Goal: Task Accomplishment & Management: Manage account settings

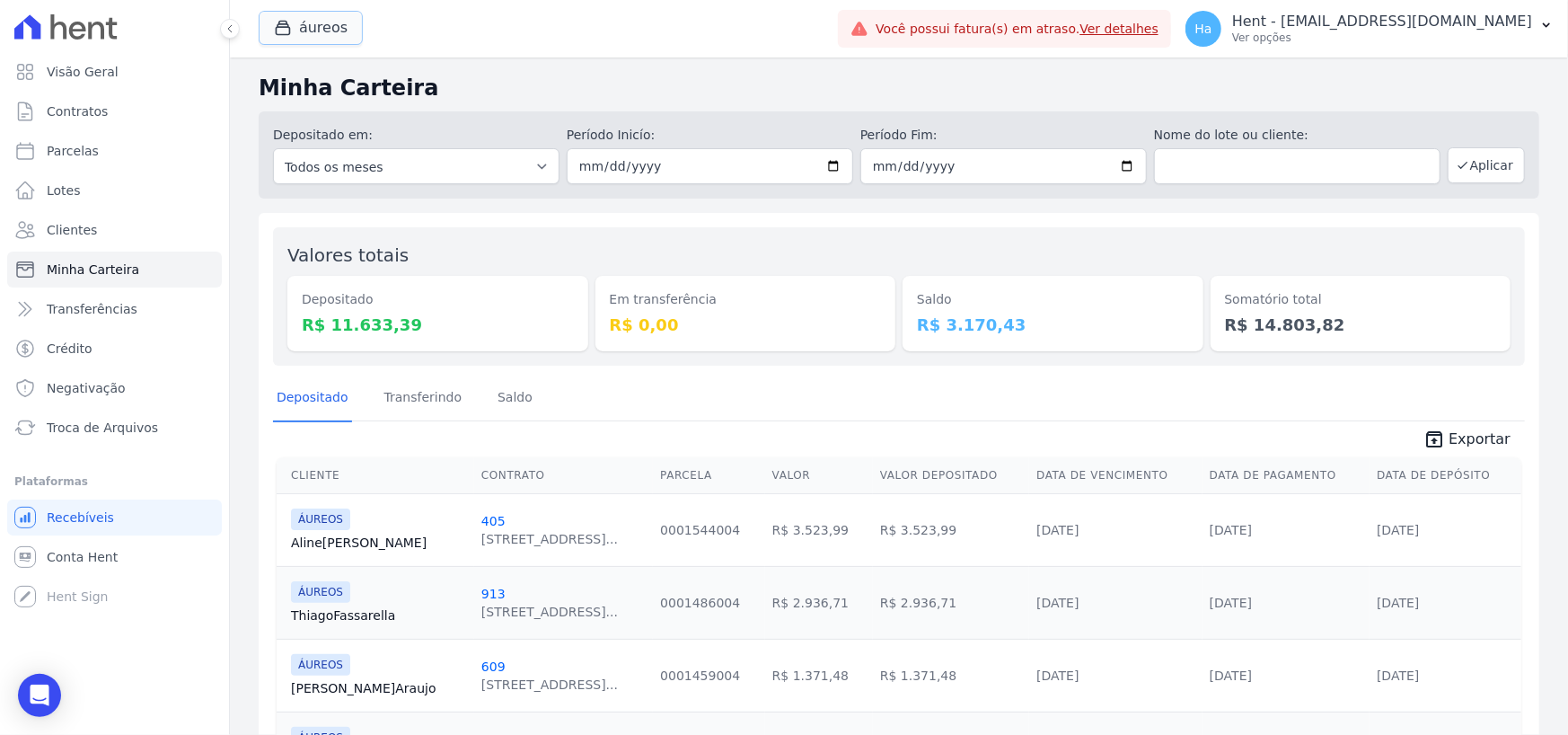
click at [317, 30] on button "áureos" at bounding box center [311, 28] width 105 height 34
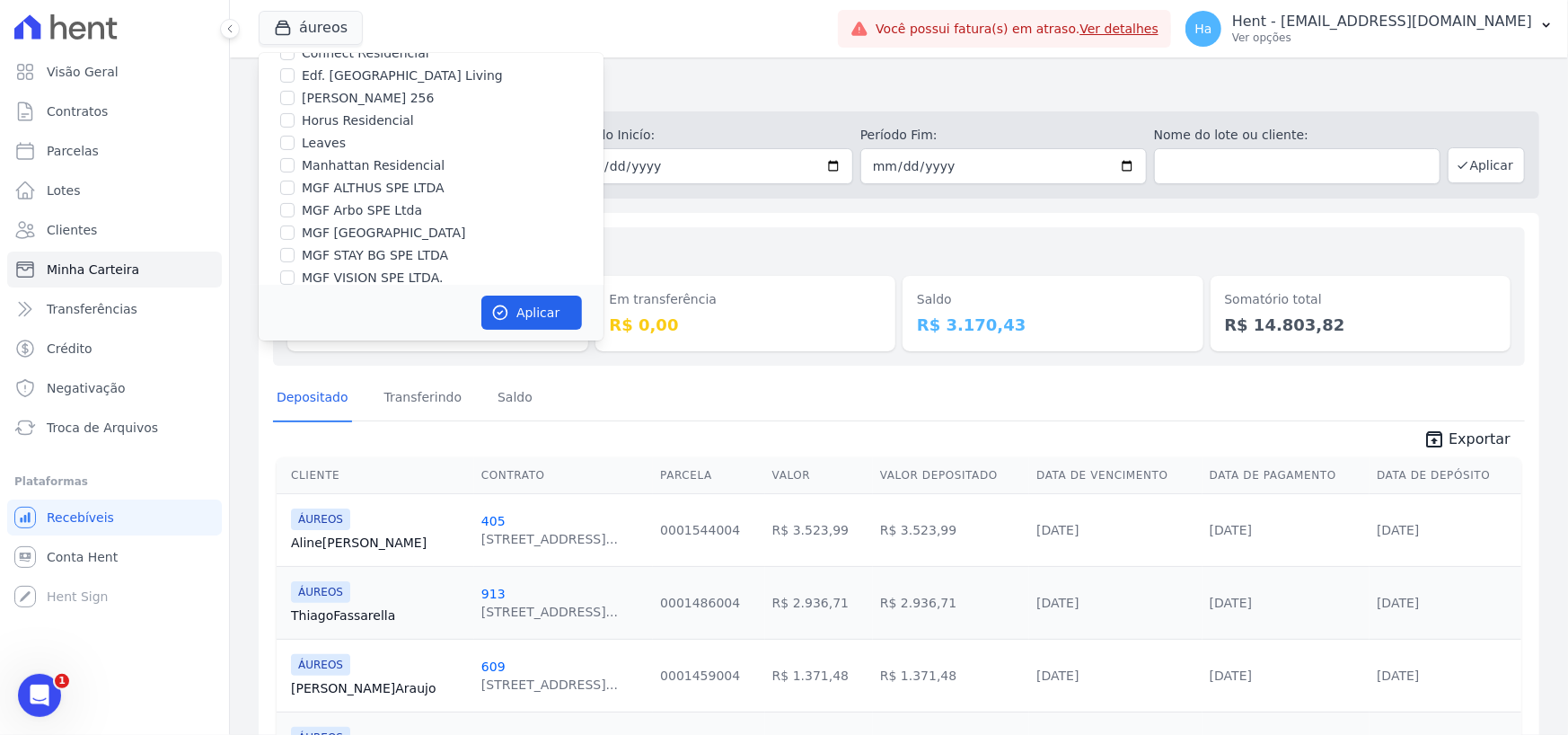
scroll to position [10981, 0]
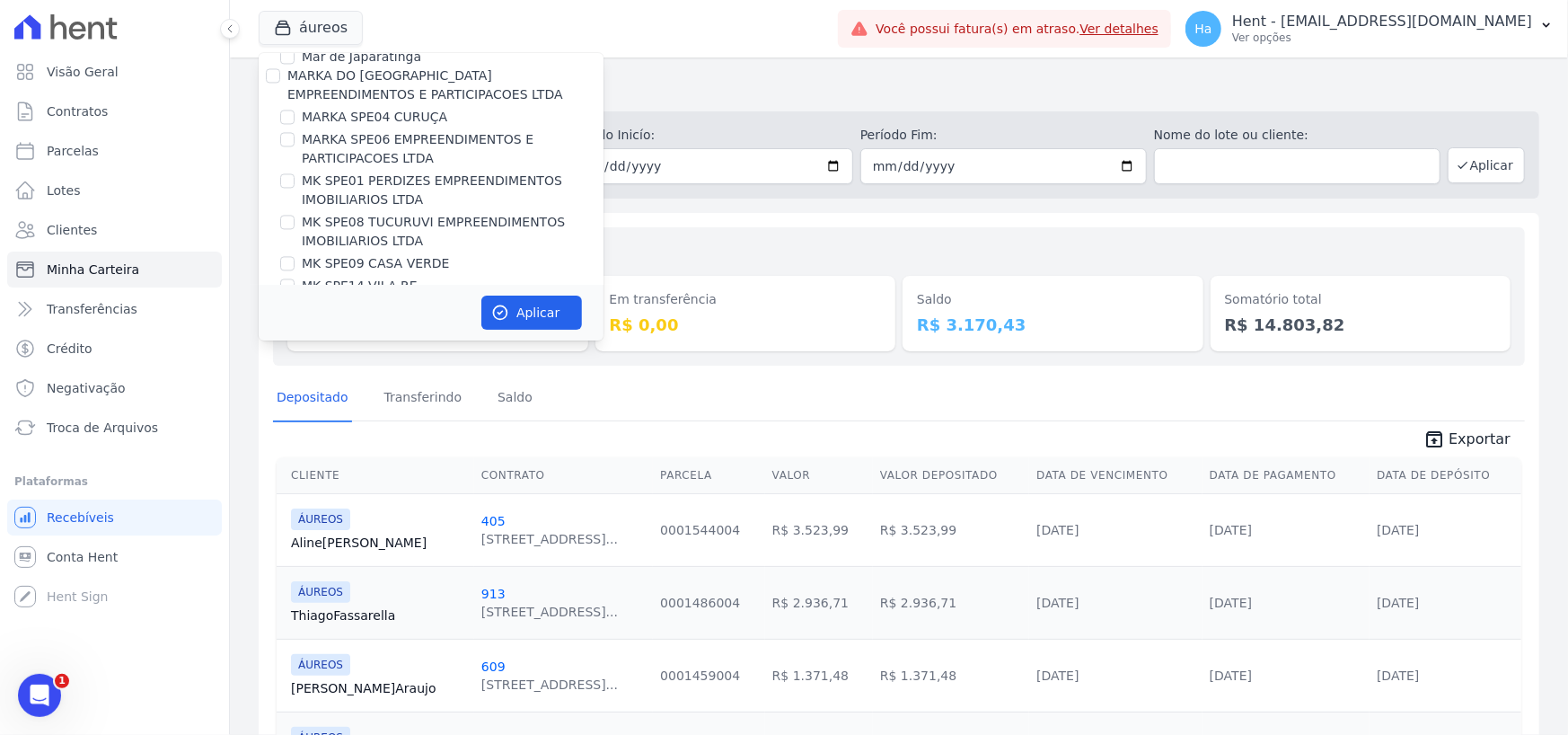
click at [257, 214] on div "Minha Carteira Depositado em: Todos os meses Agosto/2025 Setembro/2025 Outubro/…" at bounding box center [898, 457] width 1338 height 801
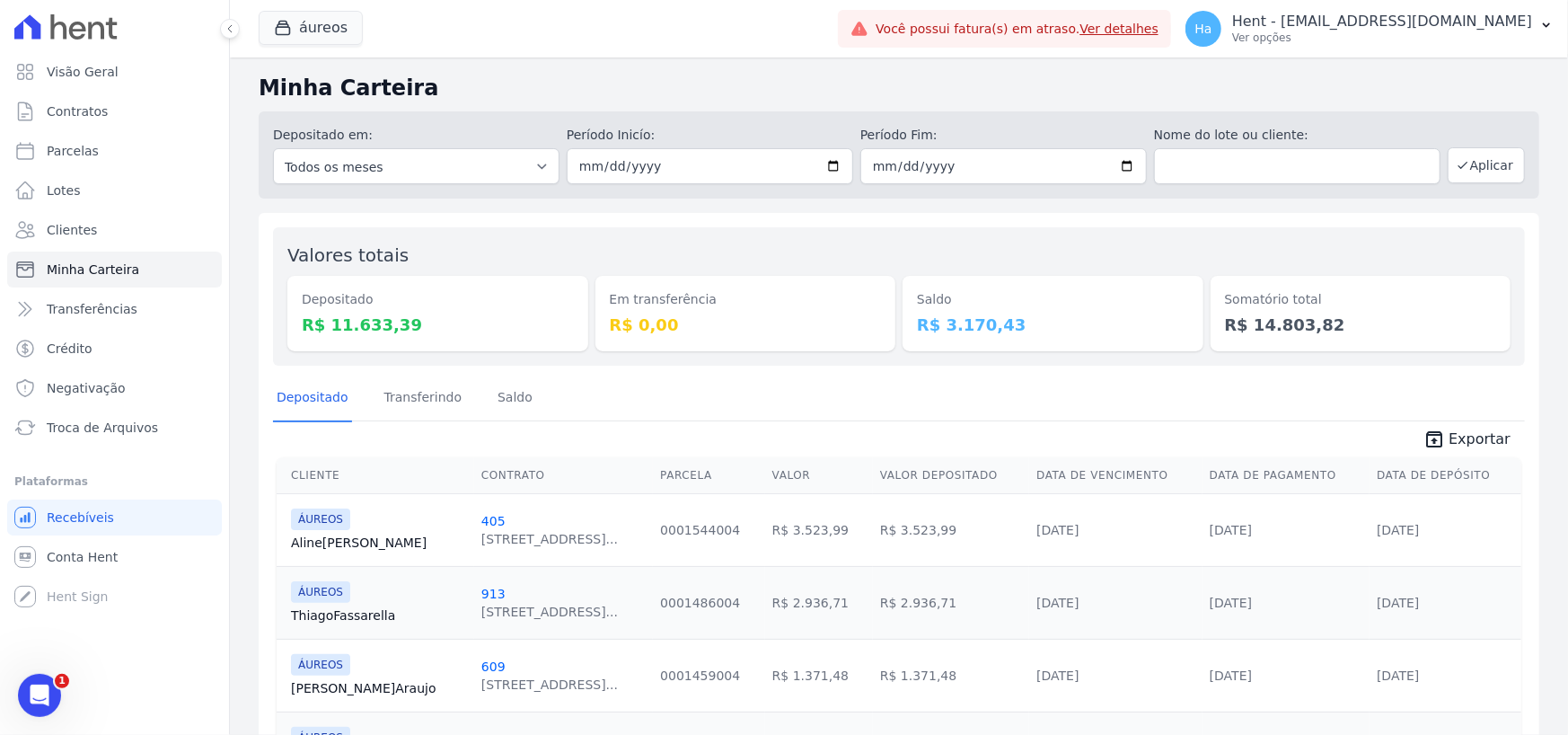
click at [273, 211] on div "Minha Carteira Depositado em: Todos os meses Agosto/2025 Setembro/2025 Outubro/…" at bounding box center [898, 457] width 1338 height 801
click at [313, 51] on div "áureos Trapisa Engenharia Acaiá Residencial Icatu Residencial PORTO5 INVESTIMEN…" at bounding box center [545, 29] width 572 height 59
click at [337, 16] on button "áureos" at bounding box center [311, 28] width 105 height 34
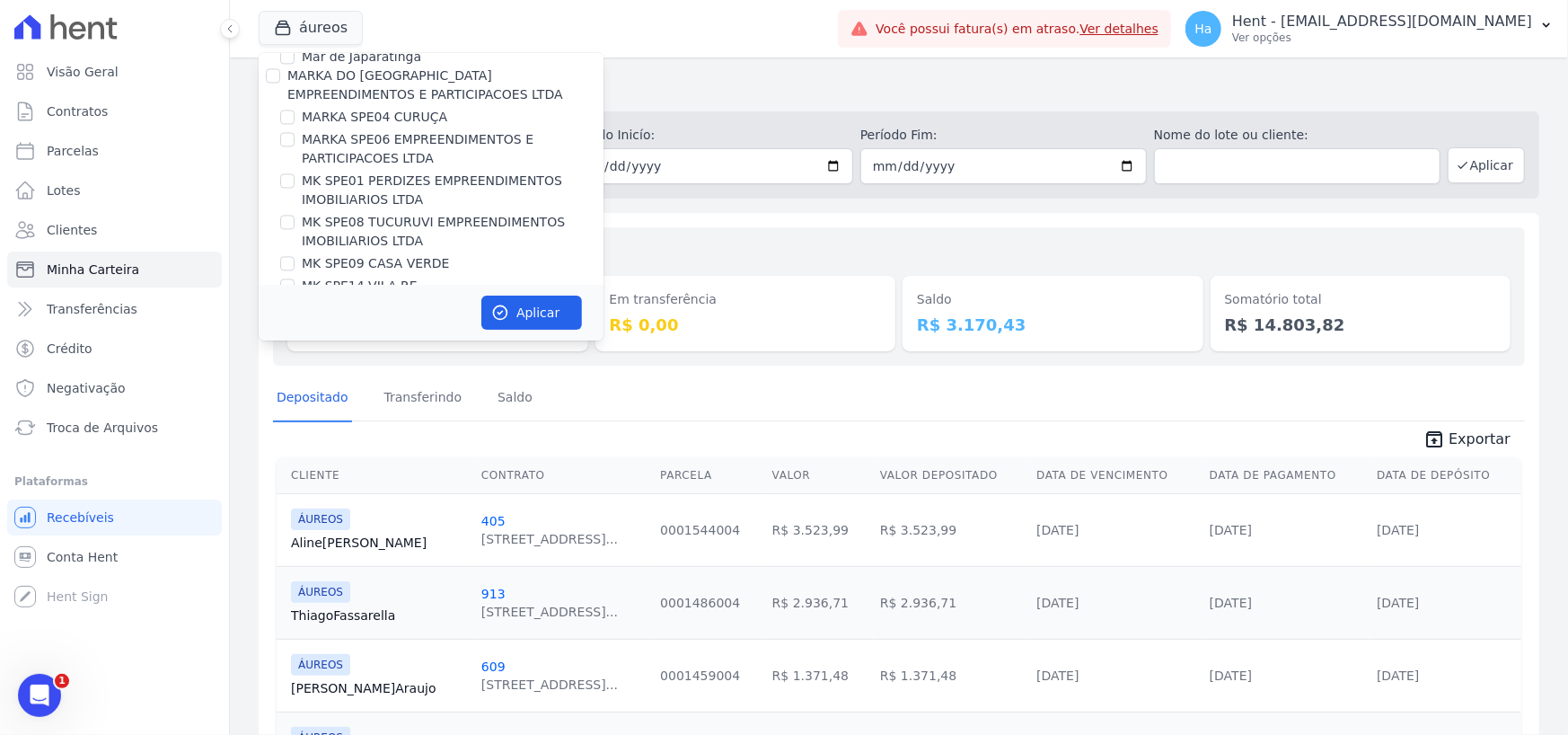
click at [271, 447] on input "CONSTRUTORA MG TEC LTDA" at bounding box center [273, 455] width 15 height 15
checkbox input "true"
click at [523, 315] on button "Aplicar" at bounding box center [531, 312] width 101 height 34
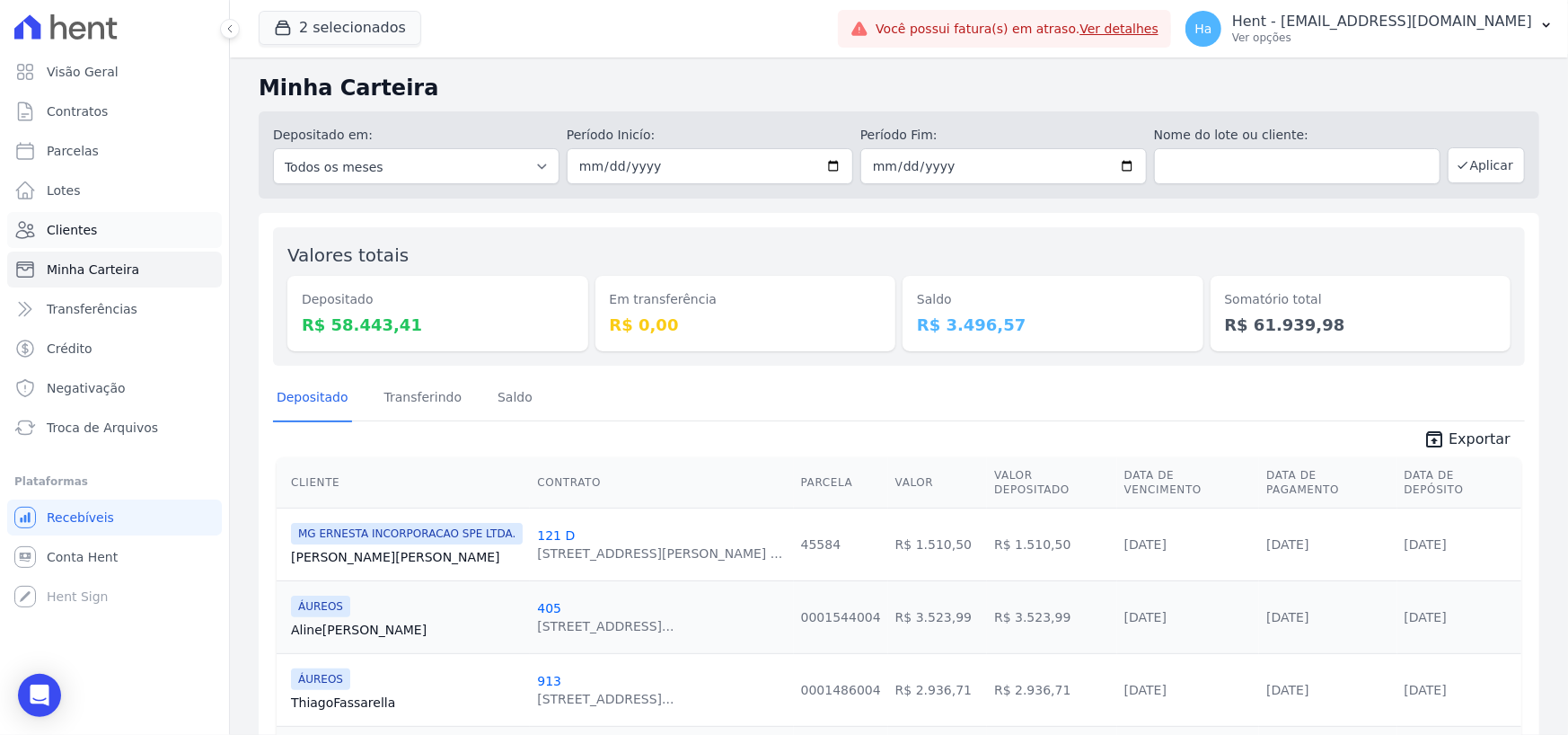
click at [75, 228] on span "Clientes" at bounding box center [71, 230] width 50 height 18
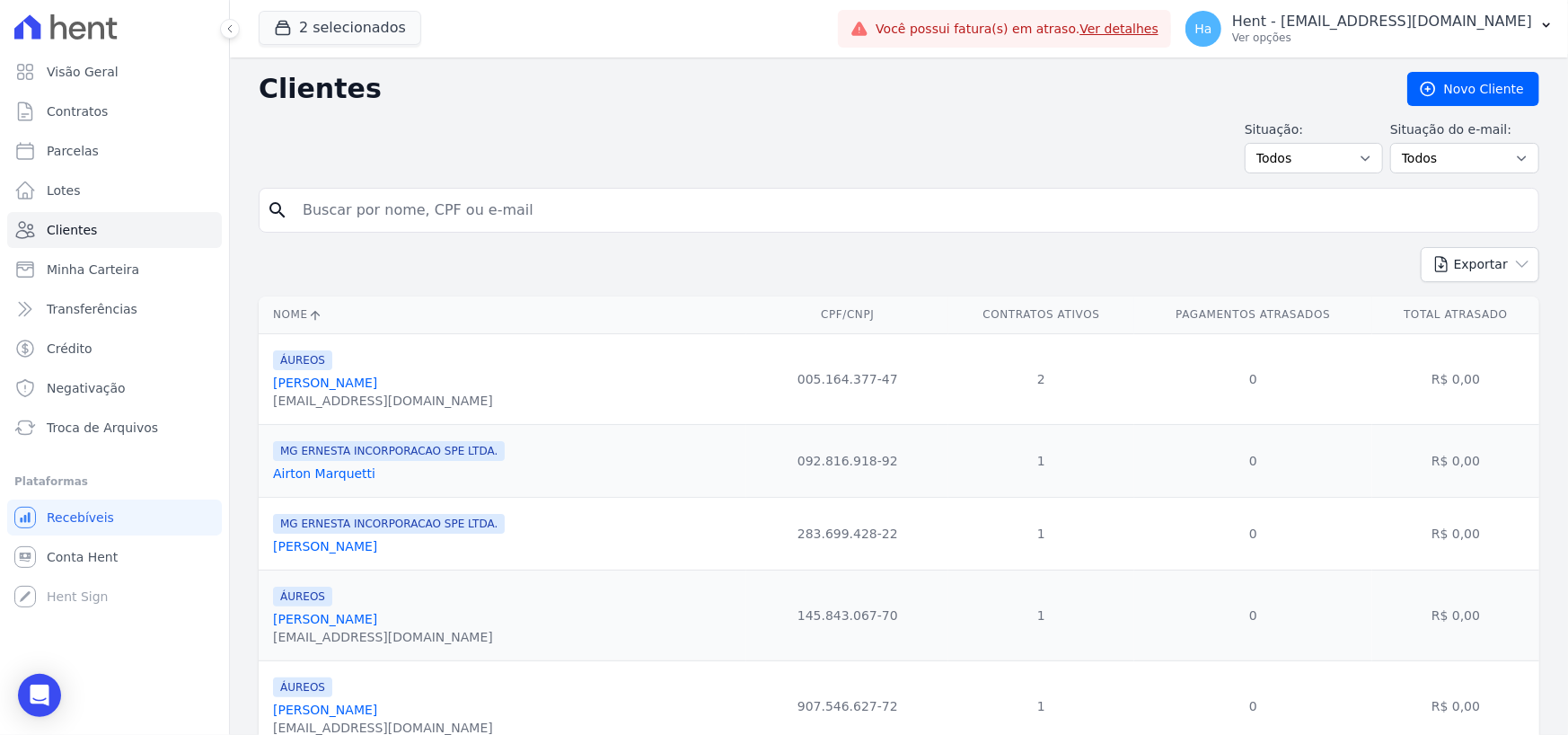
click at [531, 214] on input "search" at bounding box center [910, 210] width 1239 height 36
type input "Gabriela marques"
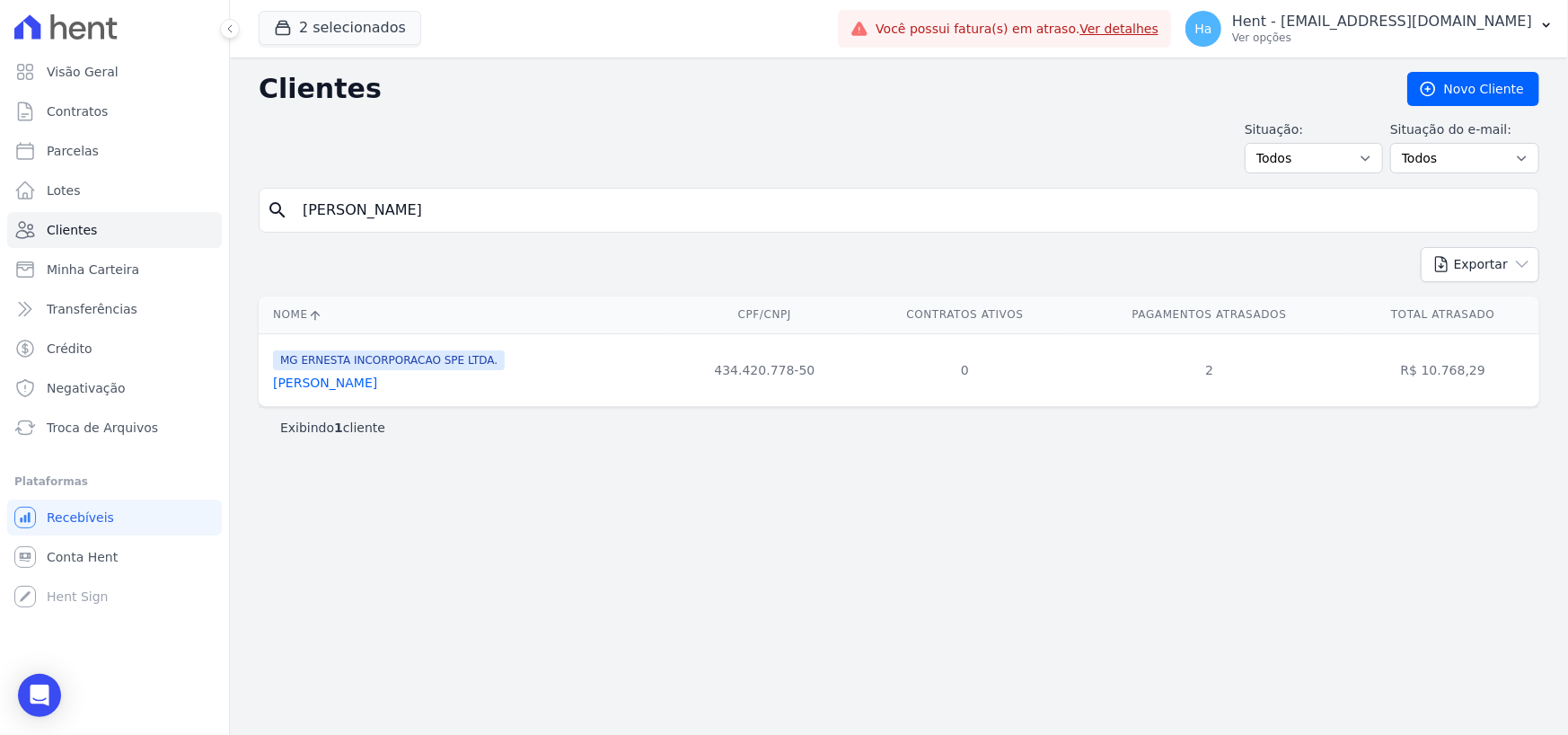
click at [317, 380] on link "Gabriela Marques Machado" at bounding box center [325, 383] width 105 height 15
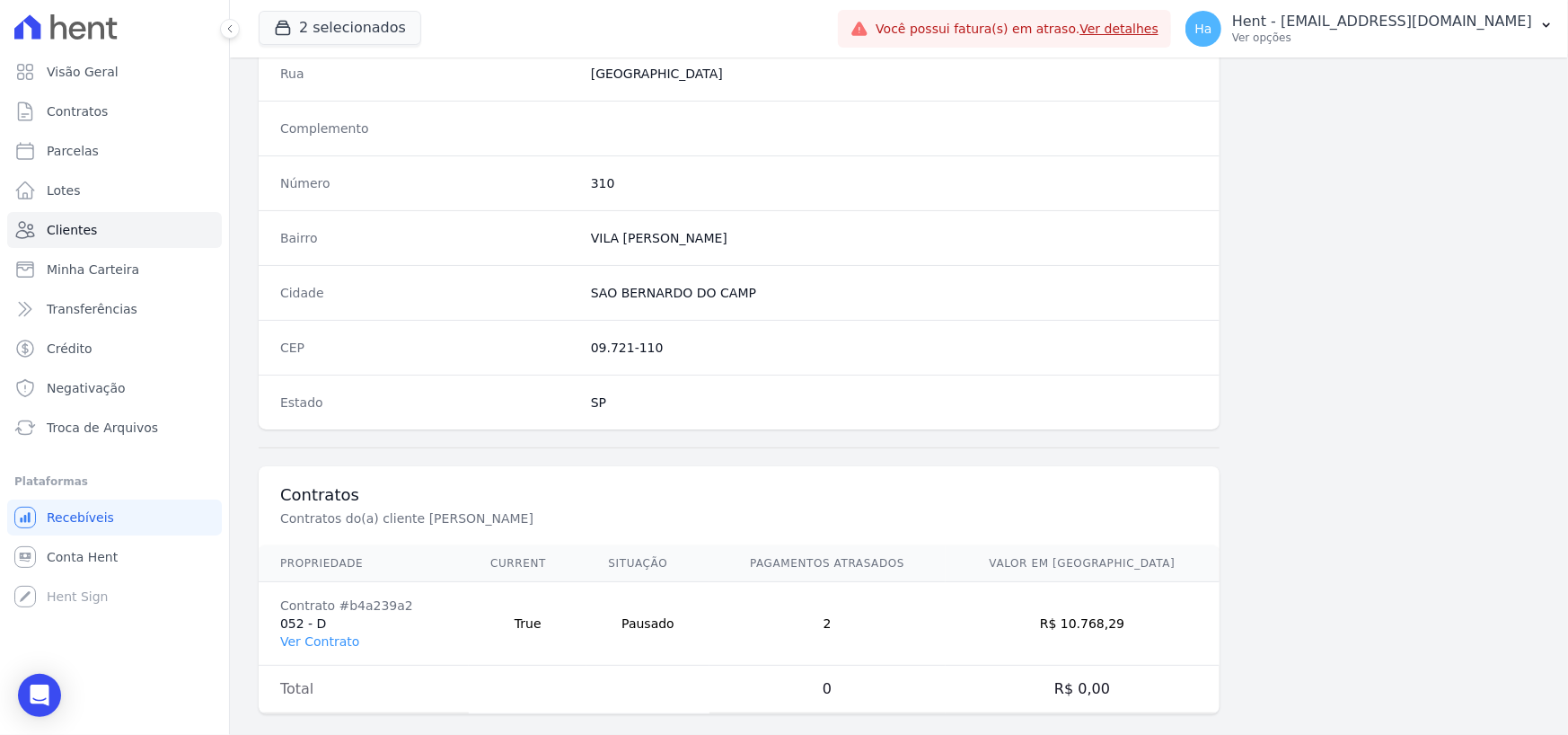
scroll to position [943, 0]
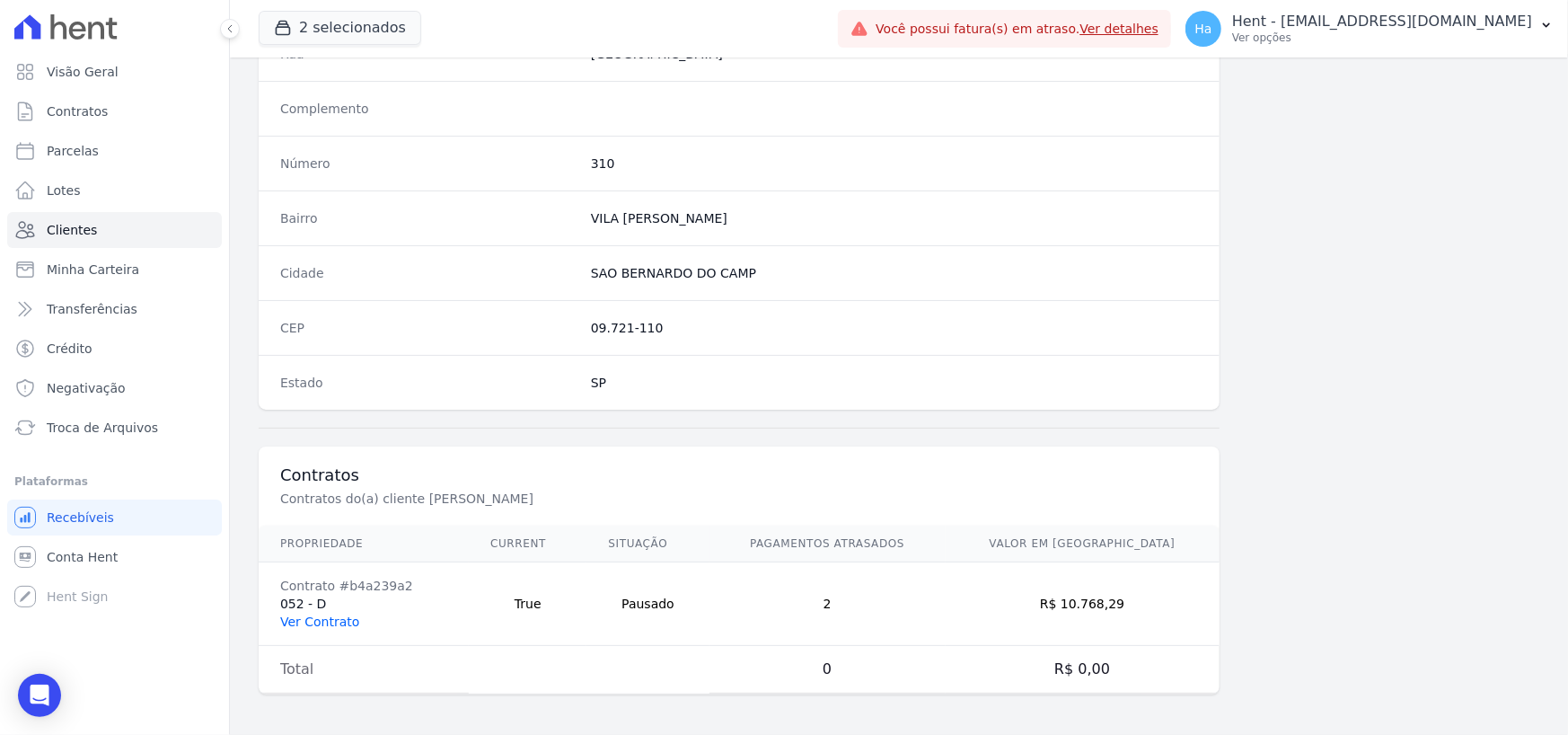
click at [296, 625] on link "Ver Contrato" at bounding box center [319, 622] width 79 height 15
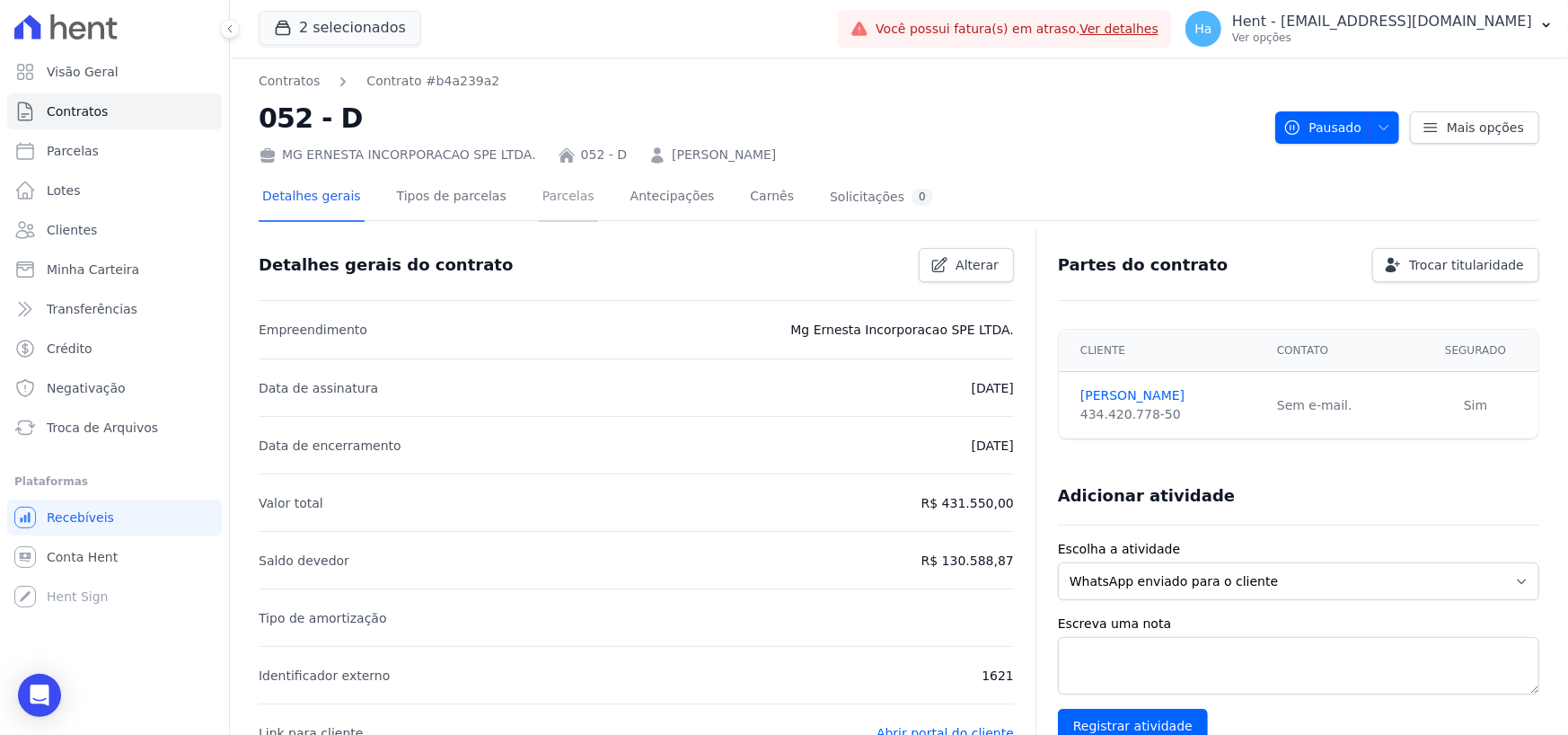
click at [538, 205] on link "Parcelas" at bounding box center [568, 197] width 59 height 47
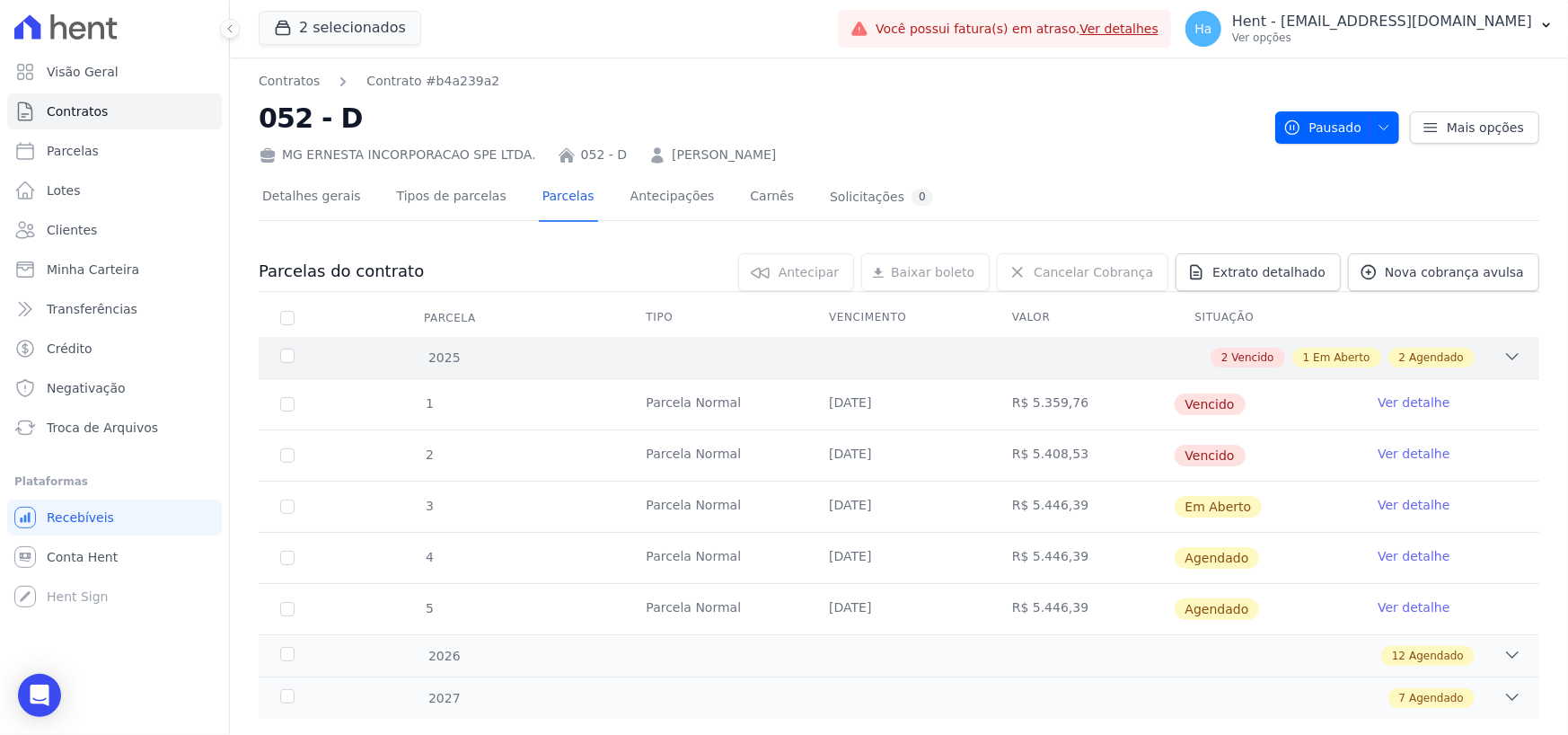
click at [1483, 369] on div "2025 2 Vencido 1 Em Aberto 2 Agendado" at bounding box center [899, 357] width 1280 height 42
click at [1503, 360] on icon at bounding box center [1512, 356] width 18 height 18
click at [1405, 396] on link "Ver detalhe" at bounding box center [1414, 402] width 72 height 18
click at [1405, 448] on link "Ver detalhe" at bounding box center [1414, 453] width 72 height 18
click at [1403, 505] on link "Ver detalhe" at bounding box center [1414, 505] width 72 height 18
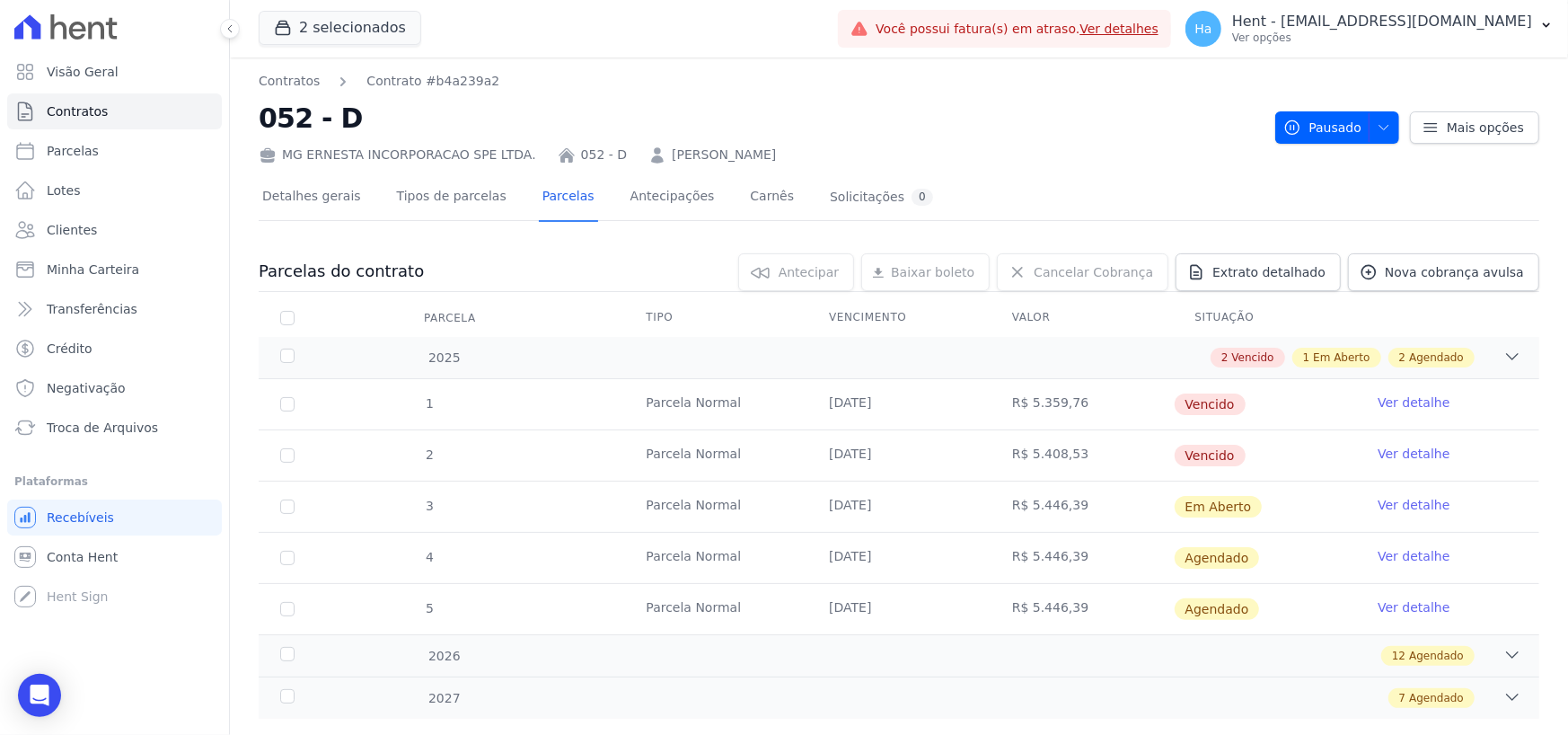
scroll to position [36, 0]
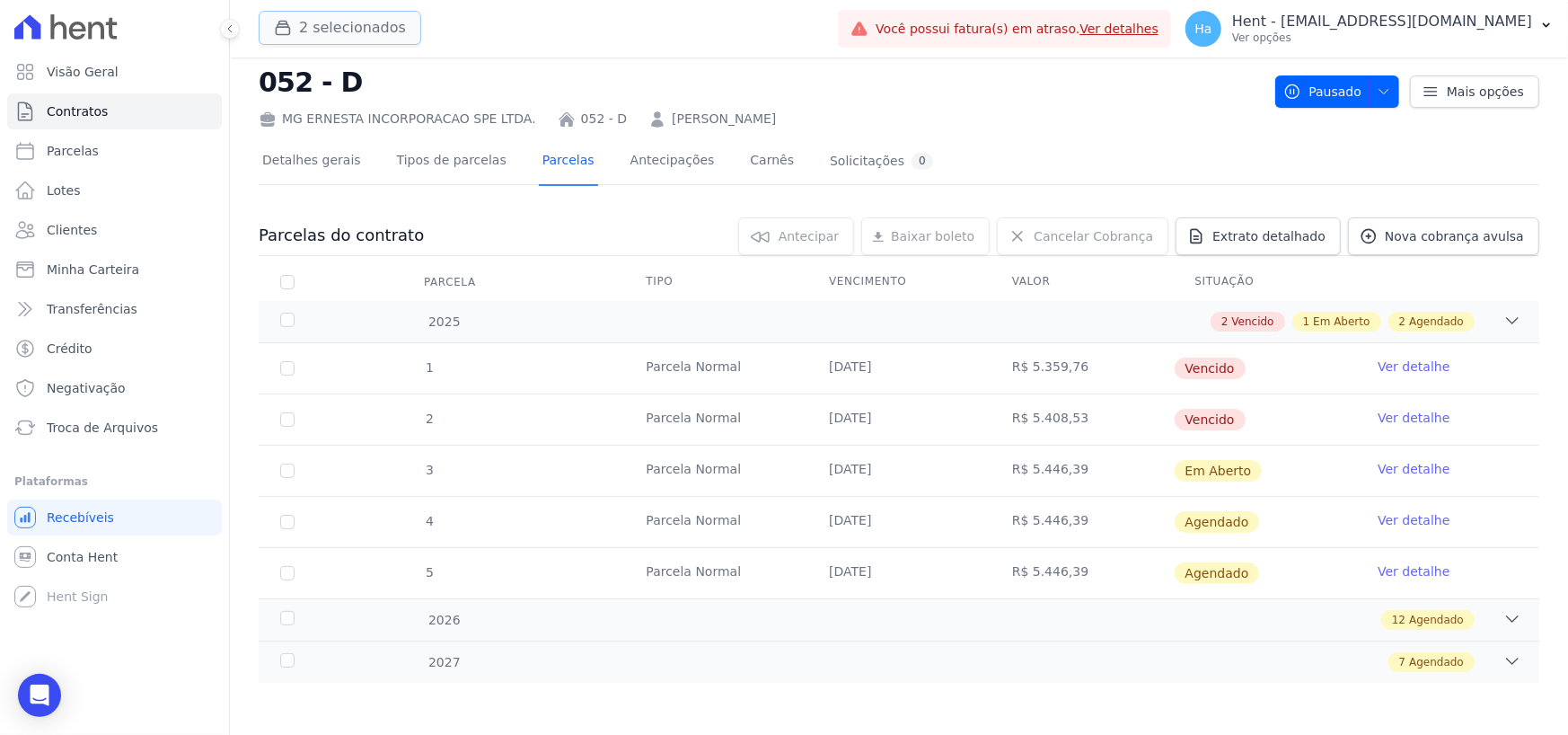
click at [341, 25] on button "2 selecionados" at bounding box center [340, 28] width 163 height 34
click at [1384, 31] on p "Ver opções" at bounding box center [1382, 38] width 300 height 15
click at [1414, 32] on p "Ver opções" at bounding box center [1382, 38] width 300 height 15
click at [1456, 43] on p "Ver opções" at bounding box center [1382, 38] width 300 height 15
click at [1356, 37] on p "Ver opções" at bounding box center [1382, 38] width 300 height 15
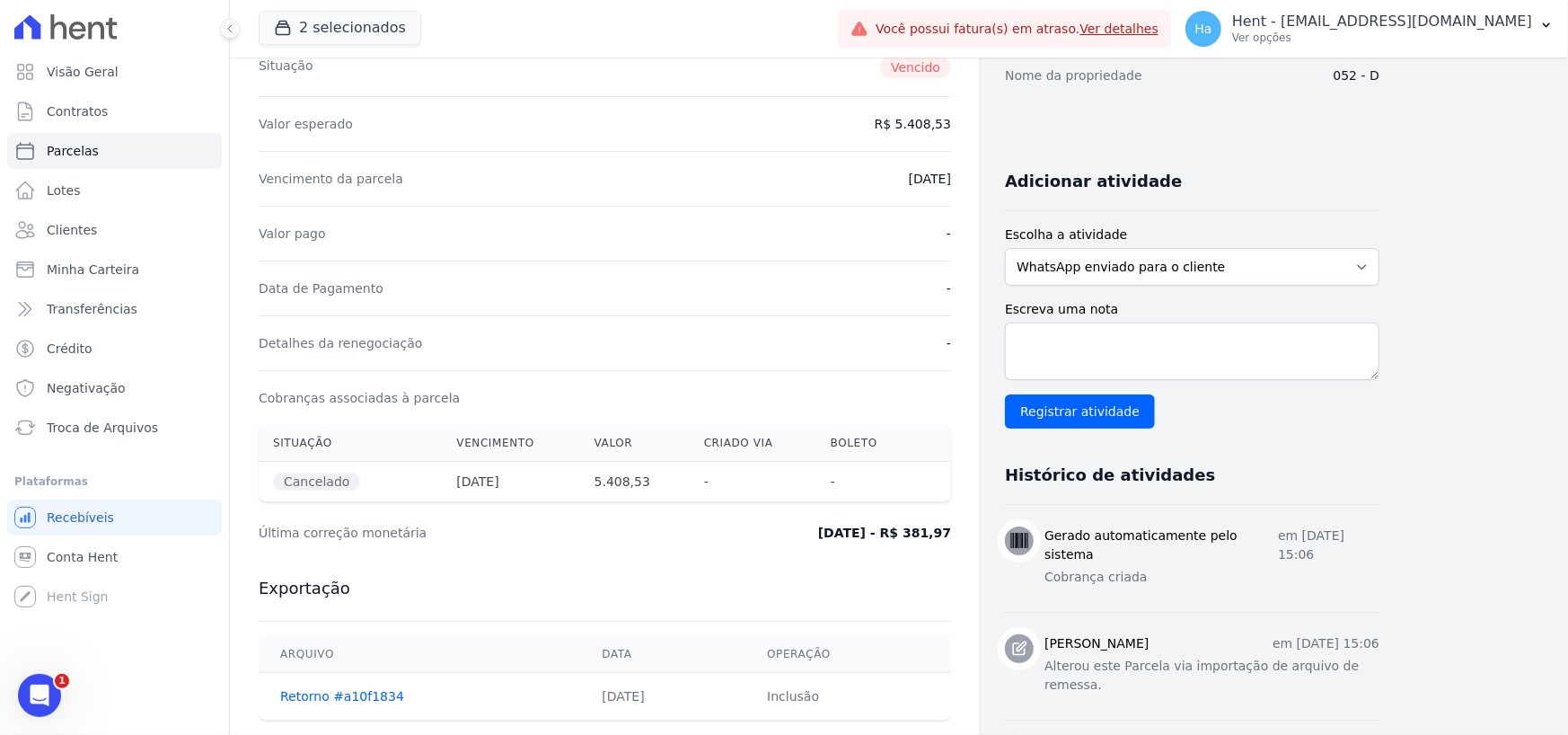
scroll to position [494, 0]
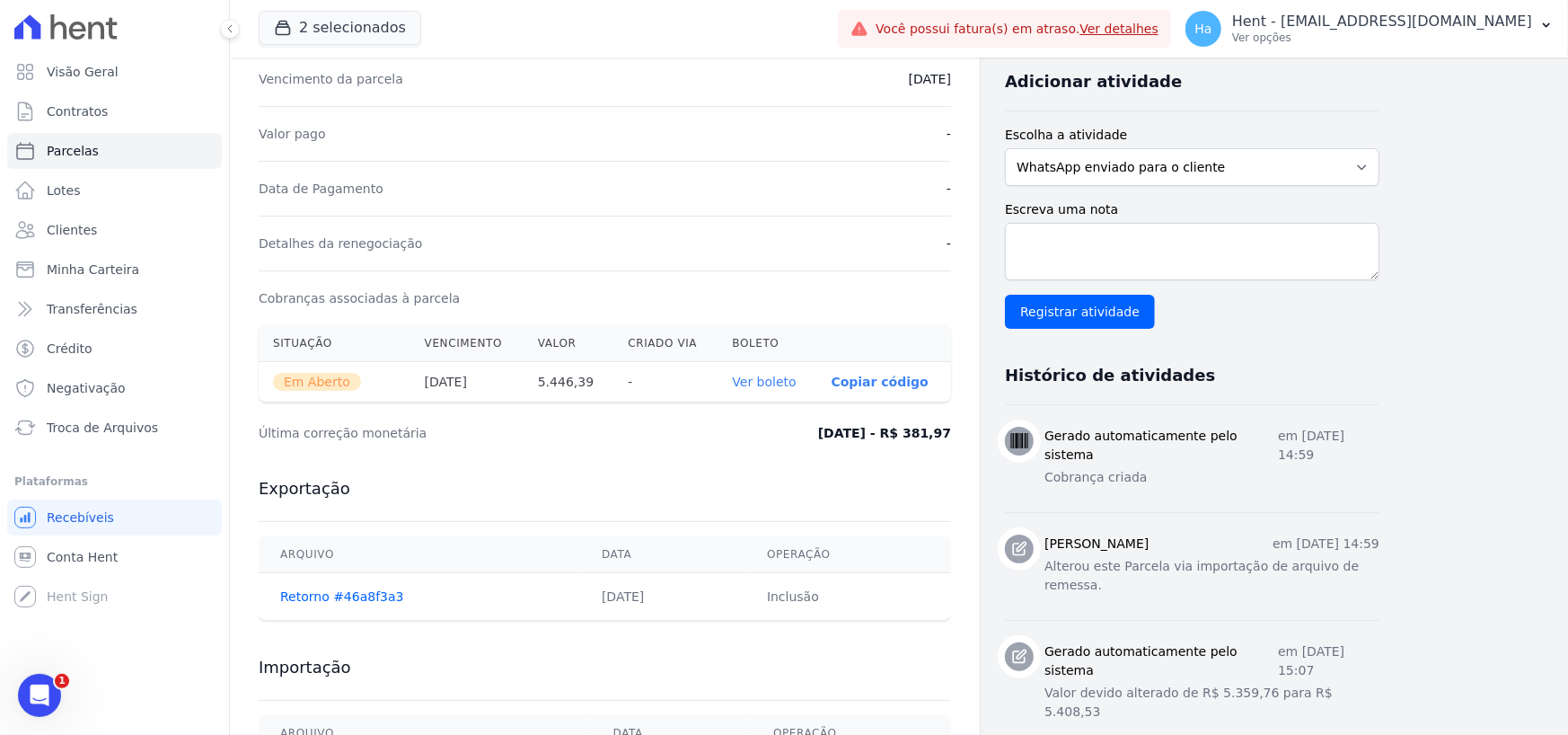
scroll to position [597, 0]
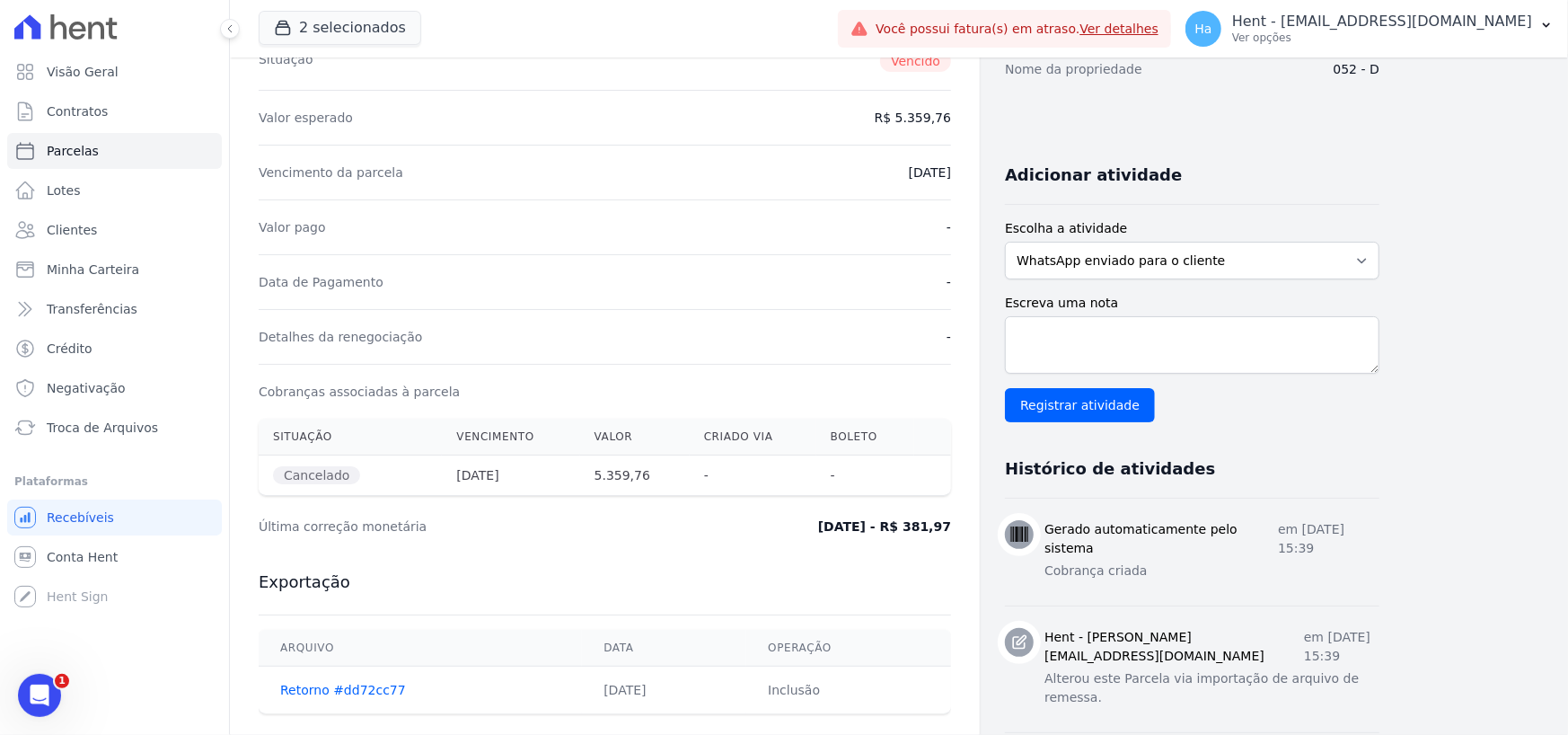
scroll to position [494, 0]
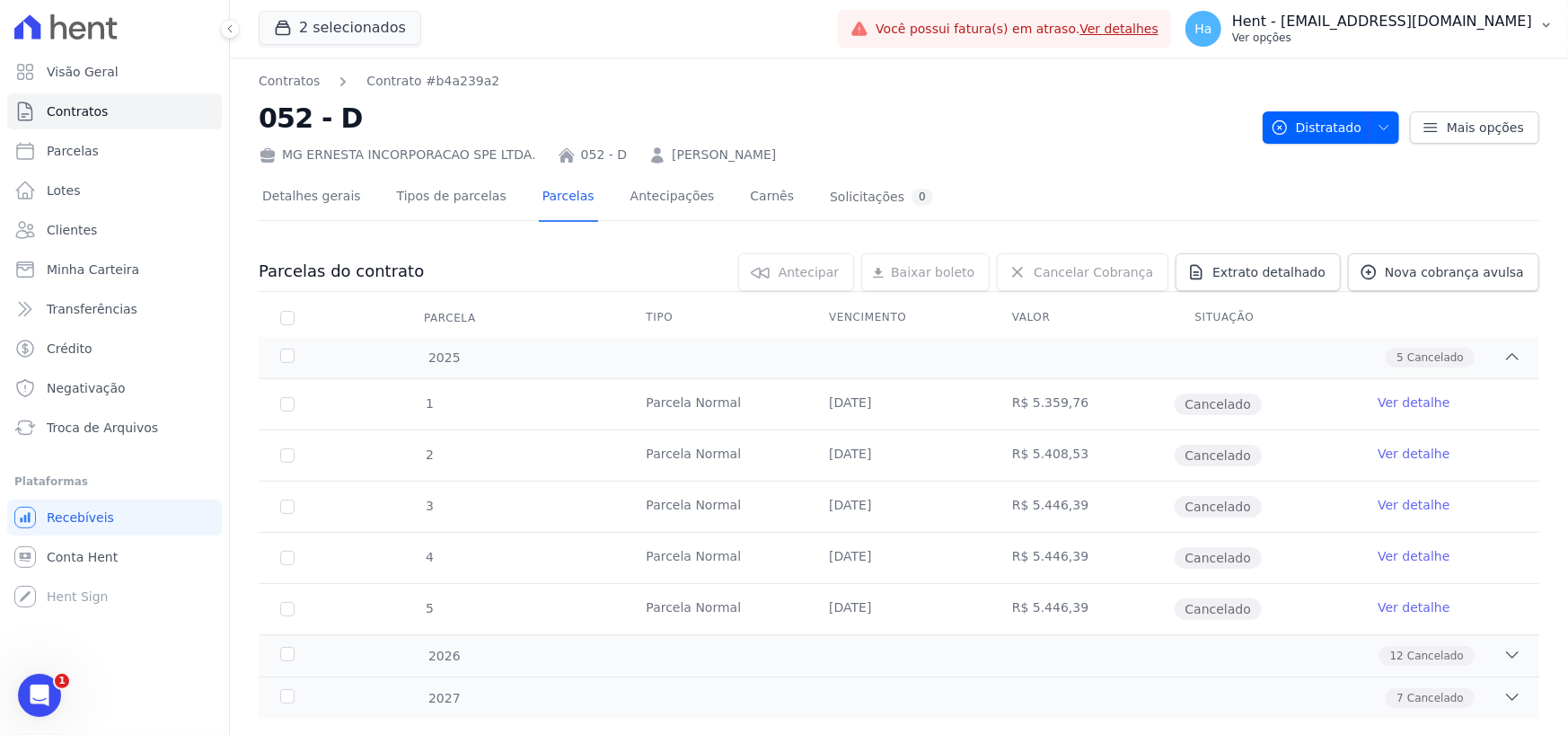
click at [1447, 17] on p "Hent - [EMAIL_ADDRESS][DOMAIN_NAME]" at bounding box center [1382, 21] width 300 height 18
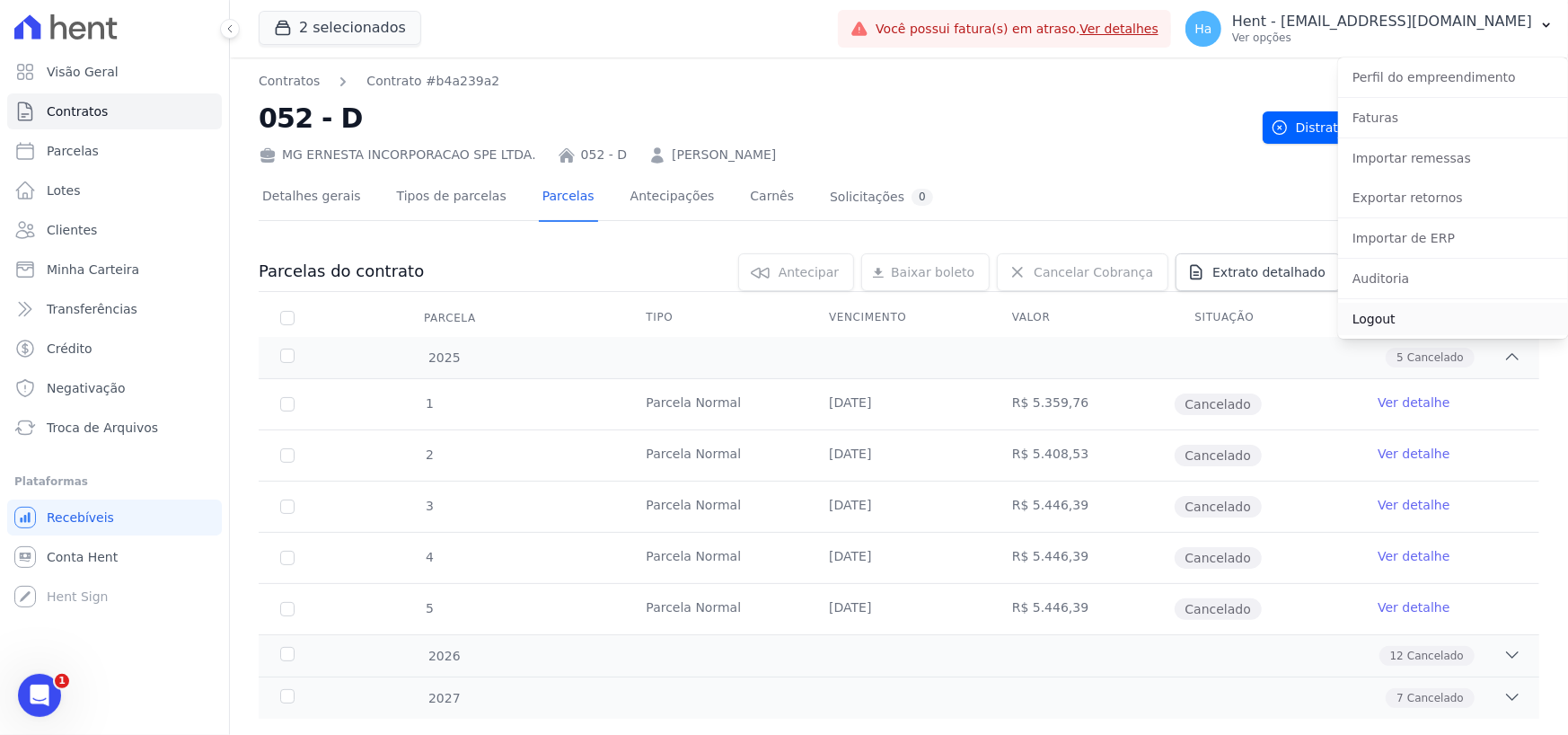
click at [1377, 319] on link "Logout" at bounding box center [1452, 318] width 229 height 32
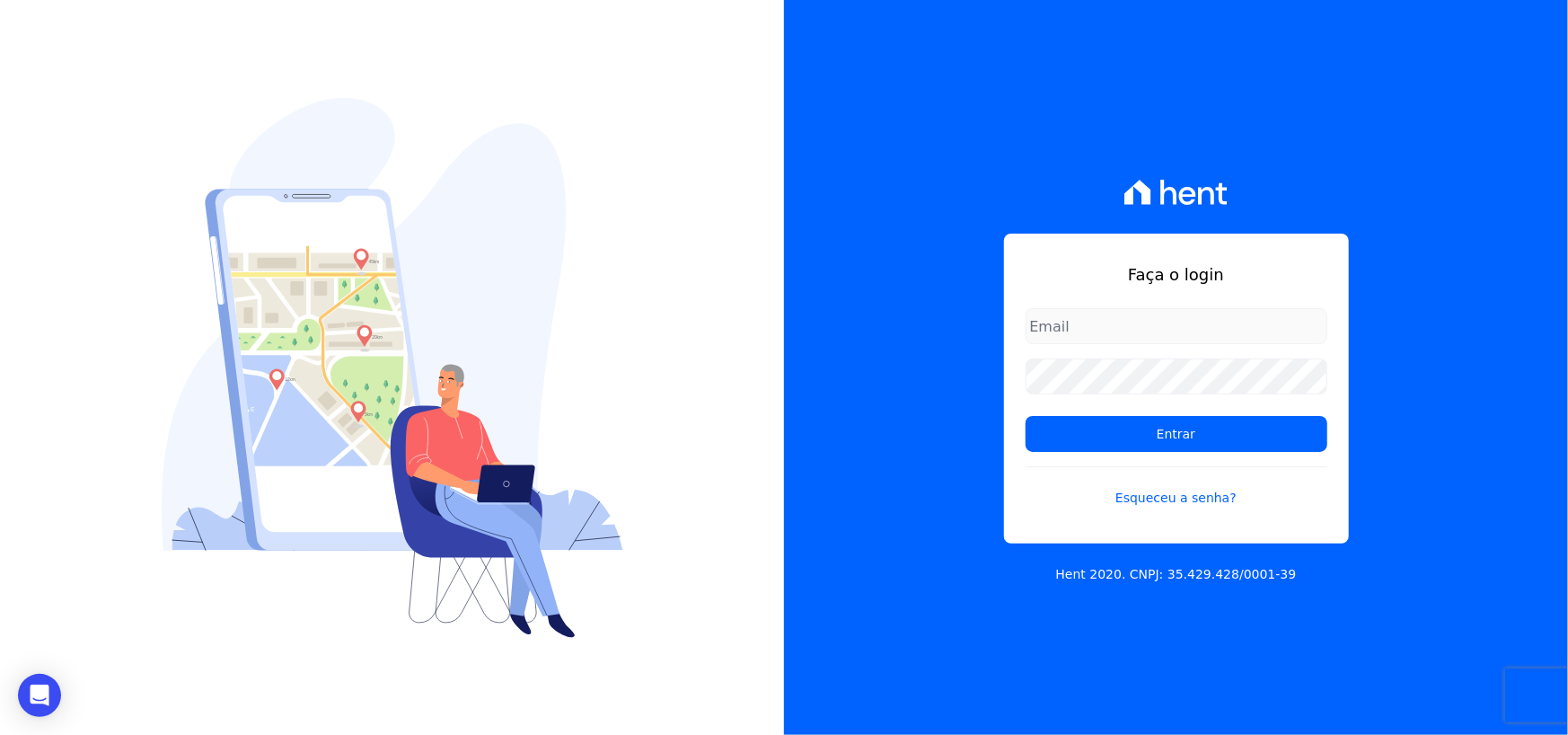
type input "adriane.brito@hent.com.br"
click at [1116, 328] on input "adriane.brito@hent.com.br" at bounding box center [1176, 326] width 302 height 36
click at [1251, 314] on input "adriane.brito@hent.com.br" at bounding box center [1176, 326] width 302 height 36
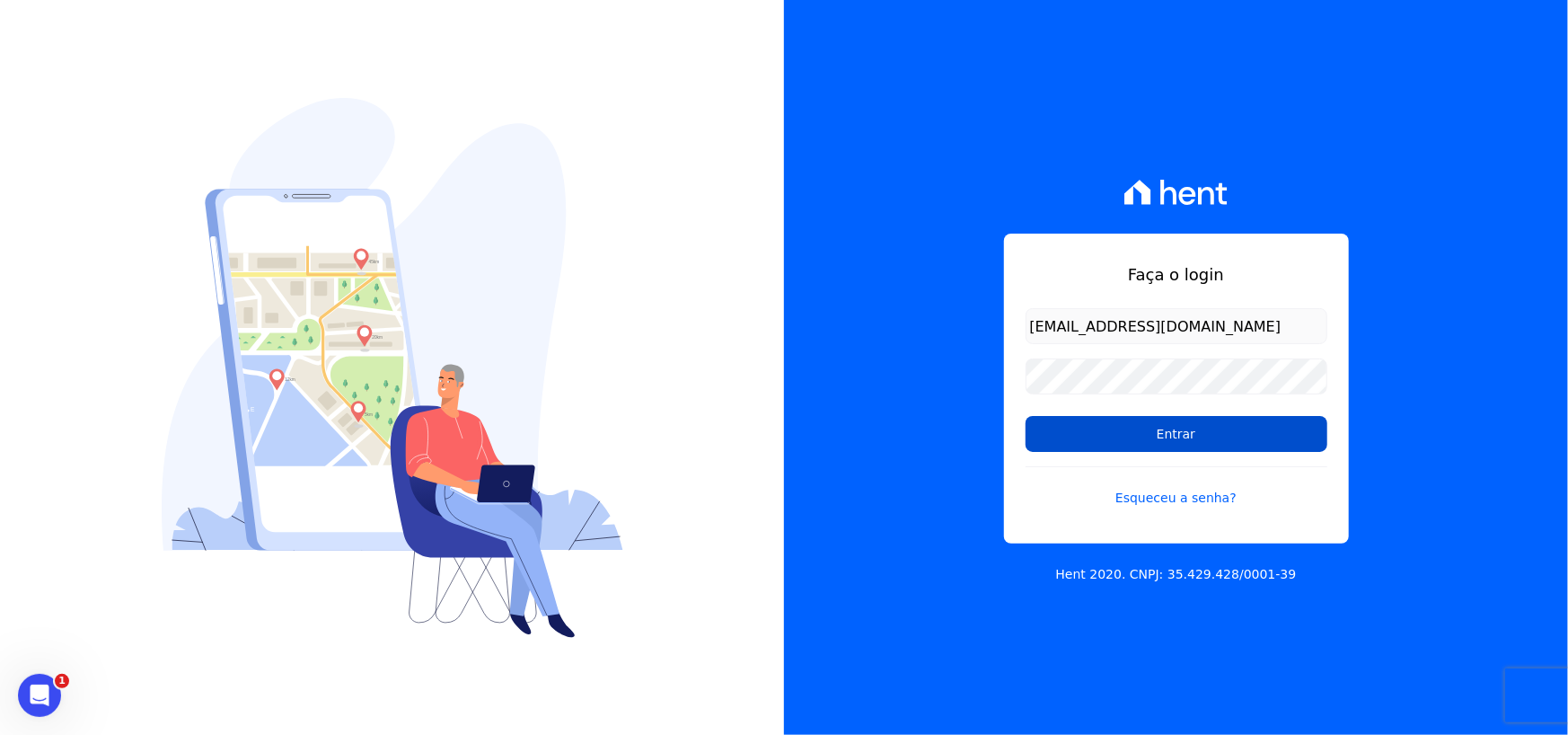
click at [1054, 442] on input "Entrar" at bounding box center [1176, 433] width 302 height 36
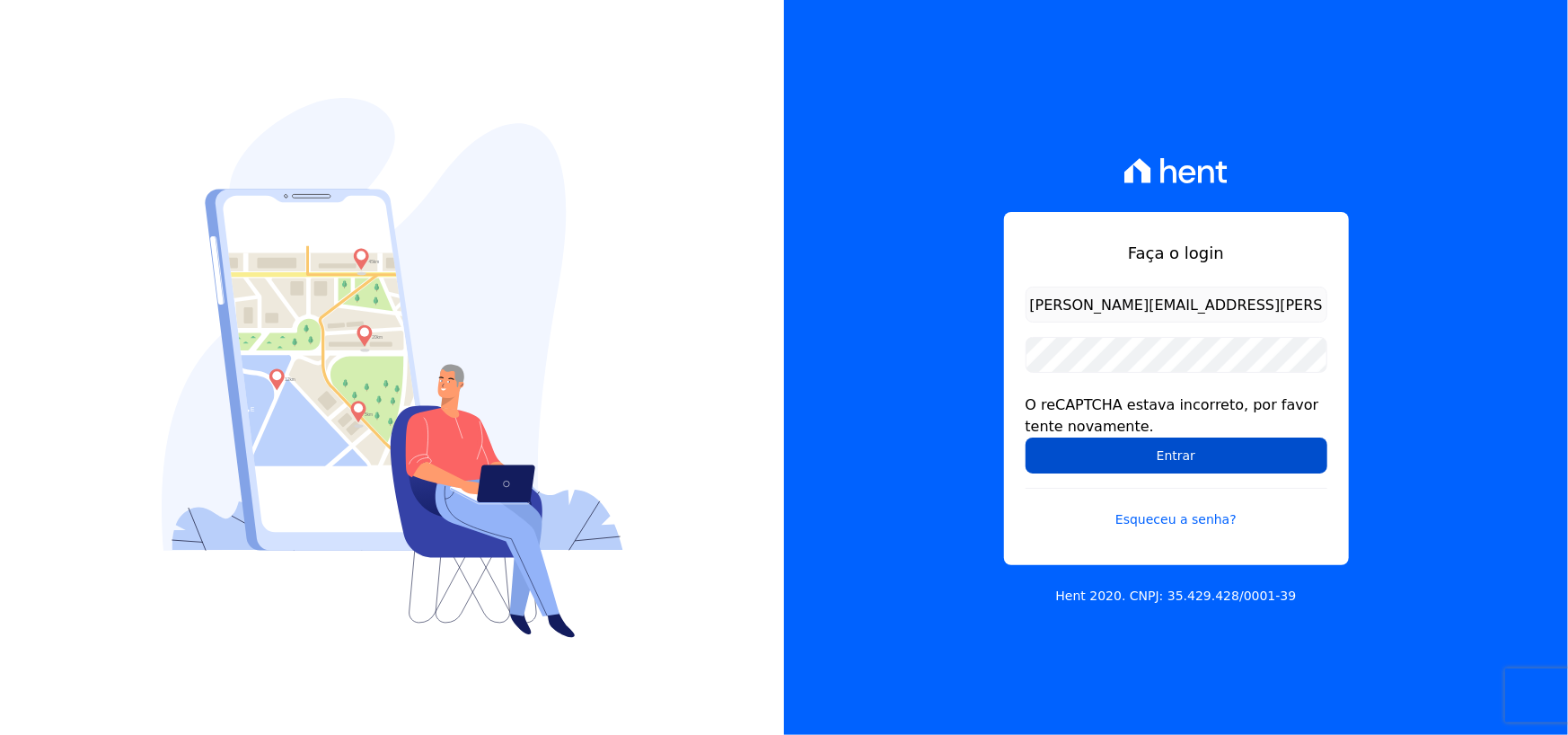
click at [1141, 443] on input "Entrar" at bounding box center [1176, 455] width 302 height 36
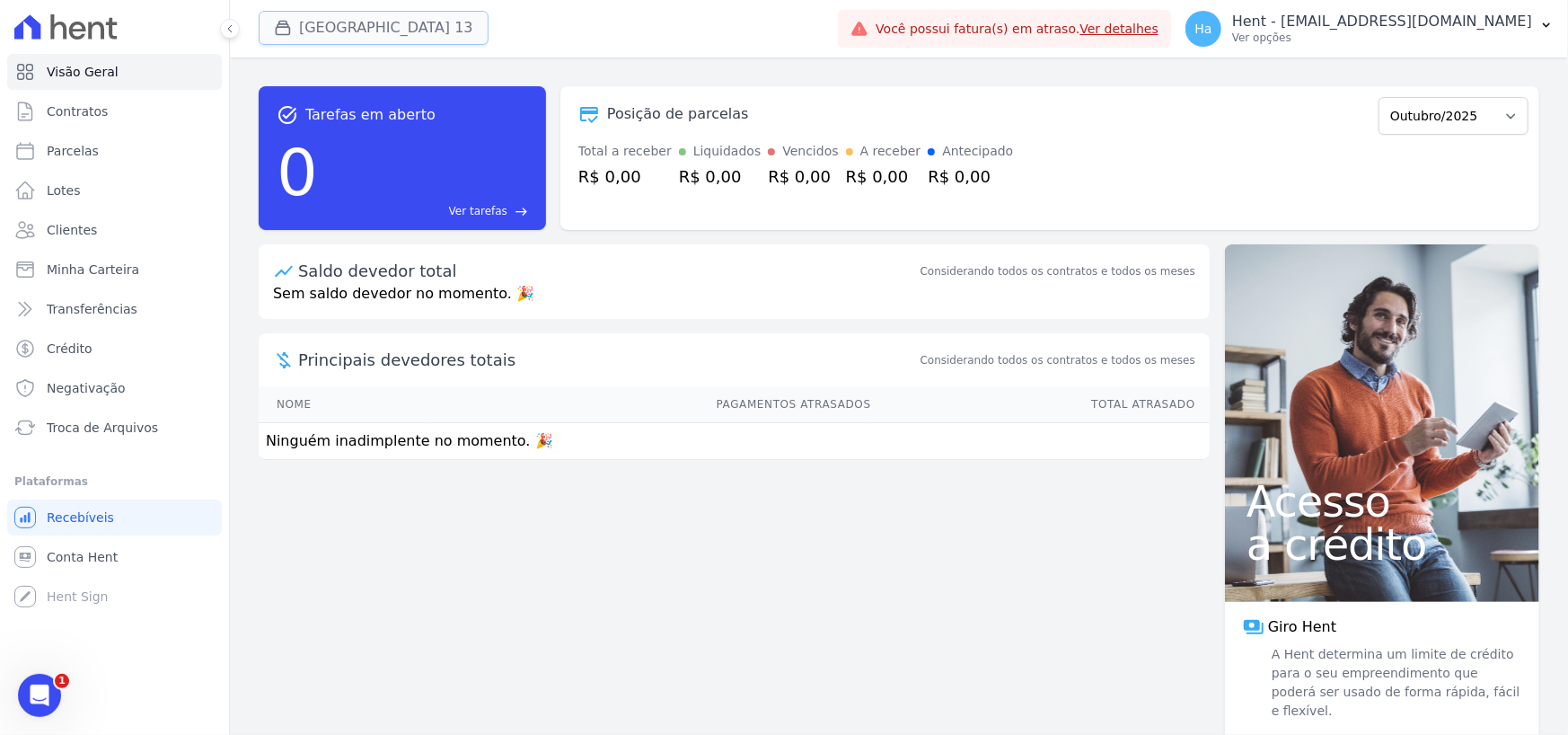
click at [400, 31] on button "[GEOGRAPHIC_DATA] 13" at bounding box center [374, 28] width 229 height 34
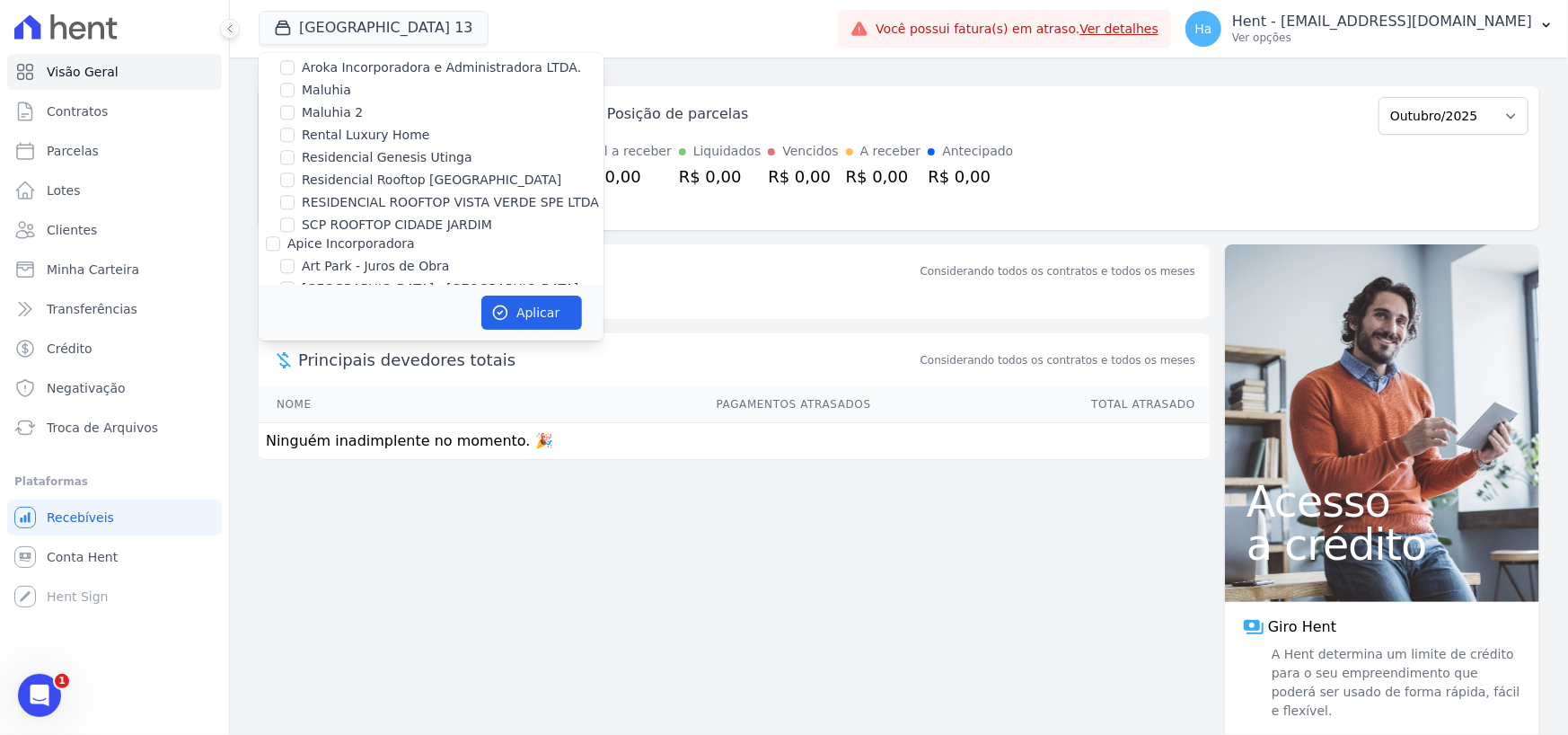
scroll to position [4888, 0]
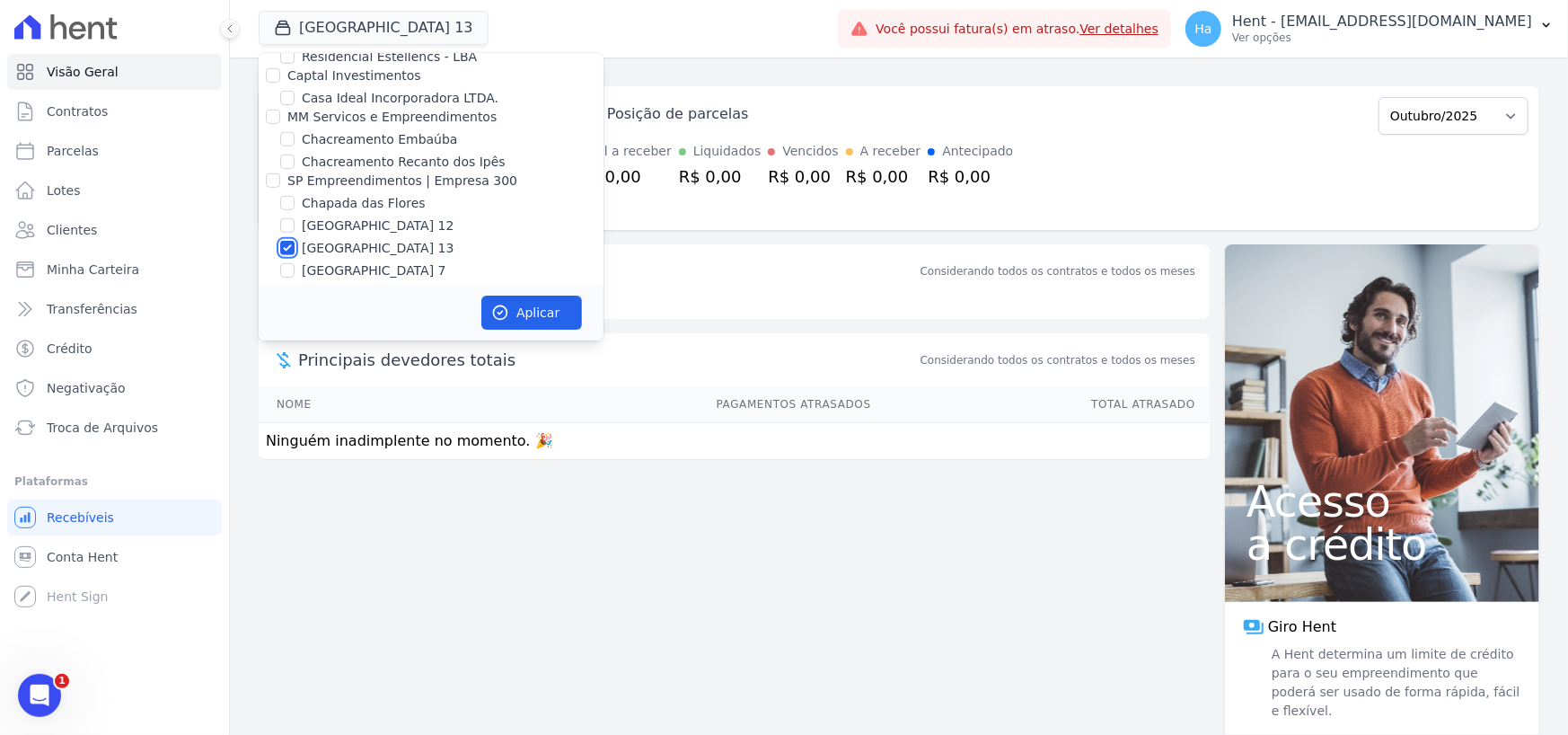
click at [281, 241] on input "[GEOGRAPHIC_DATA] 13" at bounding box center [288, 248] width 15 height 15
checkbox input "false"
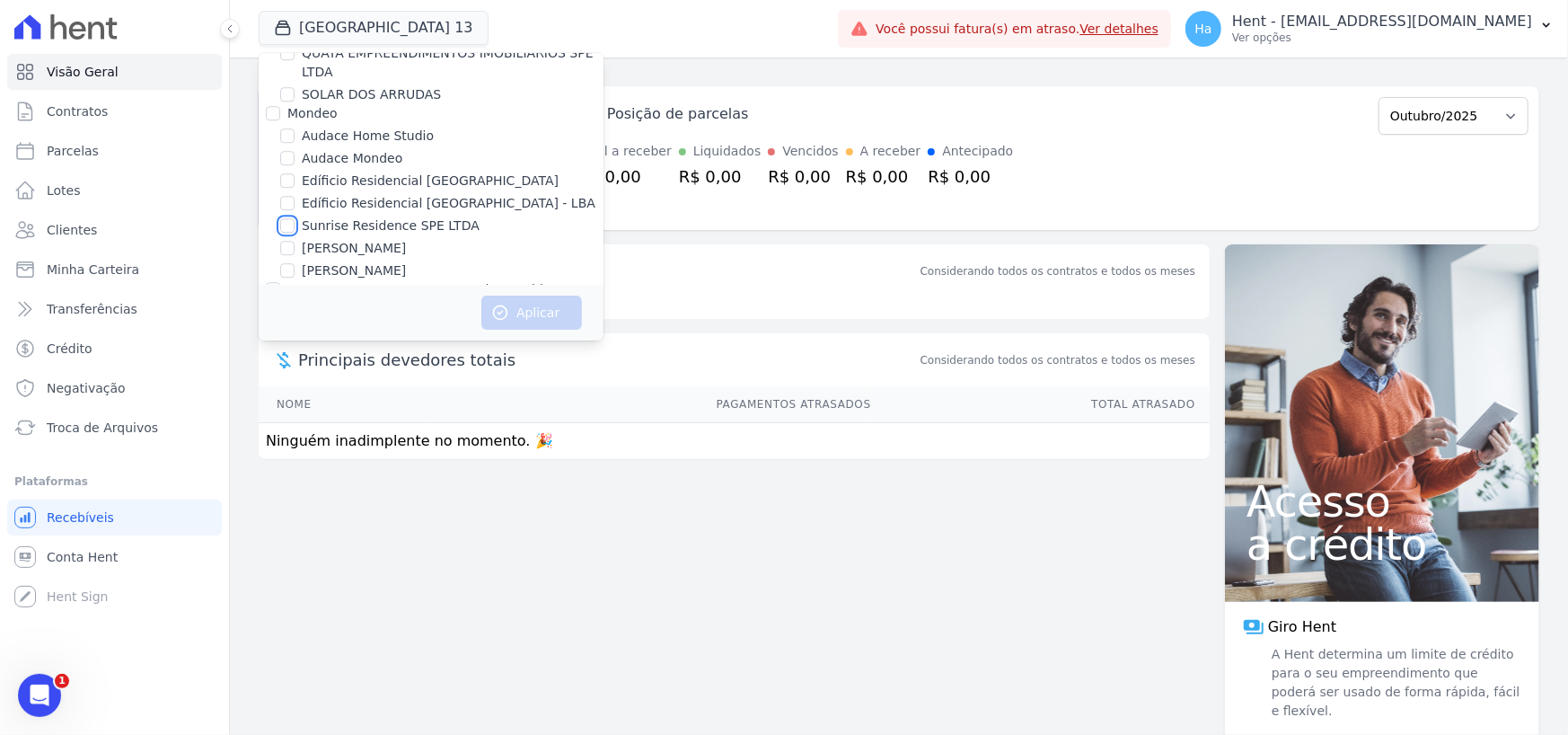
click at [281, 218] on input "Sunrise Residence SPE LTDA" at bounding box center [288, 226] width 15 height 15
checkbox input "true"
click at [551, 314] on button "Aplicar" at bounding box center [531, 312] width 101 height 34
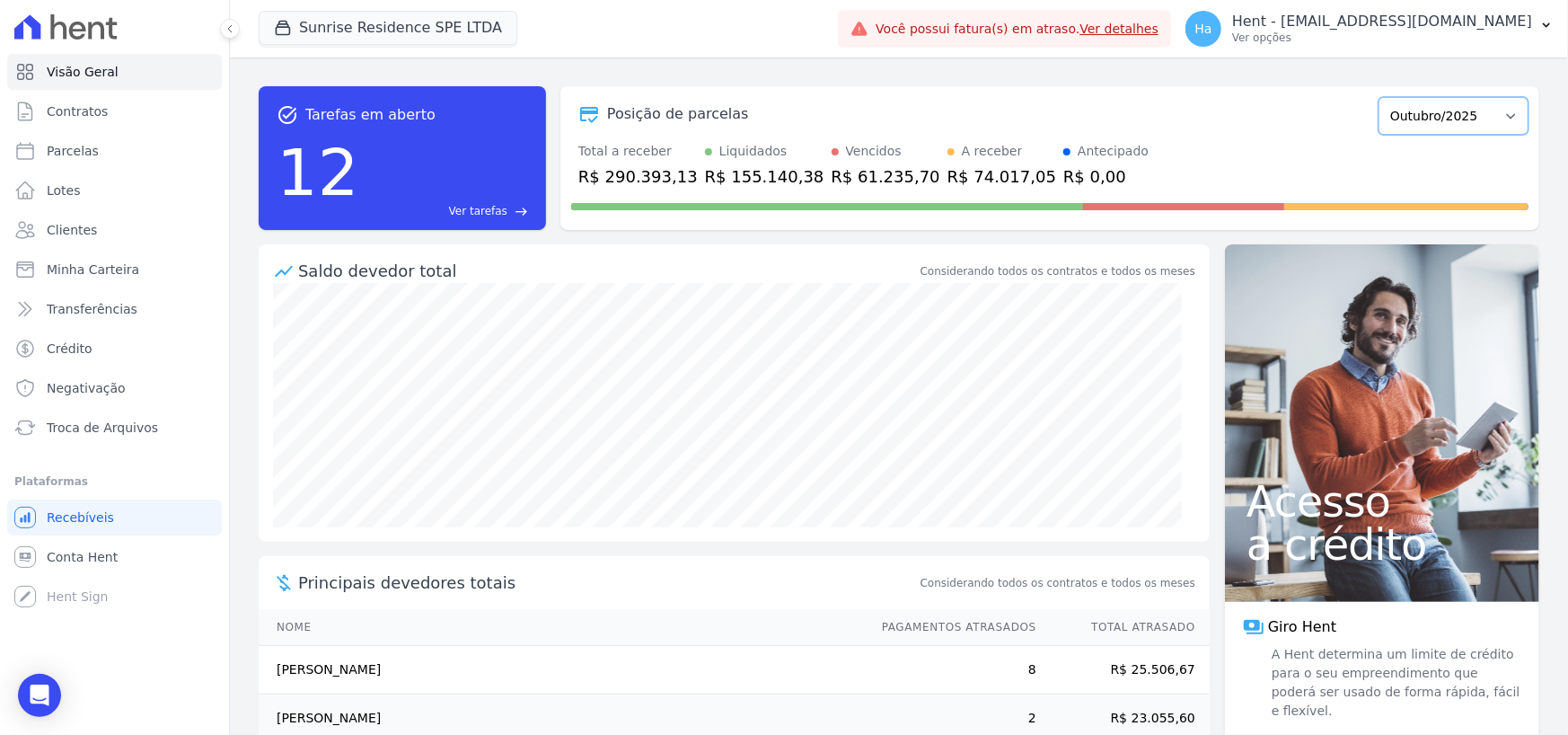
click at [1503, 118] on select "Fevereiro/2024 Março/2024 Abril/2024 Maio/2024 Junho/2024 Julho/2024 Agosto/202…" at bounding box center [1453, 116] width 150 height 38
select select "09/2025"
click at [1378, 97] on select "Fevereiro/2024 Março/2024 Abril/2024 Maio/2024 Junho/2024 Julho/2024 Agosto/202…" at bounding box center [1453, 116] width 150 height 38
click at [1497, 132] on select "Fevereiro/2024 Março/2024 Abril/2024 Maio/2024 Junho/2024 Julho/2024 Agosto/202…" at bounding box center [1453, 116] width 150 height 38
select select "06/2025"
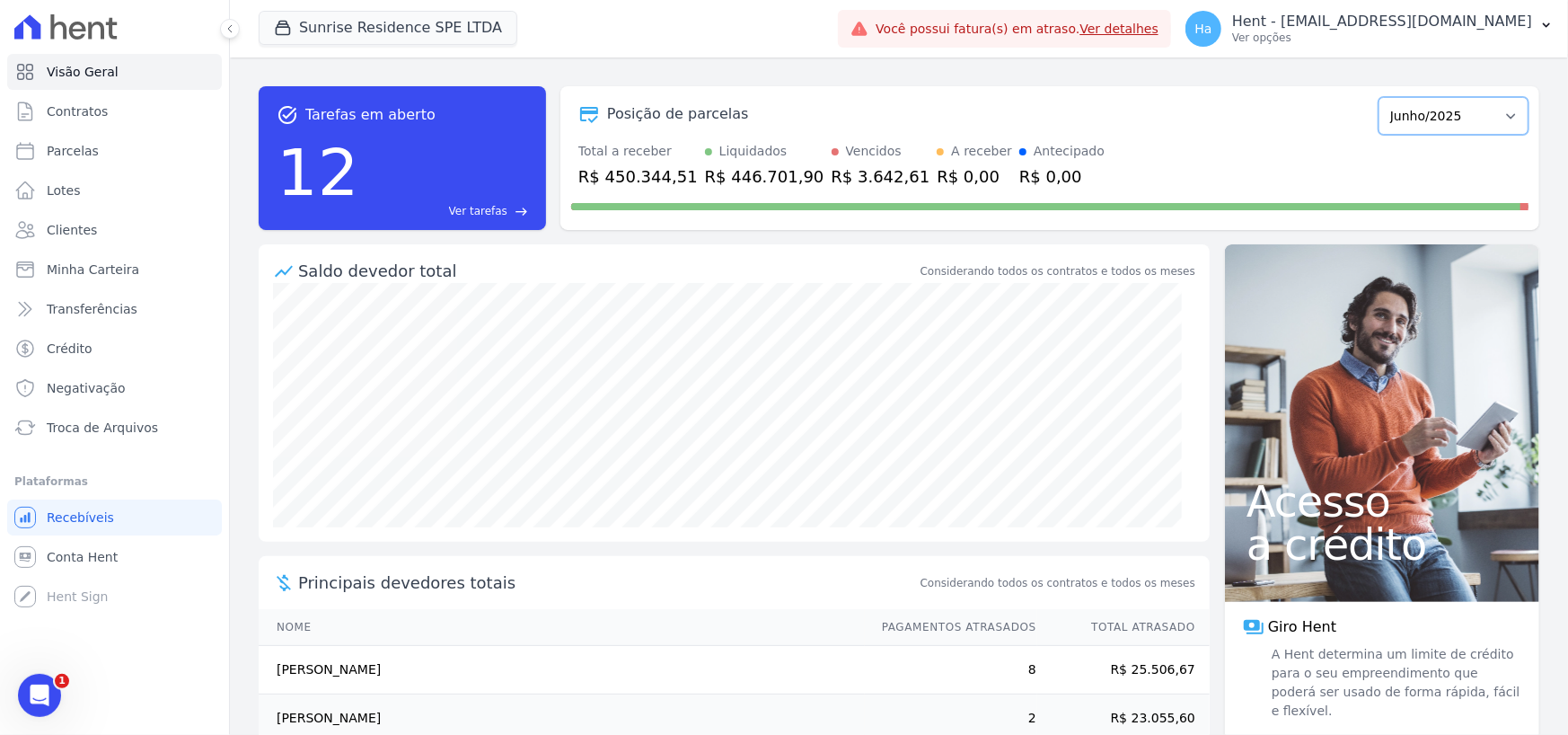
click at [1378, 97] on select "Fevereiro/2024 Março/2024 Abril/2024 Maio/2024 Junho/2024 Julho/2024 Agosto/202…" at bounding box center [1453, 116] width 150 height 38
click at [1481, 120] on select "Fevereiro/2024 Março/2024 Abril/2024 Maio/2024 Junho/2024 Julho/2024 Agosto/202…" at bounding box center [1453, 116] width 150 height 38
select select "12/2024"
click at [1378, 97] on select "Fevereiro/2024 Março/2024 Abril/2024 Maio/2024 Junho/2024 Julho/2024 Agosto/202…" at bounding box center [1453, 116] width 150 height 38
click at [1479, 113] on select "Fevereiro/2024 Março/2024 Abril/2024 Maio/2024 Junho/2024 Julho/2024 Agosto/202…" at bounding box center [1453, 116] width 150 height 38
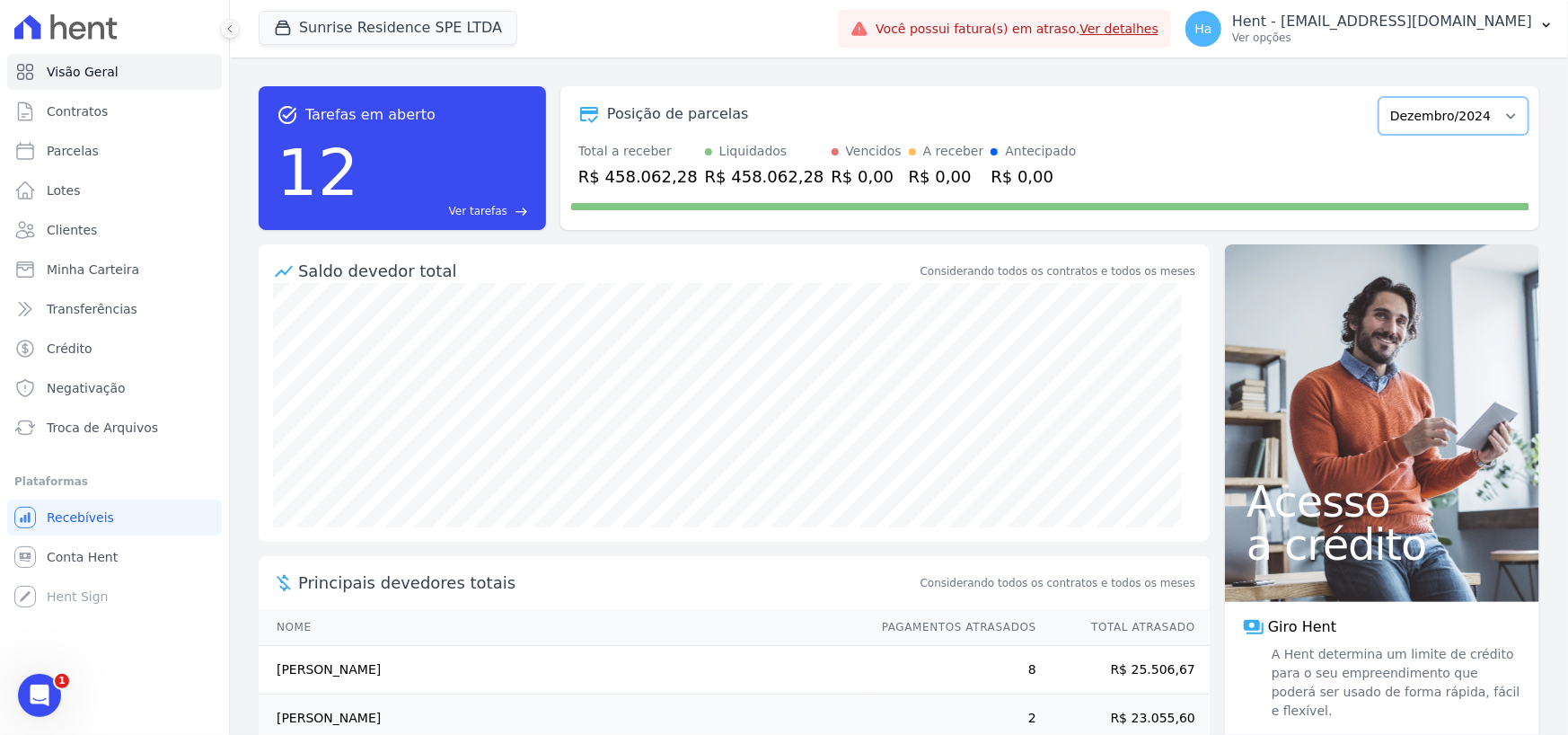
select select "04/2025"
click at [1378, 97] on select "Fevereiro/2024 Março/2024 Abril/2024 Maio/2024 Junho/2024 Julho/2024 Agosto/202…" at bounding box center [1453, 116] width 150 height 38
drag, startPoint x: 707, startPoint y: 177, endPoint x: 813, endPoint y: 179, distance: 106.0
click at [813, 179] on div "Total a receber R$ 423.362,54 Liquidados R$ 421.736,88 Vencidos R$ 1.625,66 A r…" at bounding box center [1049, 165] width 957 height 46
click at [1430, 125] on select "Fevereiro/2024 Março/2024 Abril/2024 Maio/2024 Junho/2024 Julho/2024 Agosto/202…" at bounding box center [1453, 116] width 150 height 38
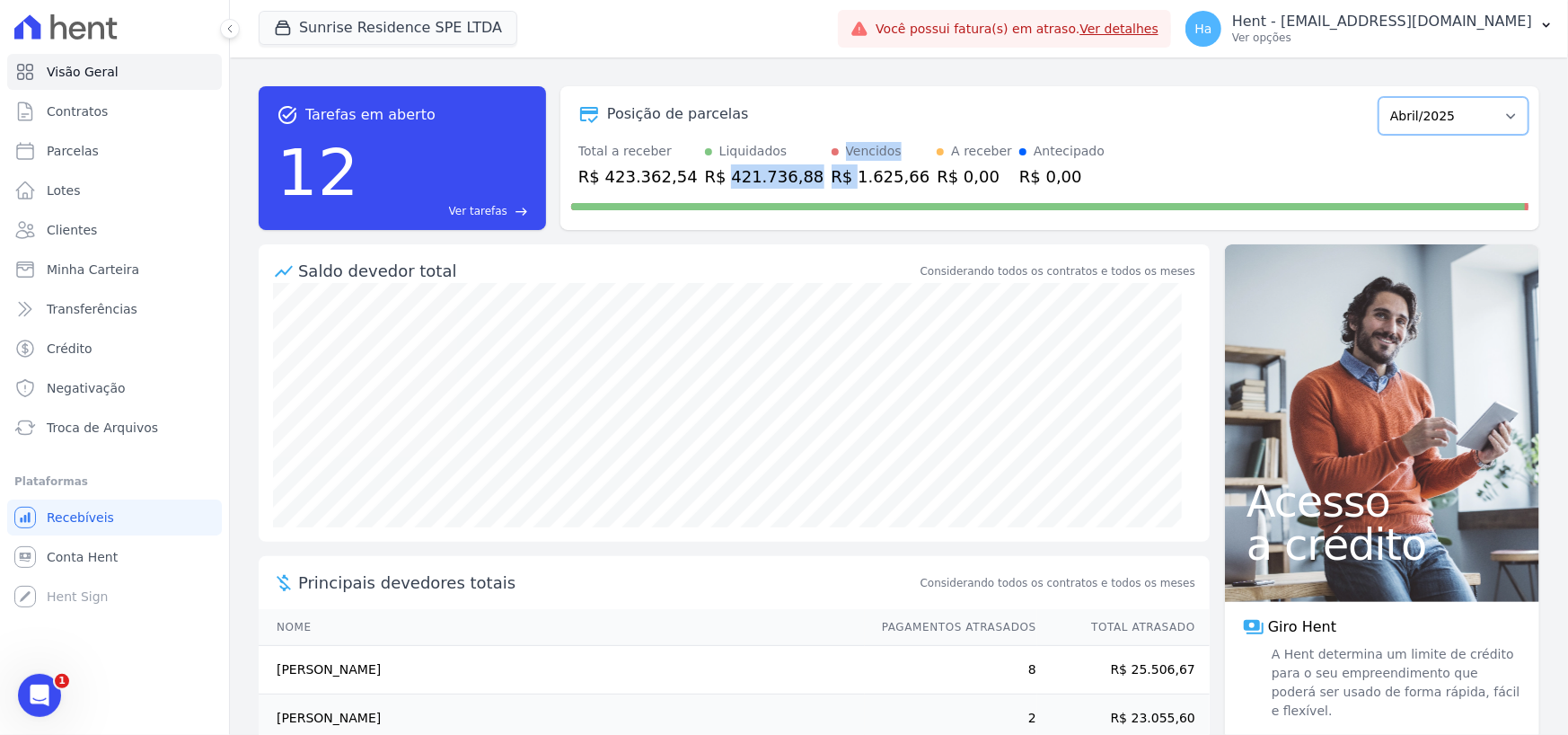
select select "06/2025"
click at [1378, 97] on select "Fevereiro/2024 Março/2024 Abril/2024 Maio/2024 Junho/2024 Julho/2024 Agosto/202…" at bounding box center [1453, 116] width 150 height 38
click at [1506, 125] on select "Fevereiro/2024 Março/2024 Abril/2024 Maio/2024 Junho/2024 Julho/2024 Agosto/202…" at bounding box center [1453, 116] width 150 height 38
select select "04/2025"
click at [1378, 97] on select "Fevereiro/2024 Março/2024 Abril/2024 Maio/2024 Junho/2024 Julho/2024 Agosto/202…" at bounding box center [1453, 116] width 150 height 38
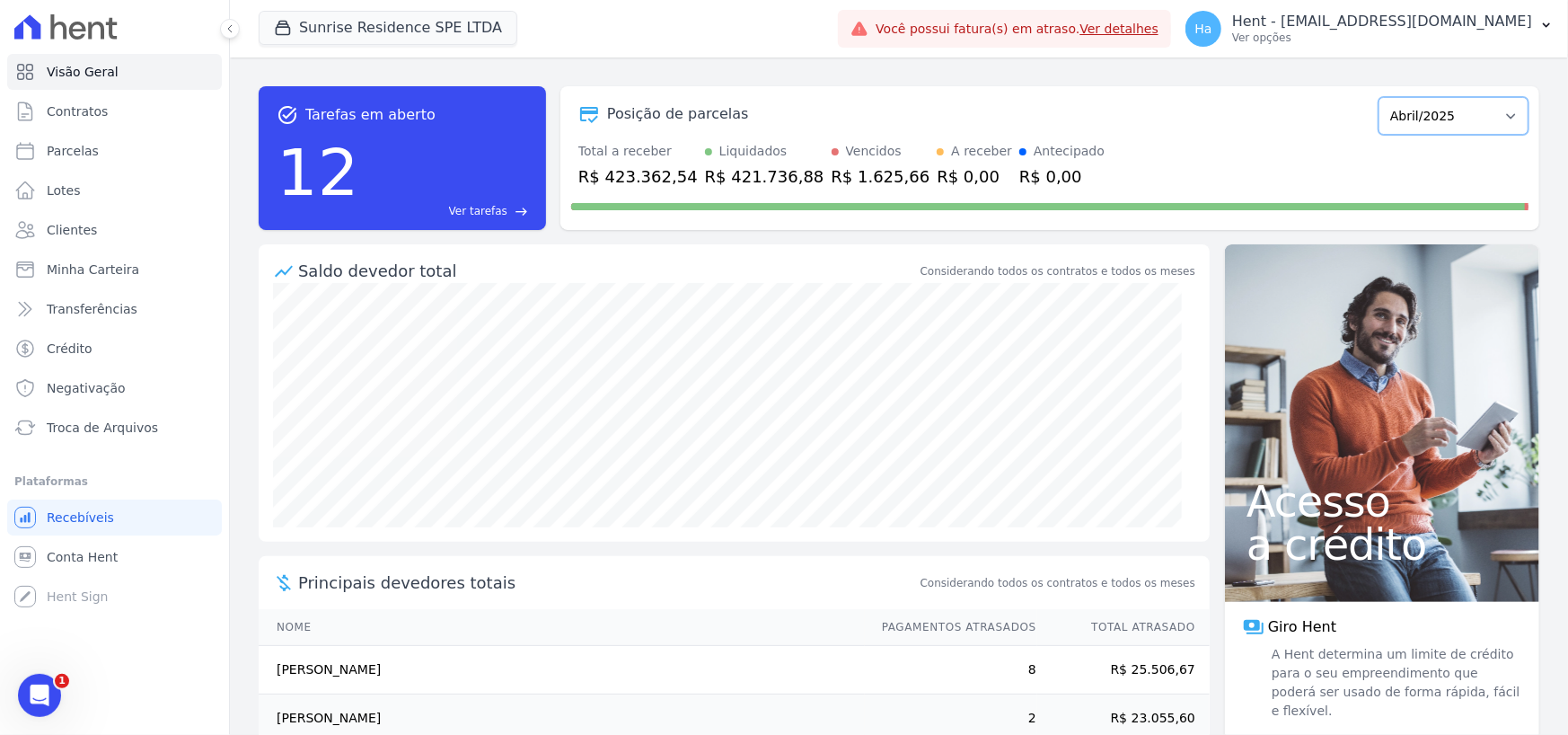
click at [1472, 117] on select "Fevereiro/2024 Março/2024 Abril/2024 Maio/2024 Junho/2024 Julho/2024 Agosto/202…" at bounding box center [1453, 116] width 150 height 38
select select "05/2025"
click at [1378, 97] on select "Fevereiro/2024 Março/2024 Abril/2024 Maio/2024 Junho/2024 Julho/2024 Agosto/202…" at bounding box center [1453, 116] width 150 height 38
click at [1460, 105] on select "Fevereiro/2024 Março/2024 Abril/2024 Maio/2024 Junho/2024 Julho/2024 Agosto/202…" at bounding box center [1453, 116] width 150 height 38
select select "06/2025"
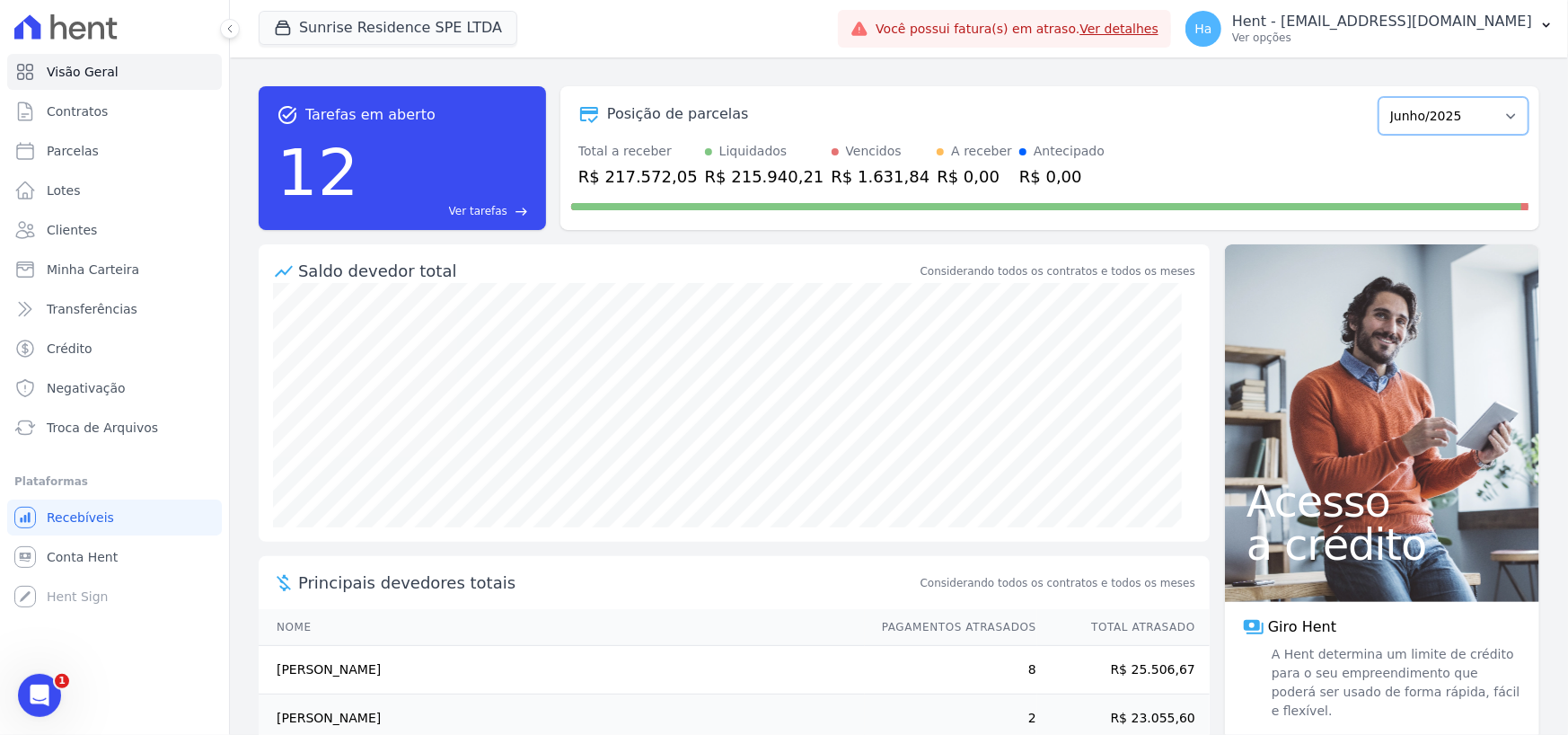
click at [1378, 97] on select "Fevereiro/2024 Março/2024 Abril/2024 Maio/2024 Junho/2024 Julho/2024 Agosto/202…" at bounding box center [1453, 116] width 150 height 38
click at [1458, 133] on select "Fevereiro/2024 Março/2024 Abril/2024 Maio/2024 Junho/2024 Julho/2024 Agosto/202…" at bounding box center [1453, 116] width 150 height 38
select select "07/2025"
click at [1378, 97] on select "Fevereiro/2024 Março/2024 Abril/2024 Maio/2024 Junho/2024 Julho/2024 Agosto/202…" at bounding box center [1453, 116] width 150 height 38
click at [1506, 115] on select "Fevereiro/2024 Março/2024 Abril/2024 Maio/2024 Junho/2024 Julho/2024 Agosto/202…" at bounding box center [1453, 116] width 150 height 38
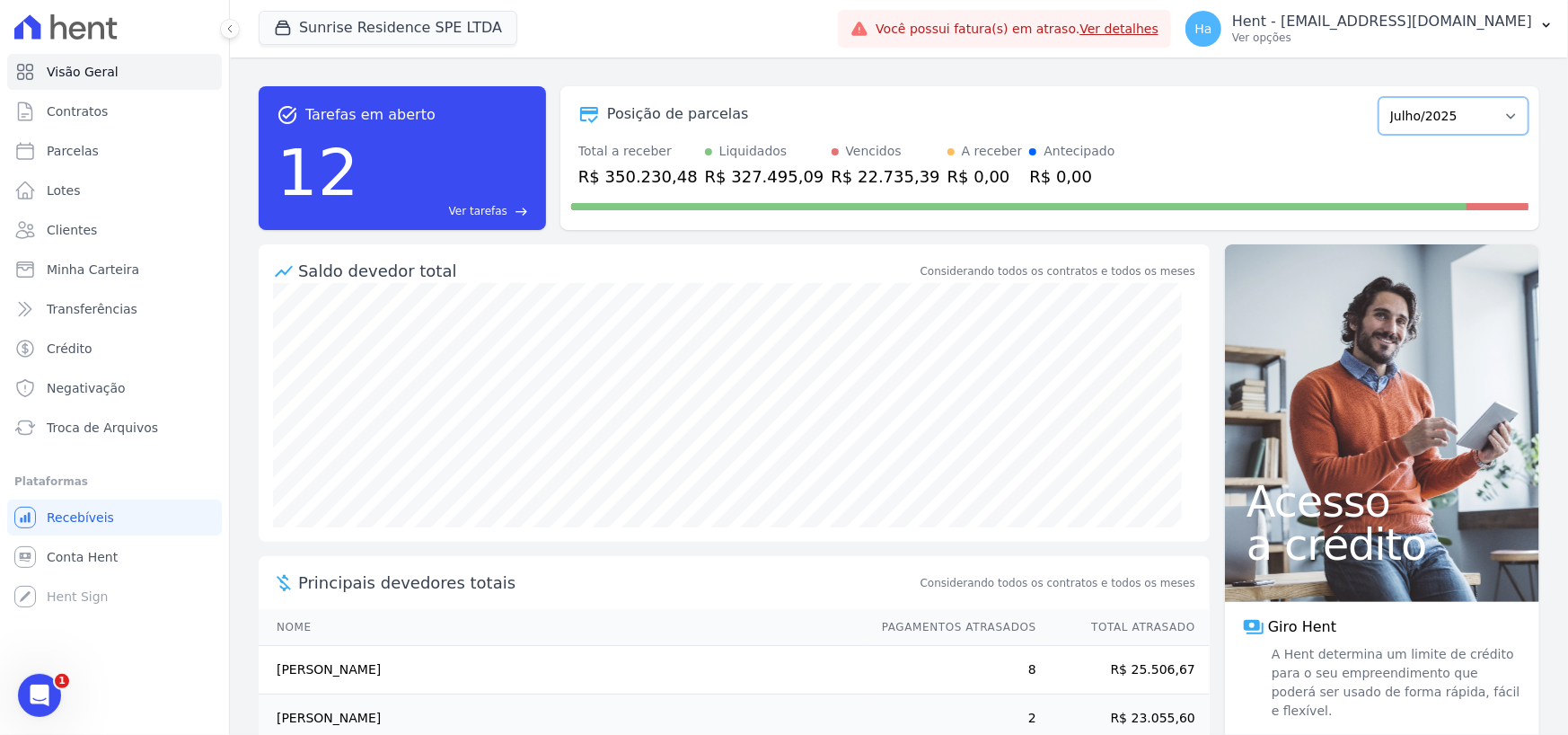
select select "08/2025"
click at [1378, 97] on select "Fevereiro/2024 Março/2024 Abril/2024 Maio/2024 Junho/2024 Julho/2024 Agosto/202…" at bounding box center [1453, 116] width 150 height 38
click at [373, 23] on button "Sunrise Residence SPE LTDA" at bounding box center [389, 28] width 259 height 34
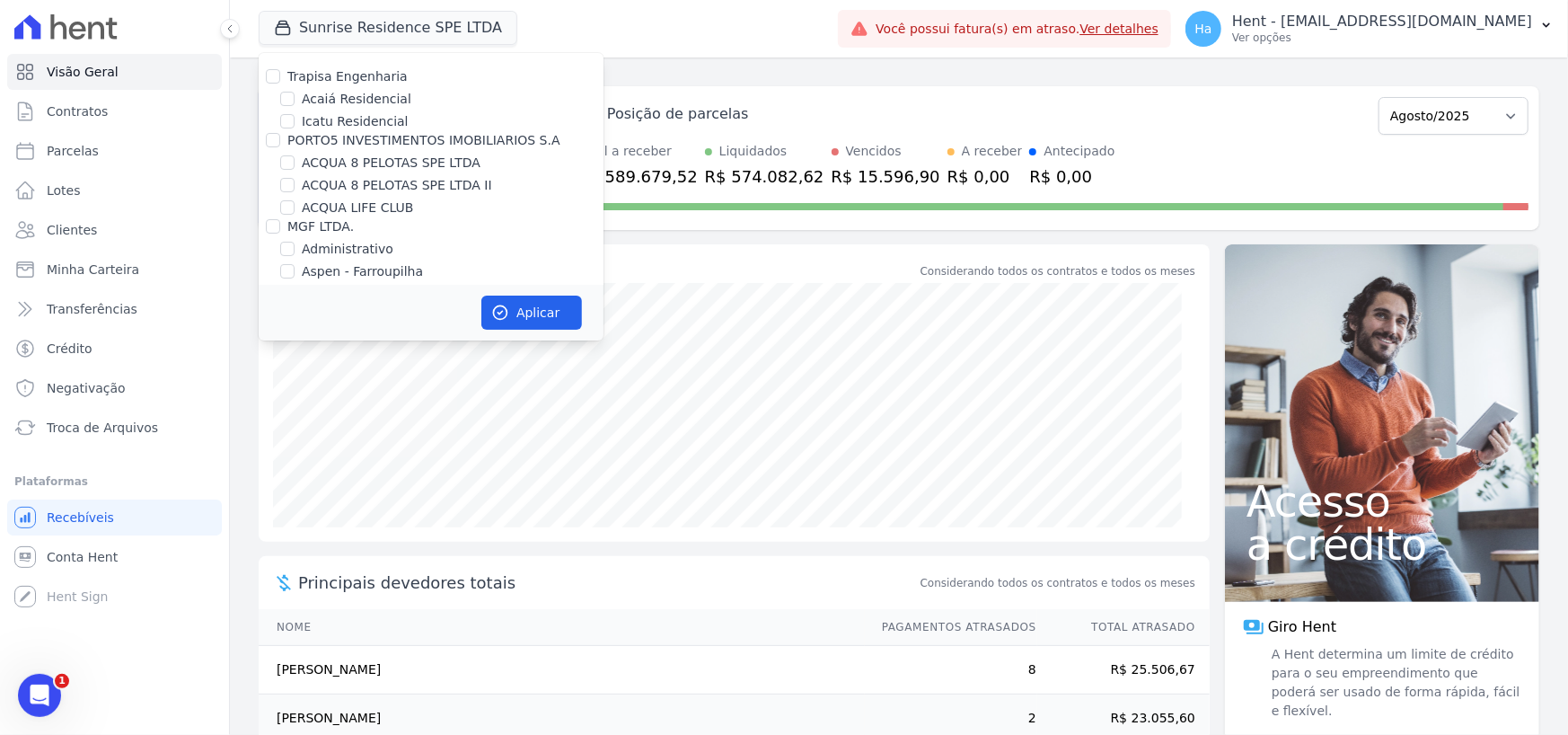
scroll to position [2911, 0]
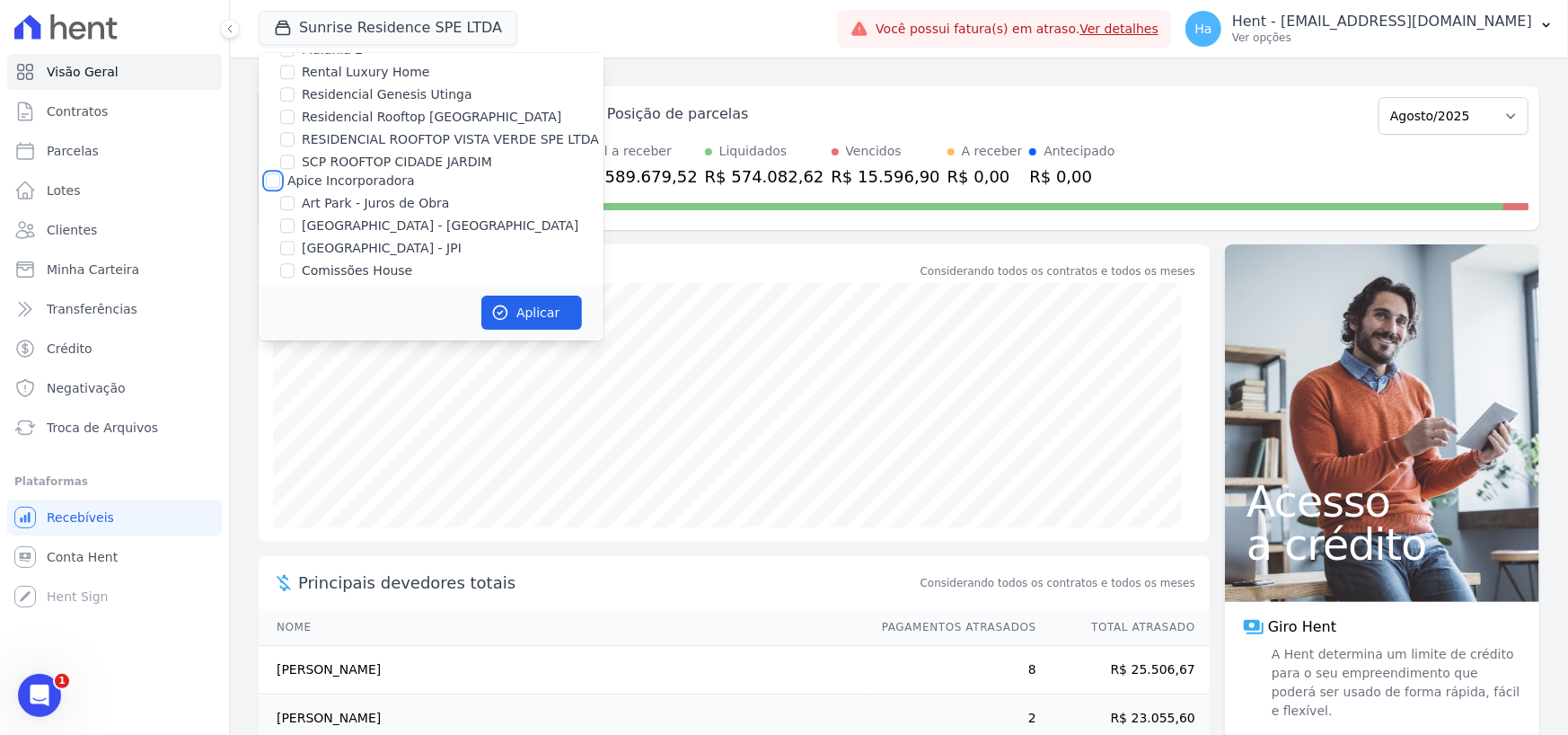
click at [275, 173] on input "Apice Incorporadora" at bounding box center [273, 181] width 15 height 15
checkbox input "true"
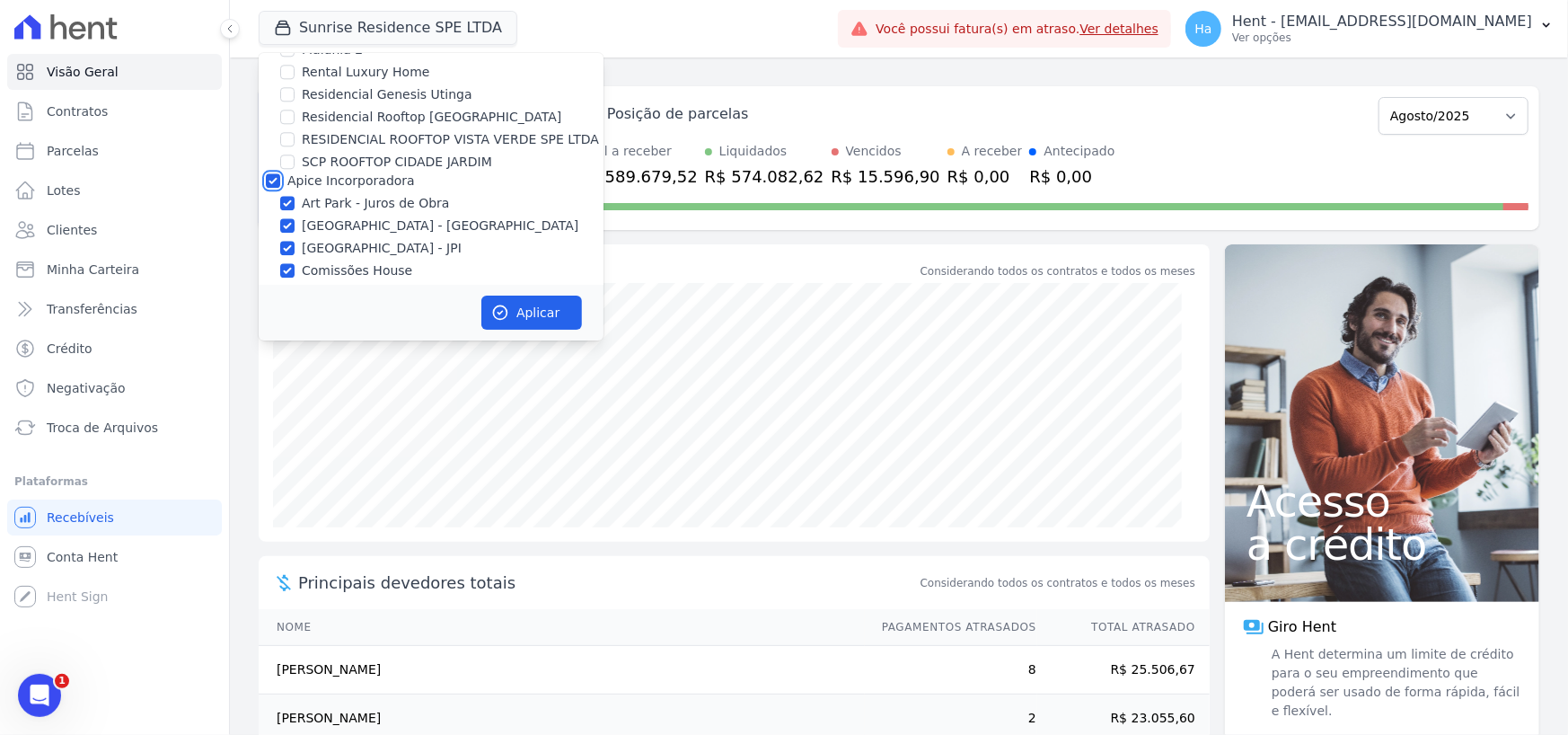
checkbox input "true"
click at [278, 173] on input "Apice Incorporadora" at bounding box center [273, 181] width 15 height 15
checkbox input "false"
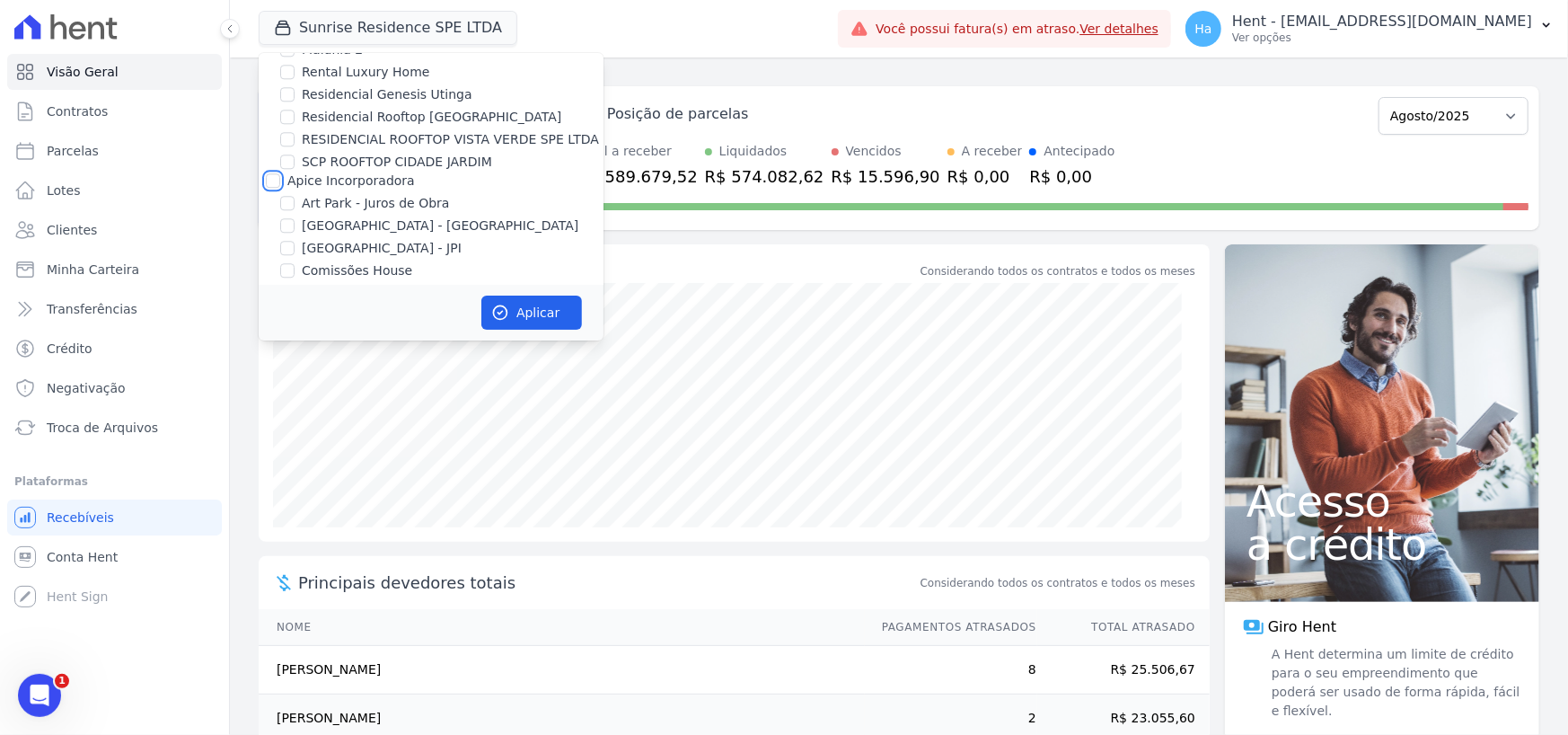
checkbox input "false"
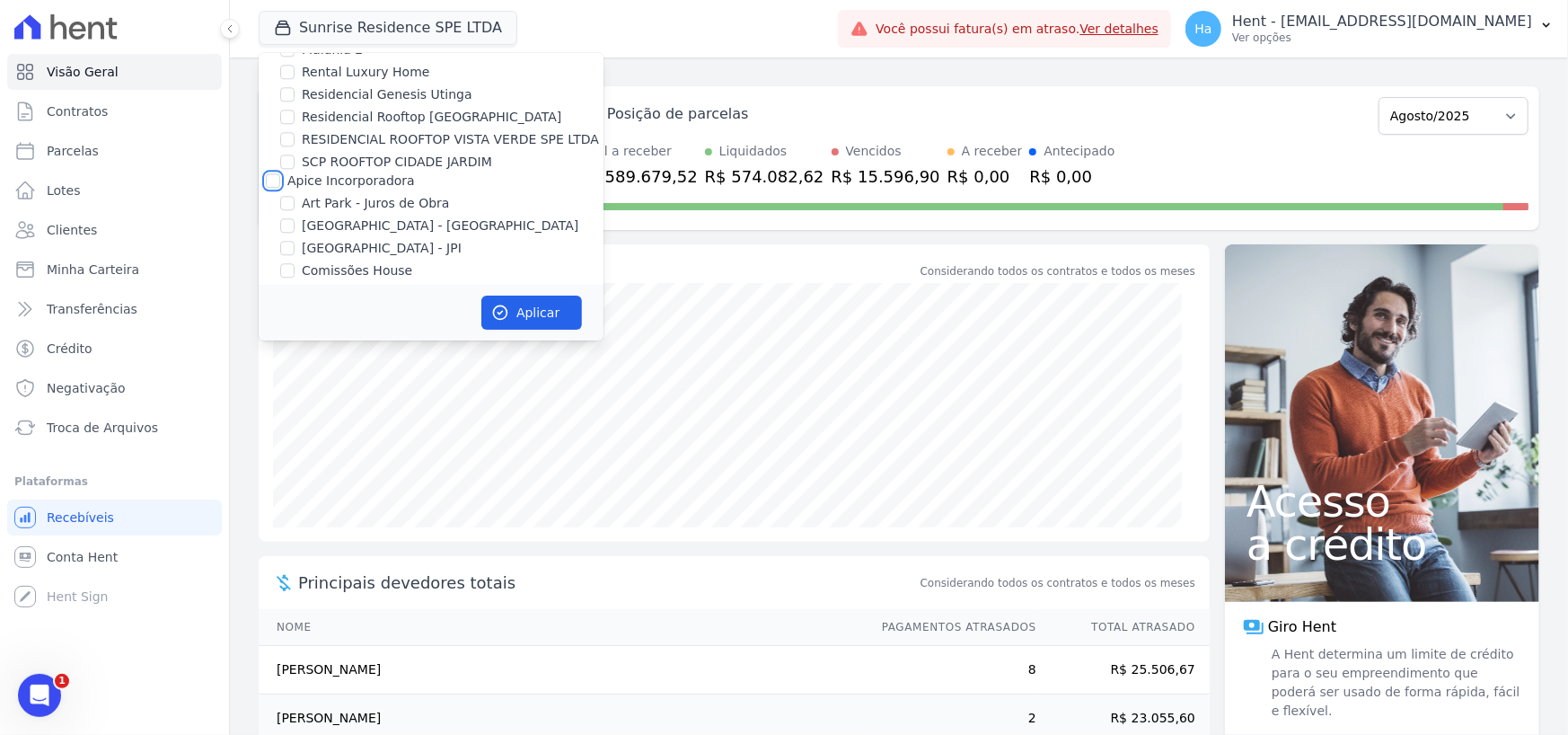
checkbox input "false"
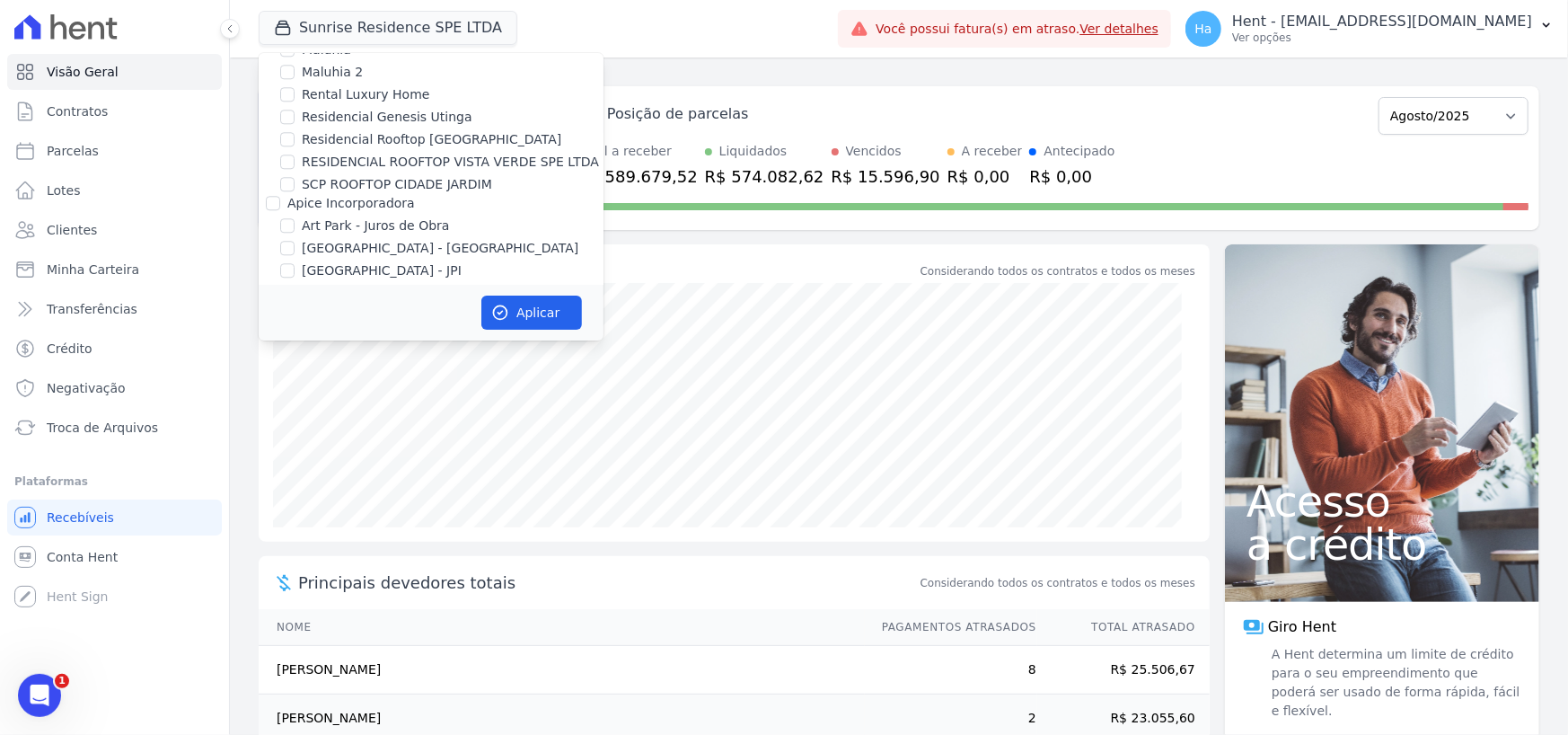
scroll to position [11972, 0]
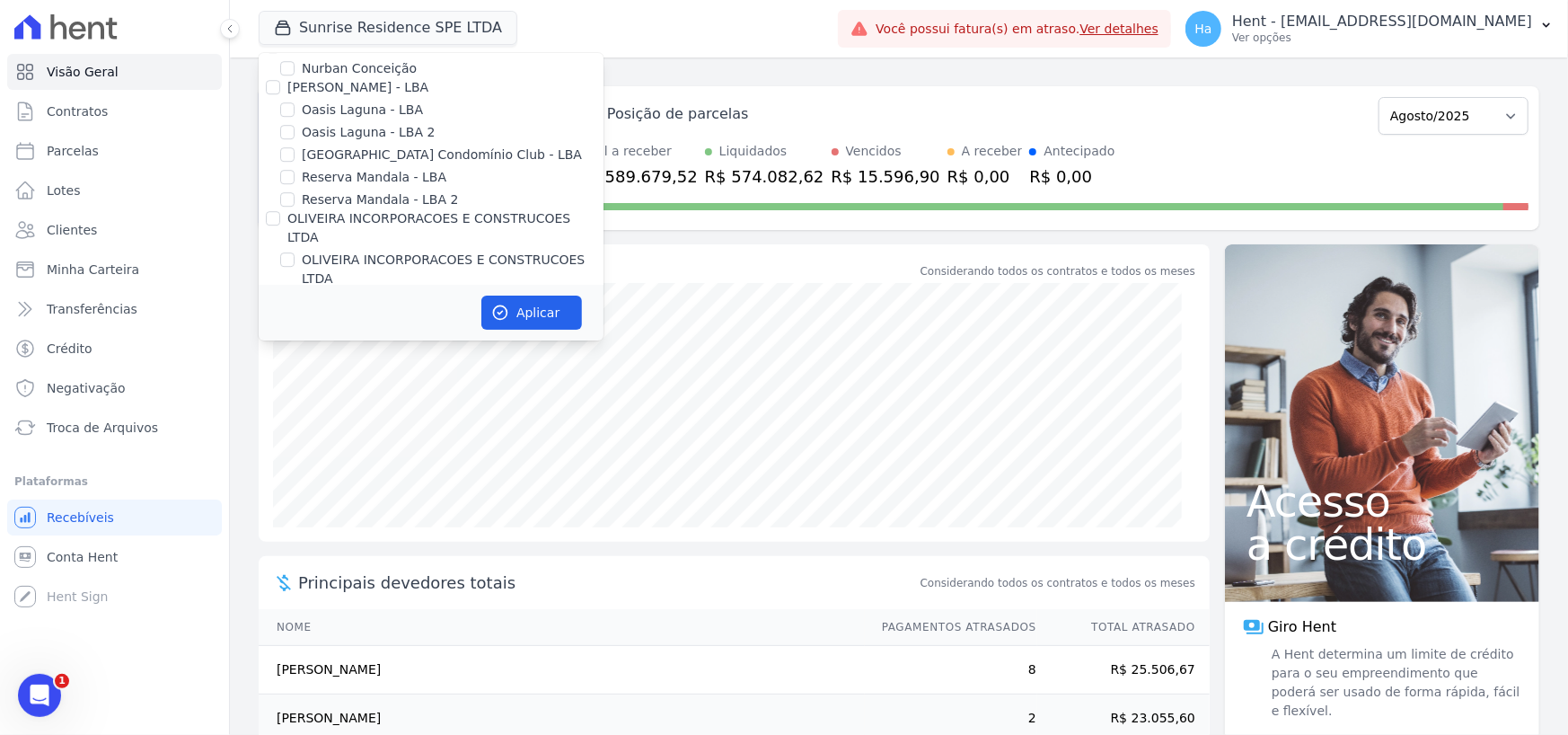
click at [262, 439] on div "Apice Incorporadora - Inco" at bounding box center [431, 448] width 345 height 19
click at [269, 441] on input "Apice Incorporadora - Inco" at bounding box center [273, 448] width 15 height 15
checkbox input "true"
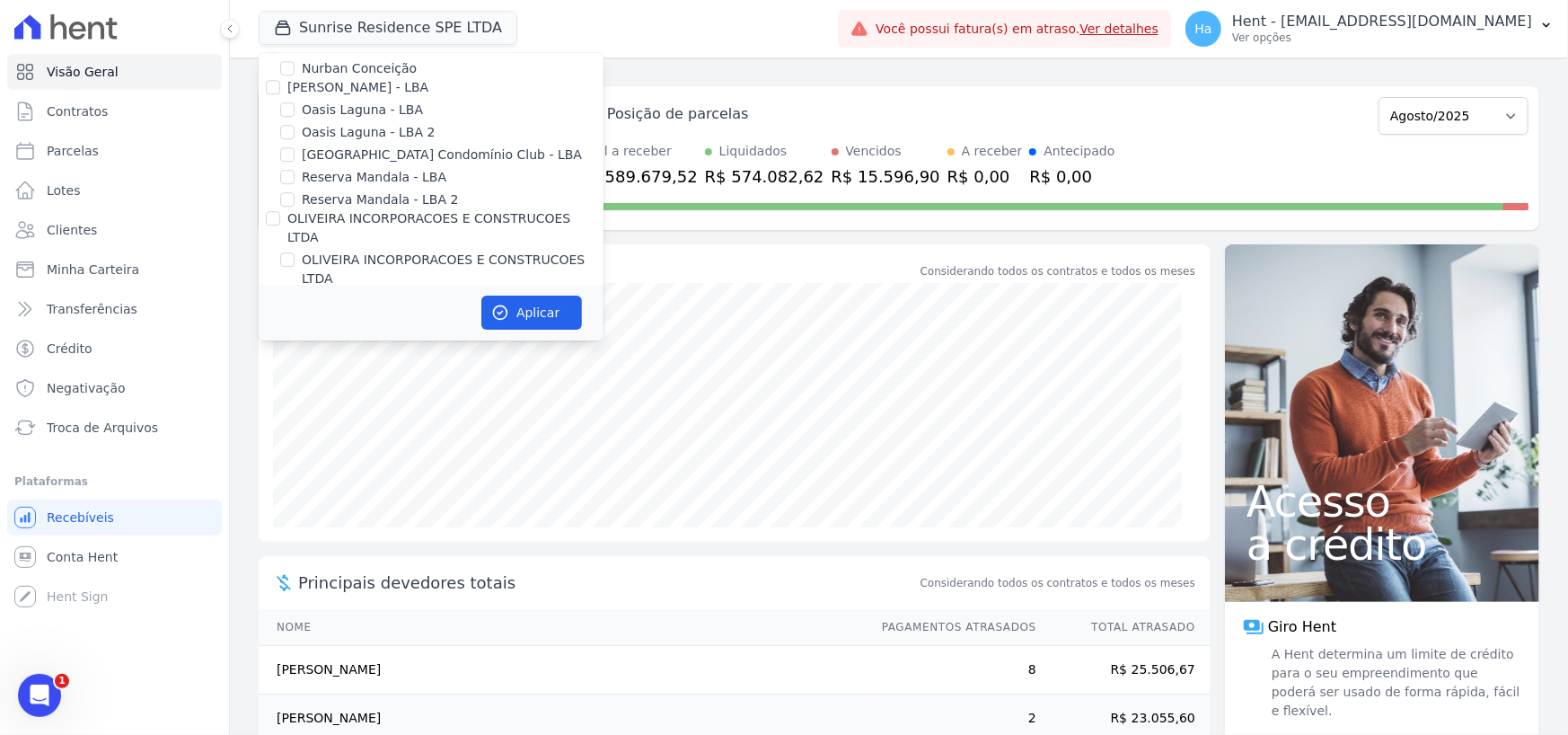
checkbox input "true"
click at [541, 304] on button "Aplicar" at bounding box center [531, 312] width 101 height 34
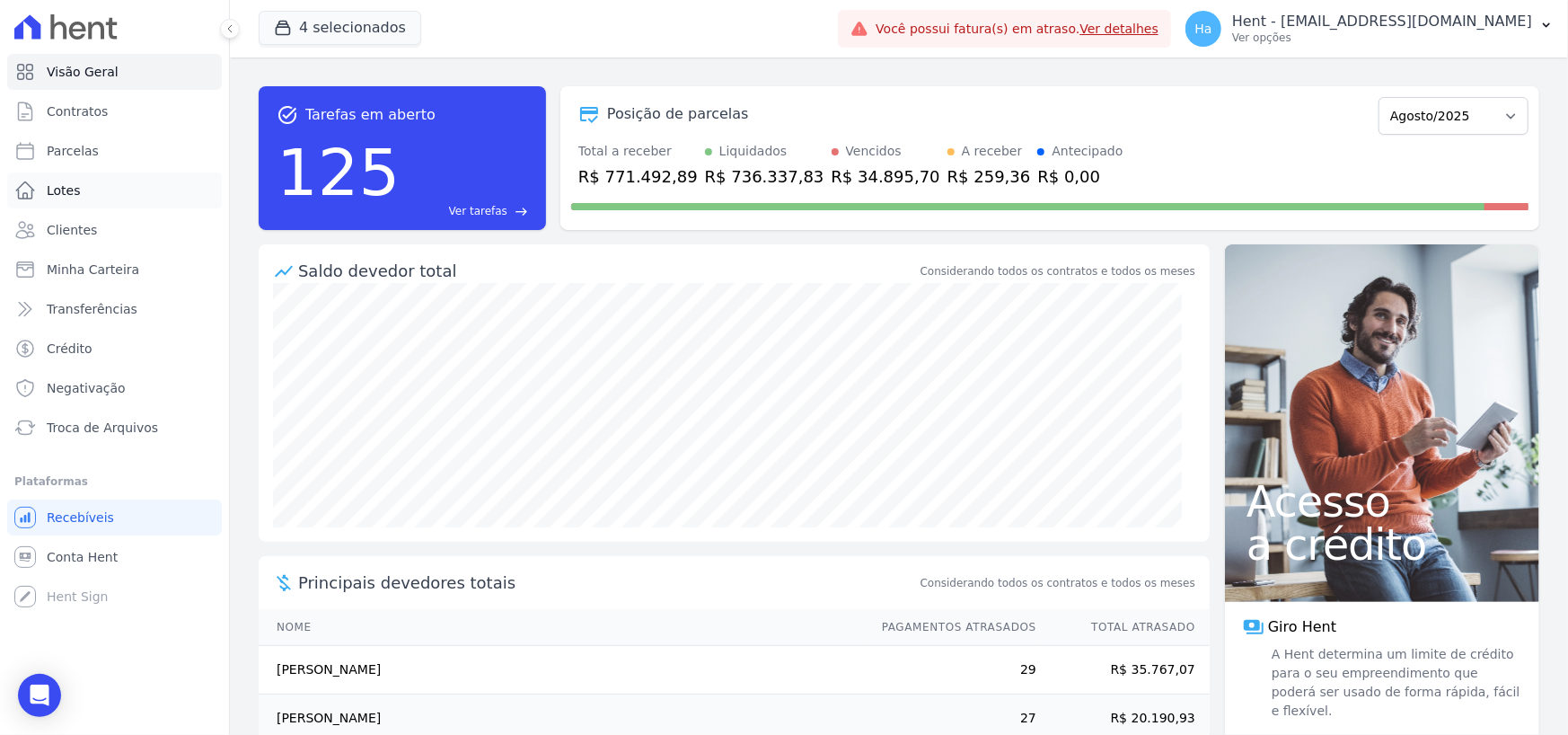
click at [77, 193] on link "Lotes" at bounding box center [115, 190] width 215 height 36
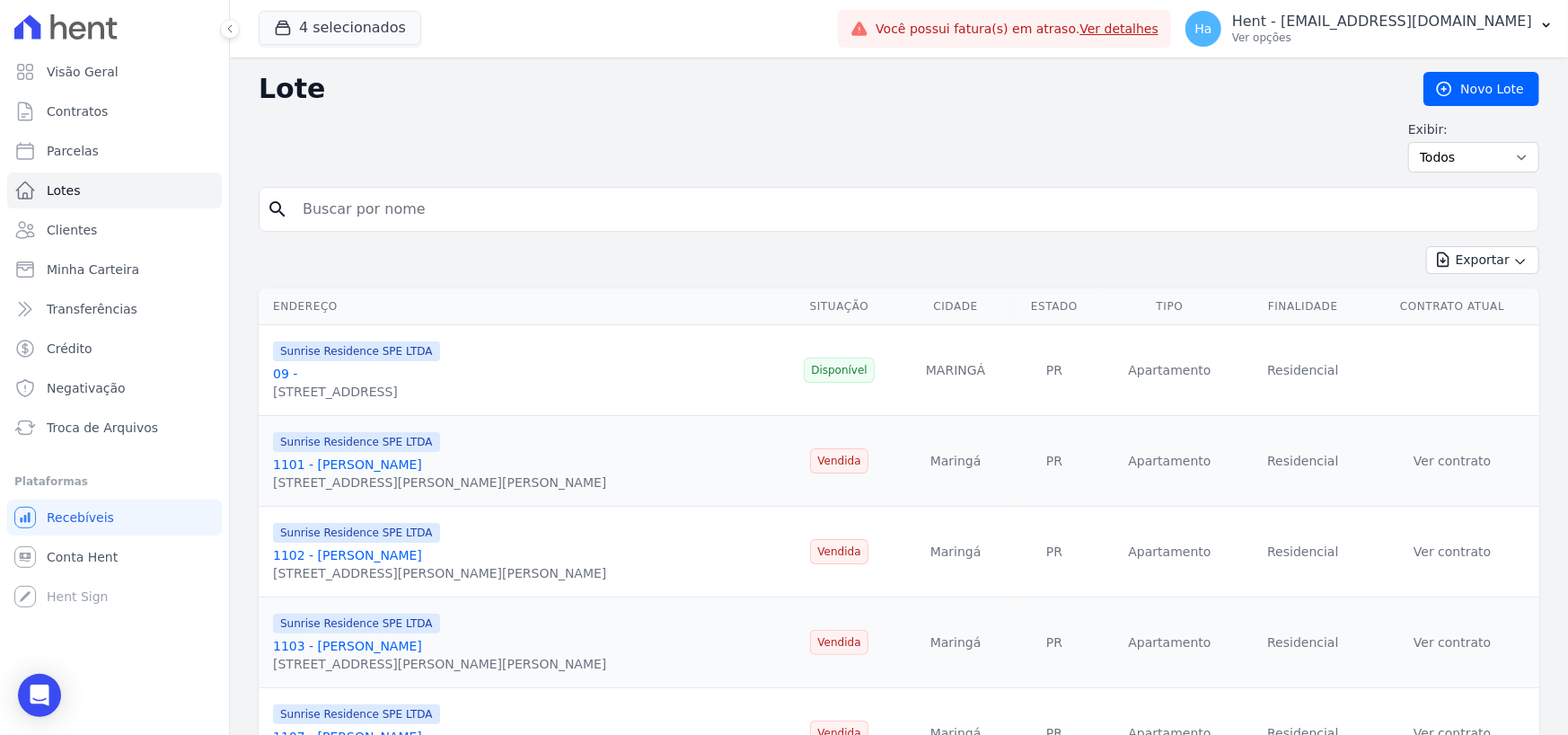
click at [387, 220] on input "search" at bounding box center [910, 209] width 1239 height 36
type input "Casa 26"
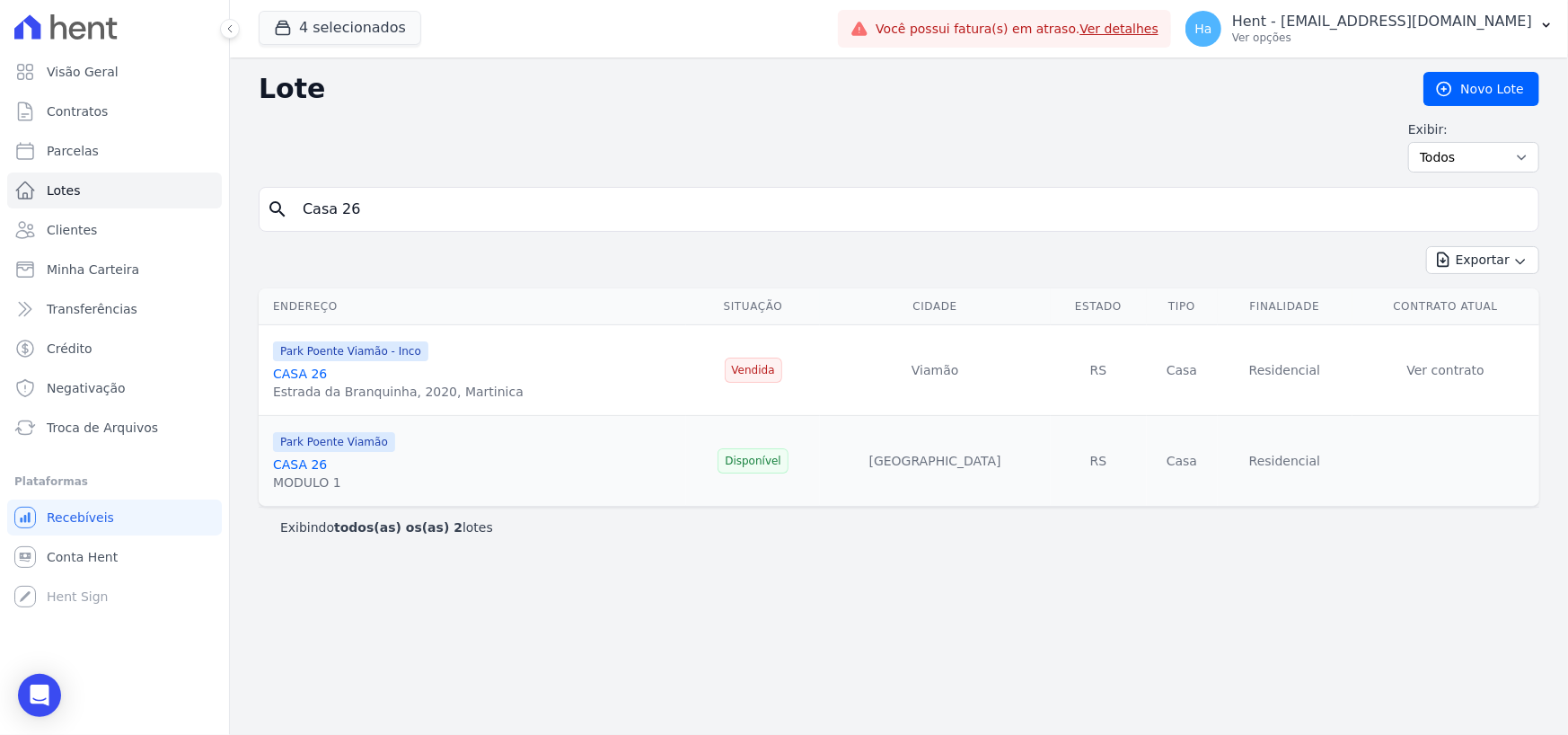
click at [310, 462] on link "CASA 26" at bounding box center [300, 465] width 54 height 15
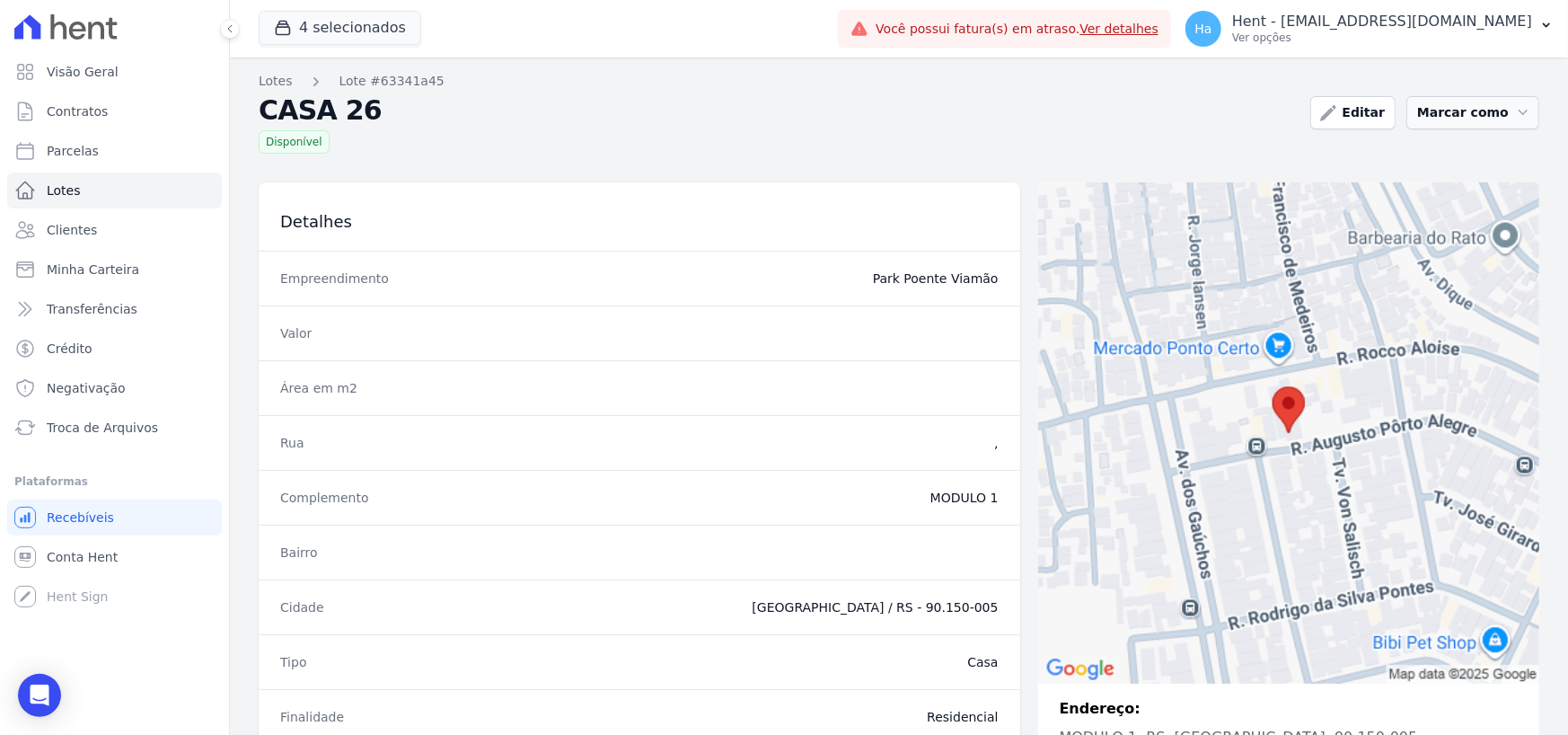
click at [1513, 115] on icon "button" at bounding box center [1522, 112] width 18 height 18
click at [1353, 107] on link "Editar" at bounding box center [1352, 113] width 85 height 33
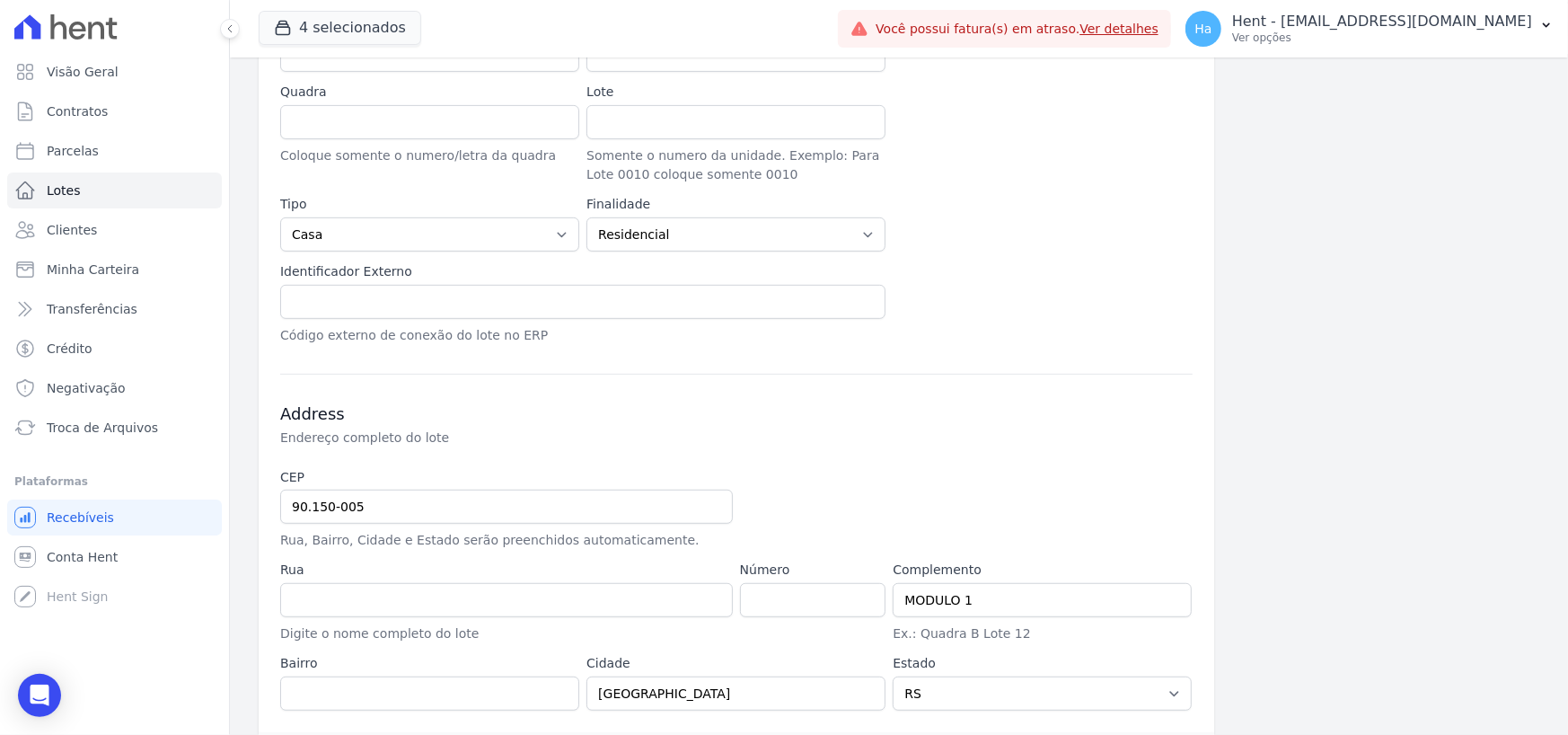
scroll to position [514, 0]
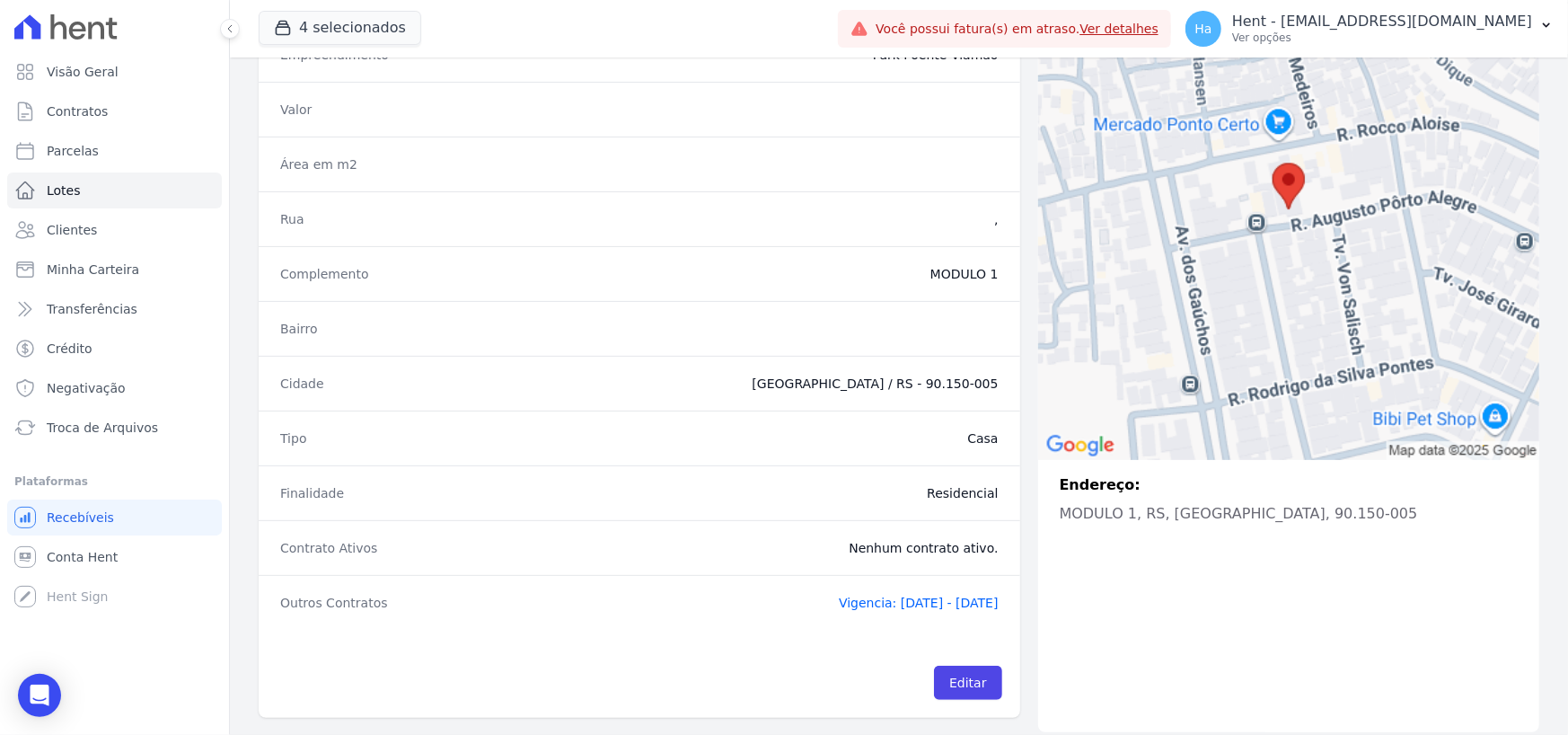
scroll to position [233, 0]
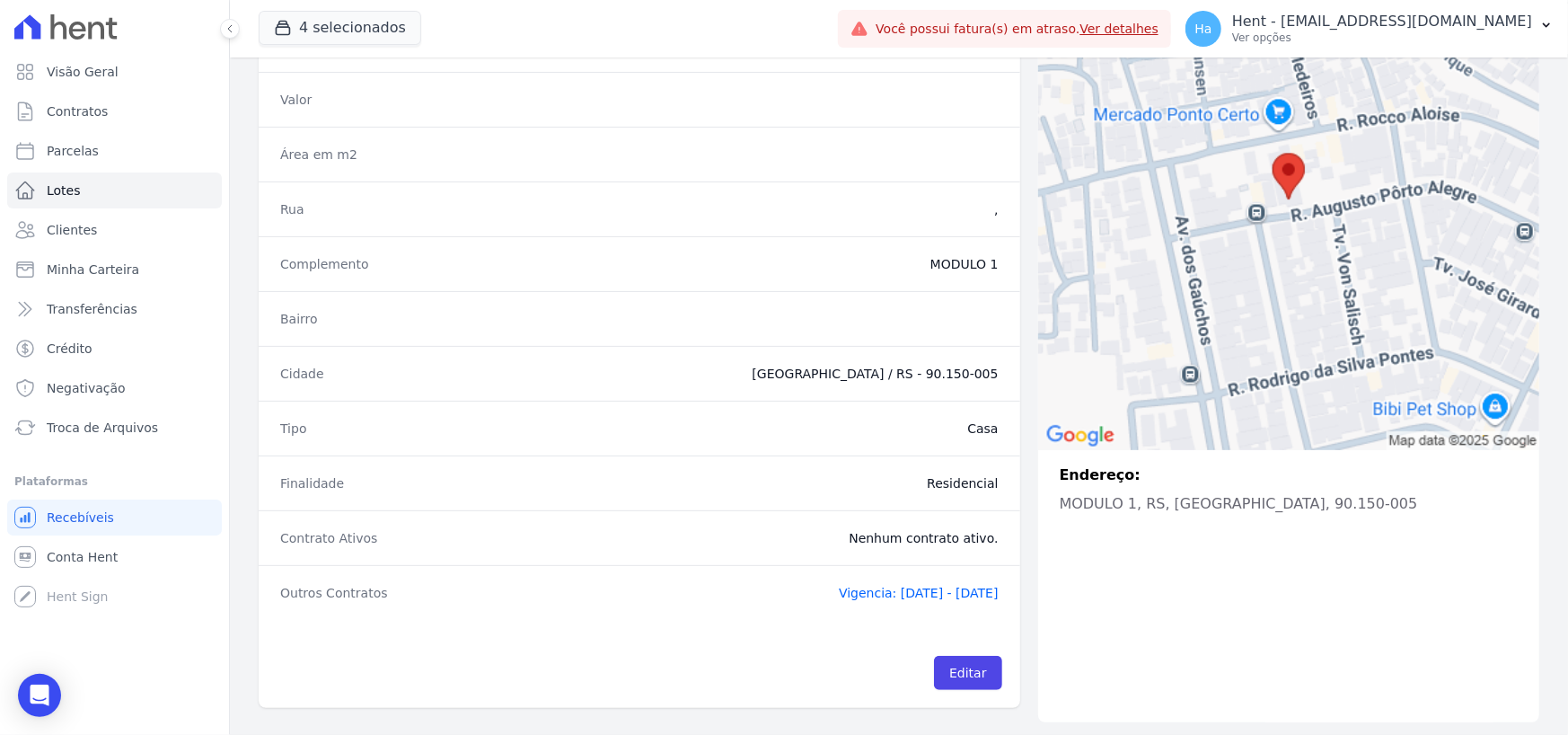
click at [839, 592] on span "Vigencia: 03/11/2022 - 25/09/2026" at bounding box center [919, 593] width 160 height 15
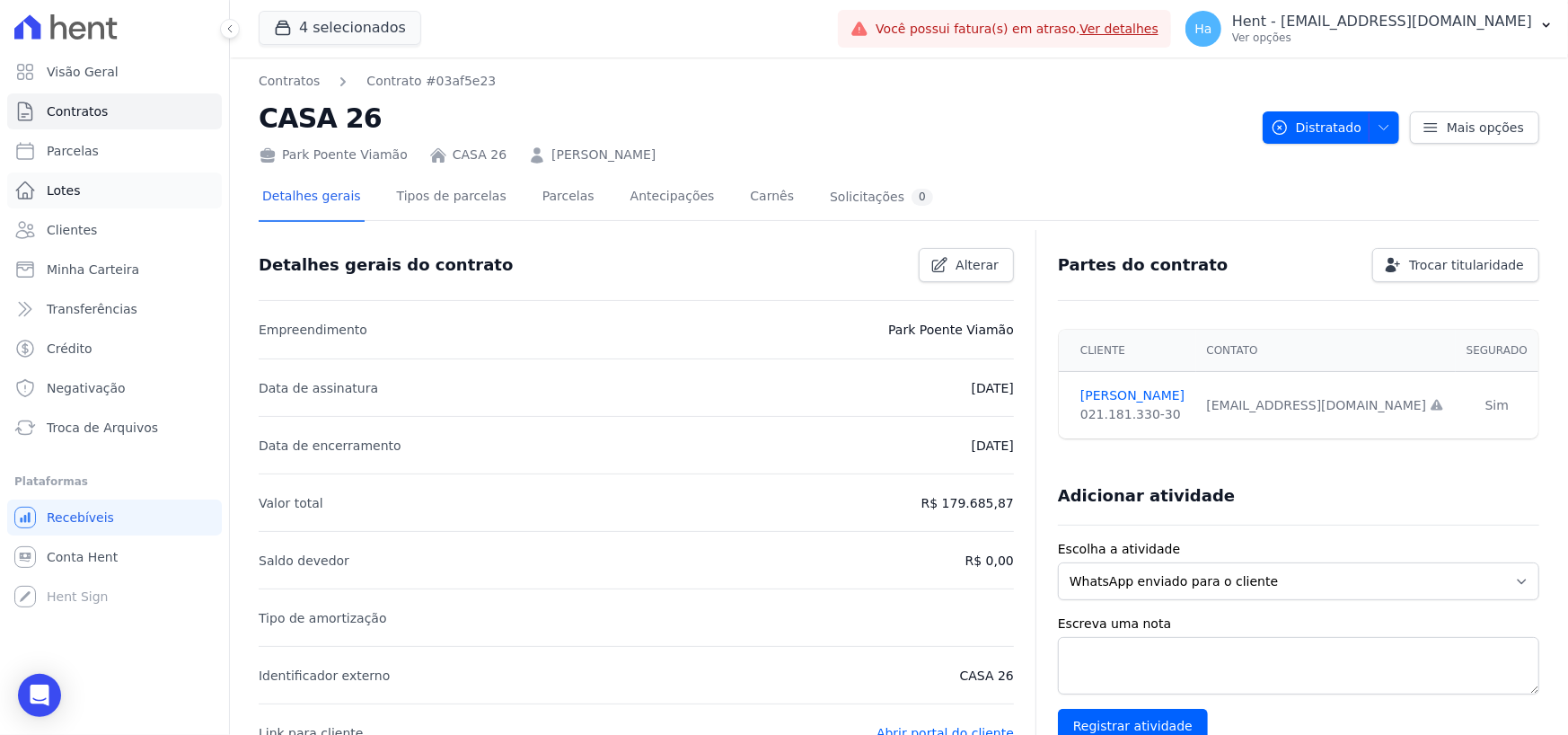
click at [77, 186] on span "Lotes" at bounding box center [63, 190] width 34 height 18
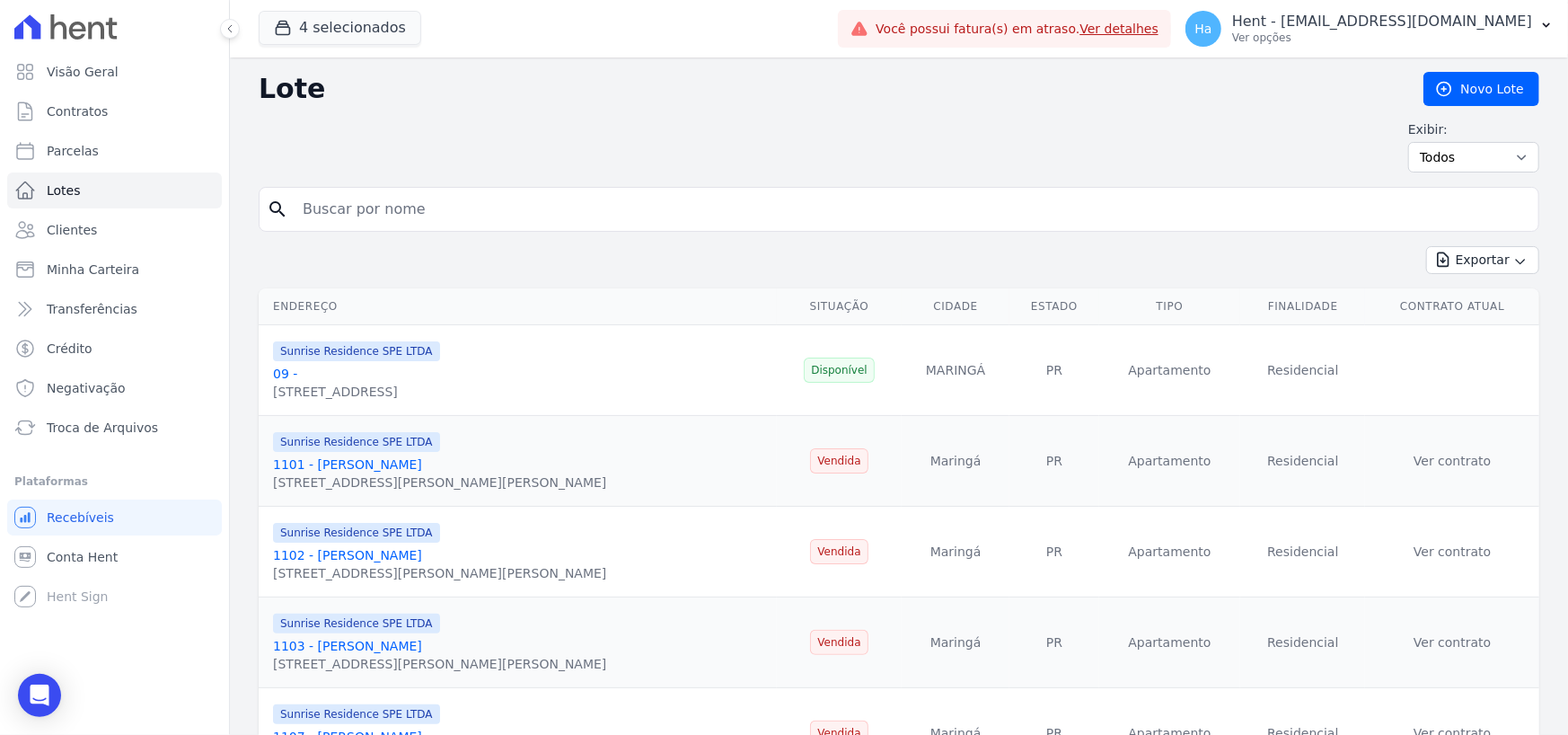
click at [368, 196] on input "search" at bounding box center [910, 209] width 1239 height 36
type input "Casa 35"
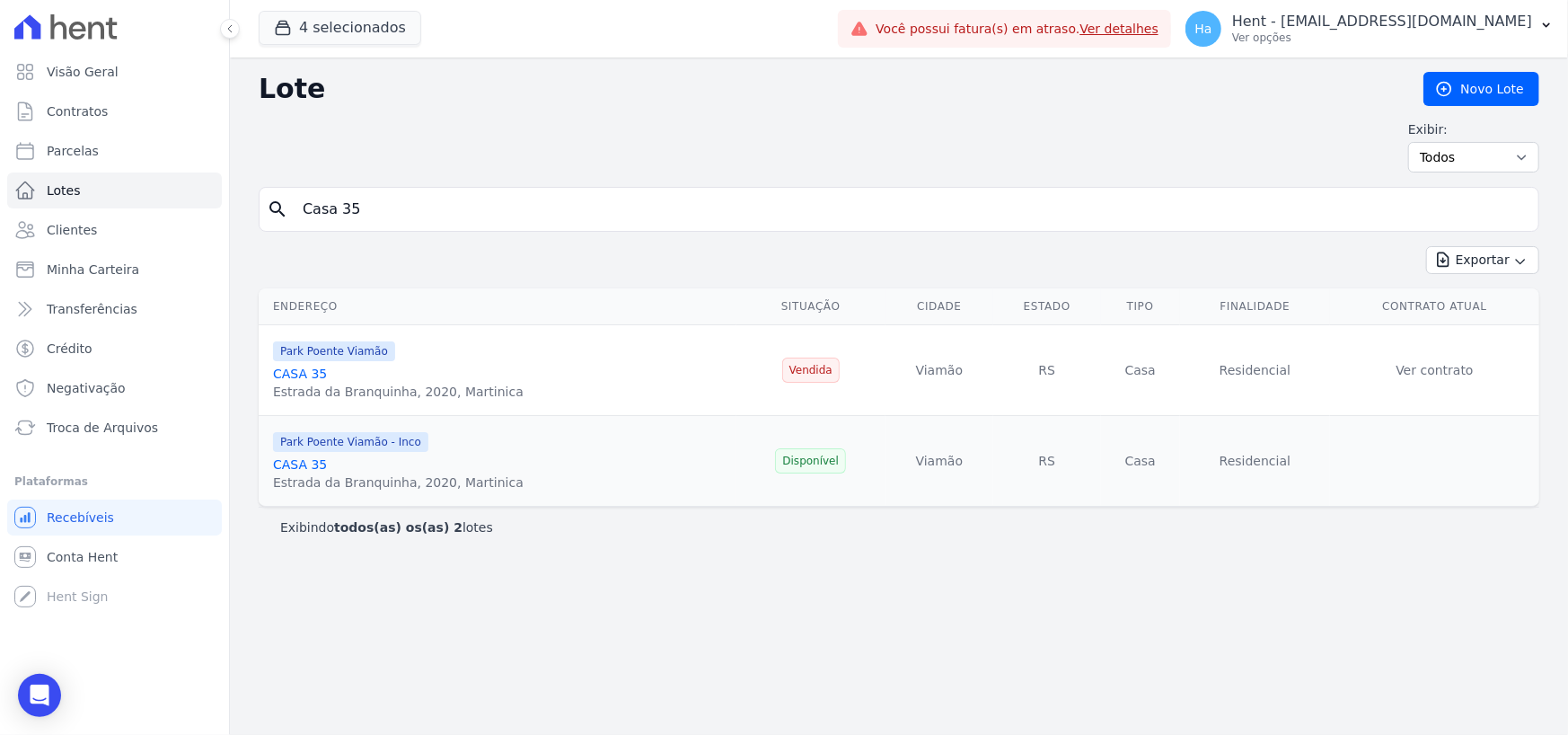
click at [298, 443] on span "Park Poente Viamão - Inco" at bounding box center [351, 442] width 155 height 19
click at [297, 459] on link "CASA 35" at bounding box center [300, 465] width 54 height 15
click at [297, 463] on link "CASA 35" at bounding box center [300, 465] width 54 height 15
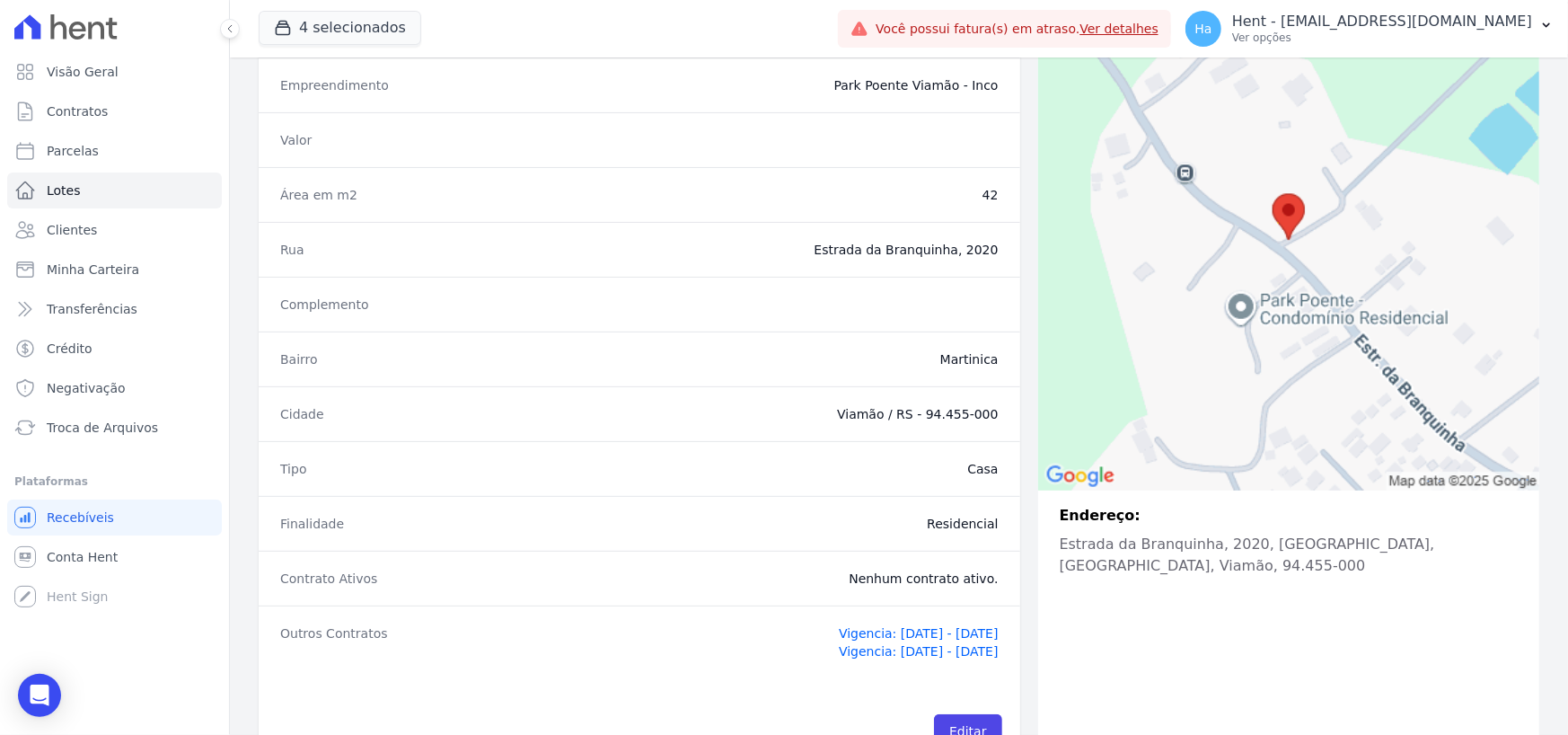
scroll to position [252, 0]
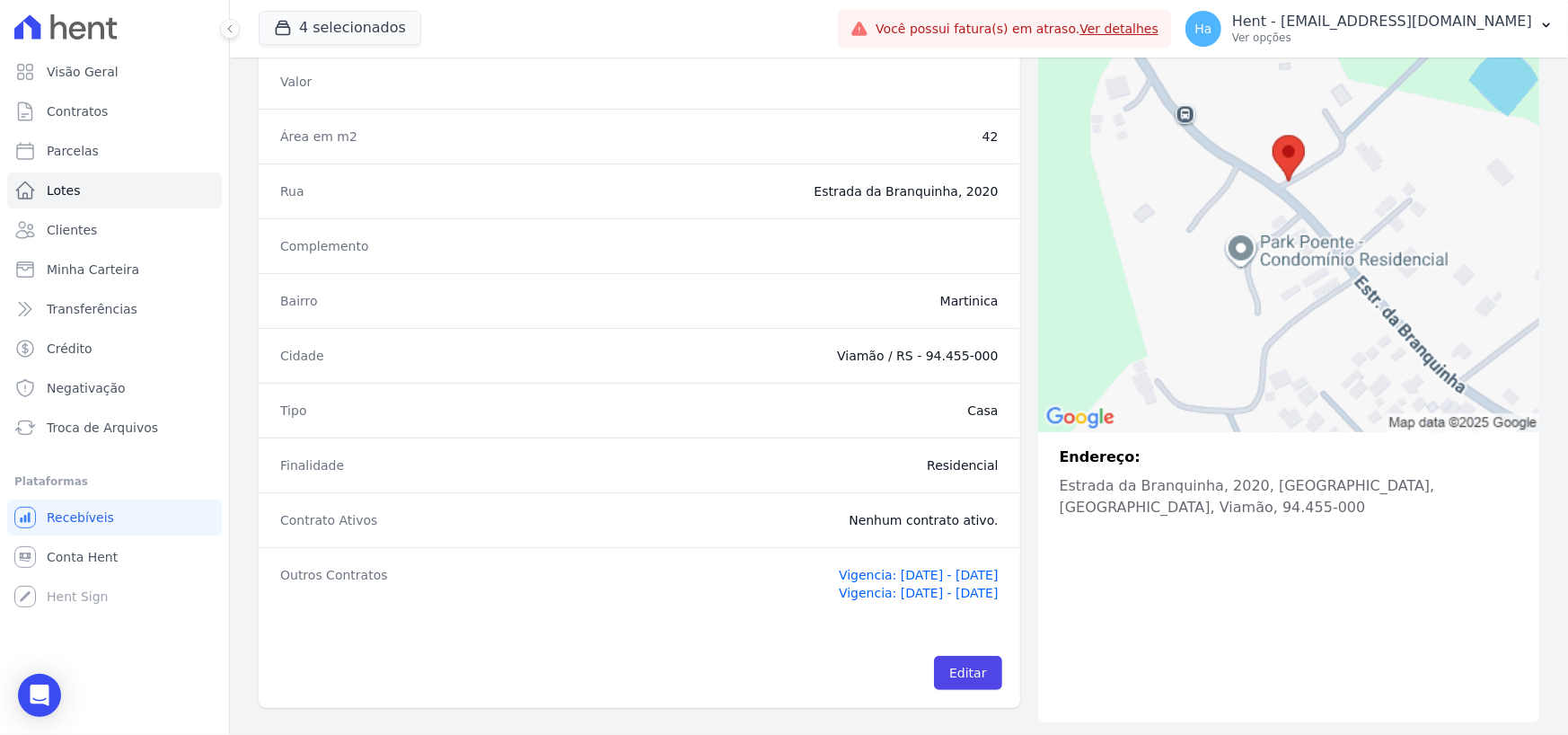
click at [865, 571] on span "Vigencia: 13/12/2022 - 10/11/2026" at bounding box center [919, 575] width 160 height 15
click at [852, 592] on span "Vigencia: 16/12/2022 - 25/11/2026" at bounding box center [919, 593] width 160 height 15
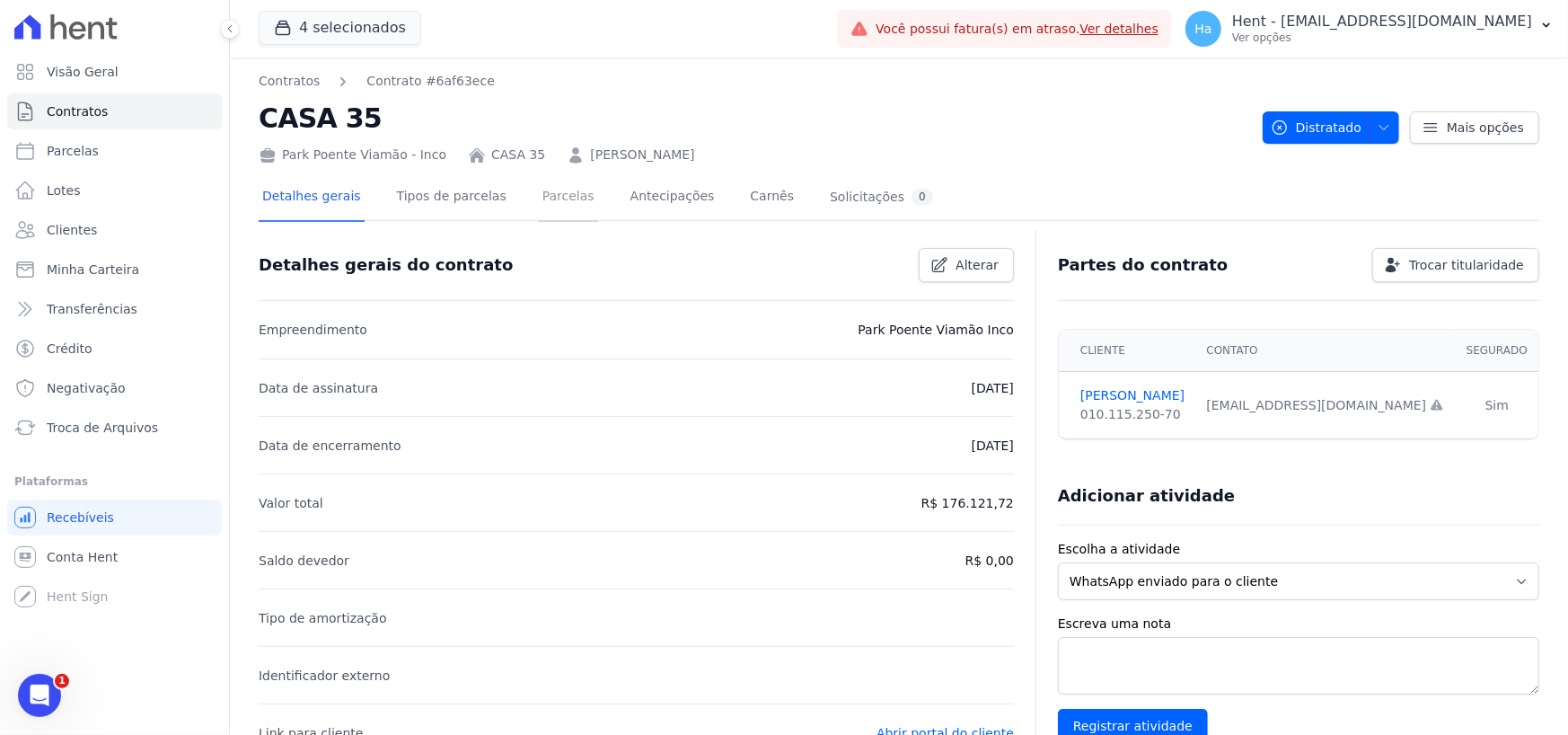
click at [538, 206] on link "Parcelas" at bounding box center [568, 197] width 59 height 47
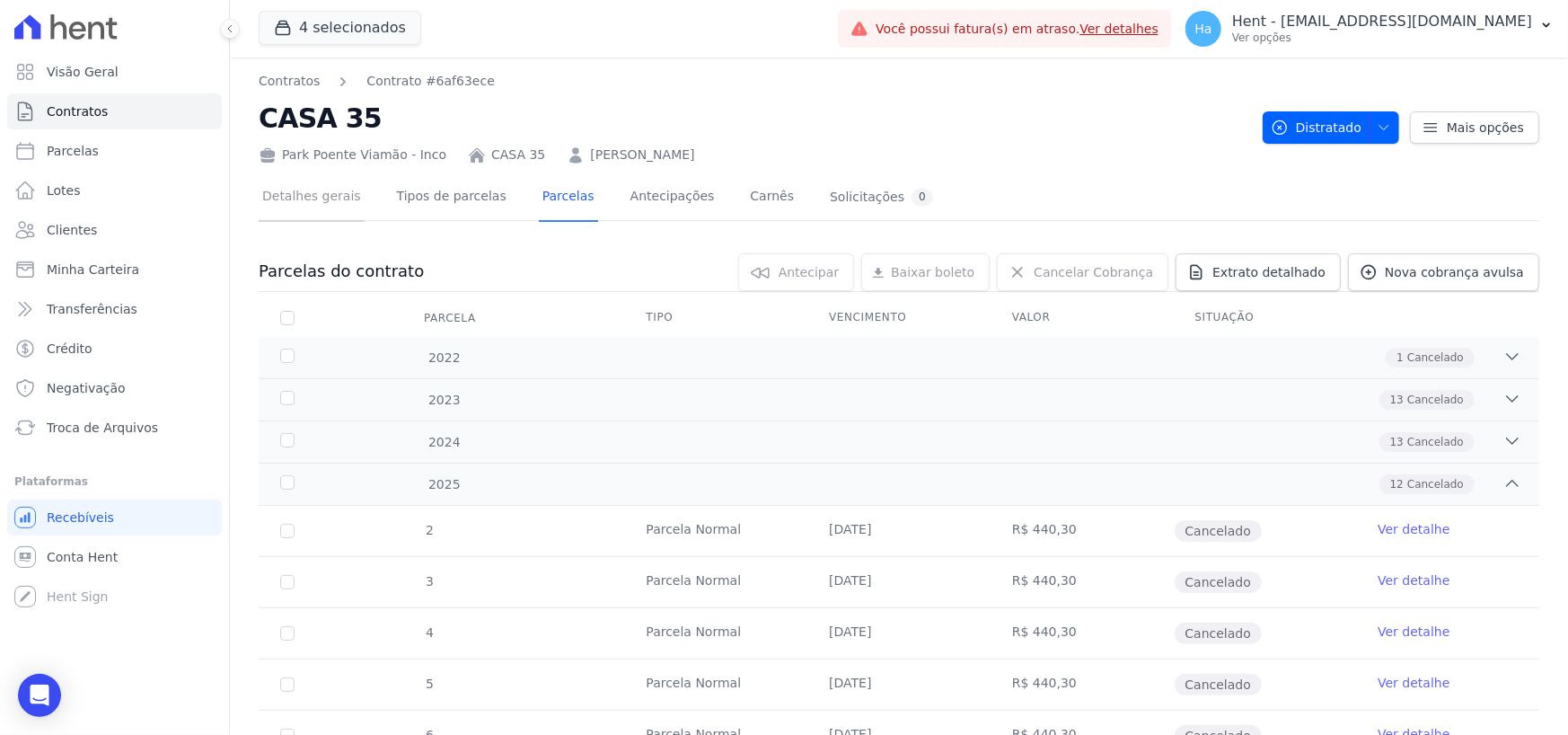
click at [324, 205] on link "Detalhes gerais" at bounding box center [312, 197] width 106 height 47
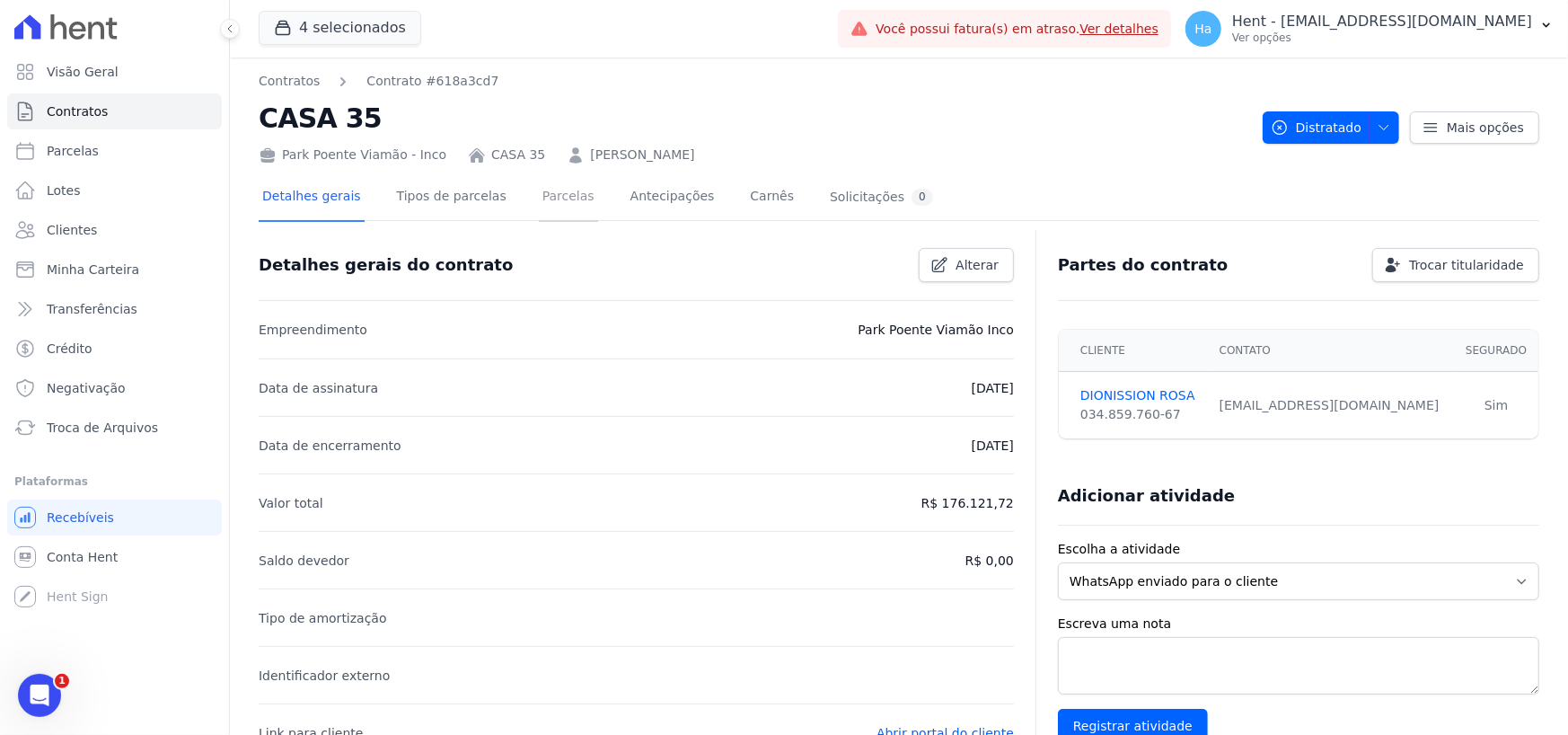
click at [538, 200] on link "Parcelas" at bounding box center [568, 197] width 59 height 47
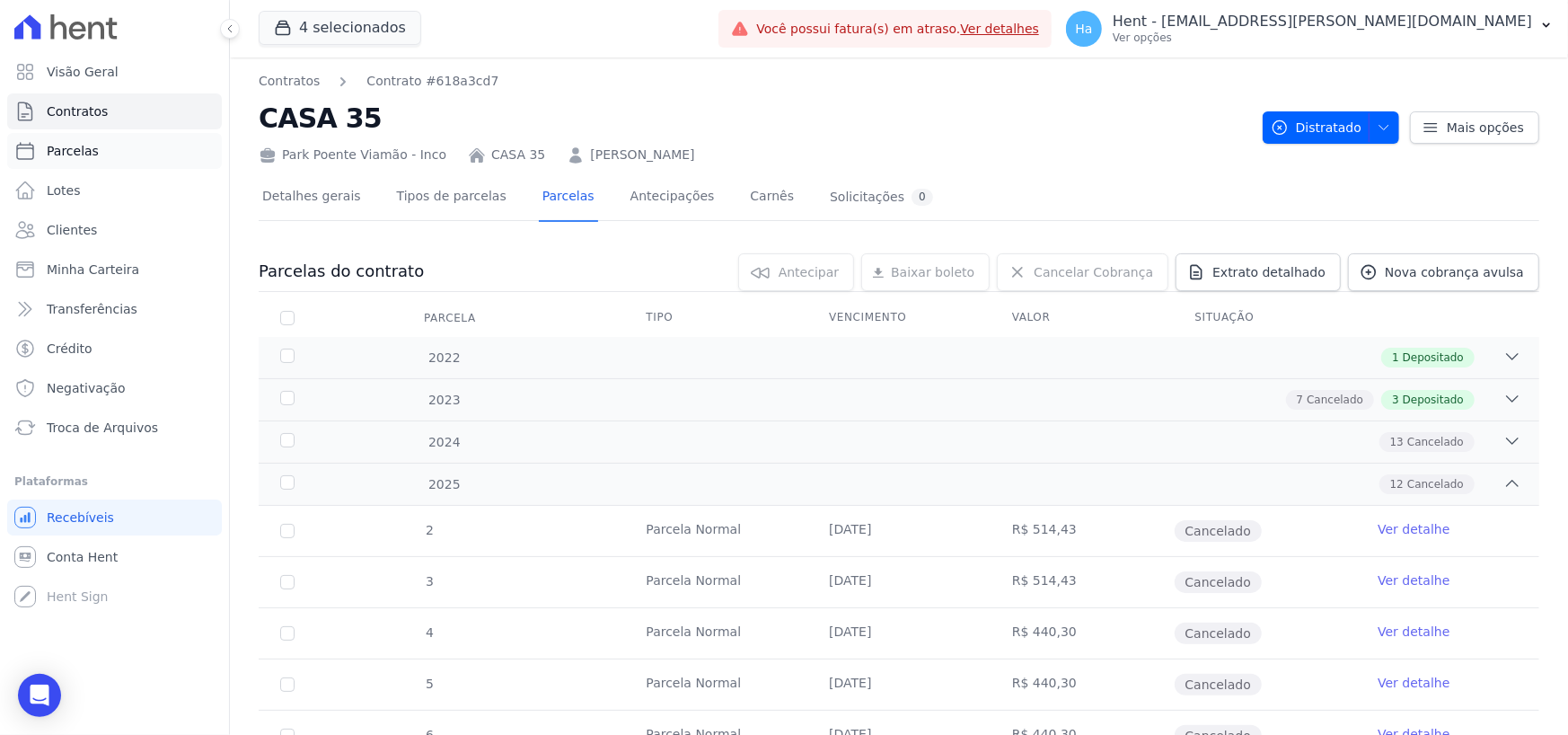
click at [70, 147] on span "Parcelas" at bounding box center [72, 150] width 52 height 18
select select
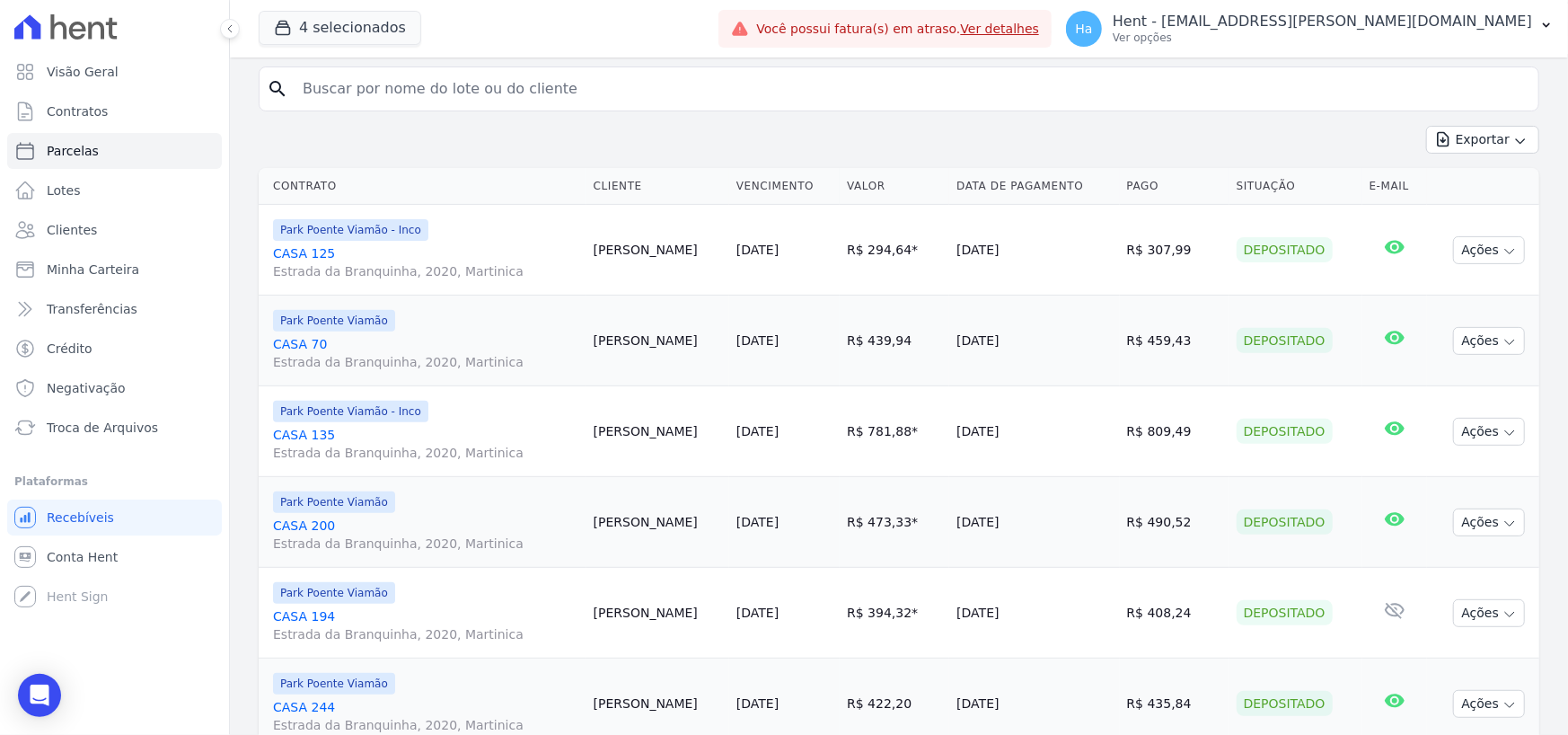
scroll to position [359, 0]
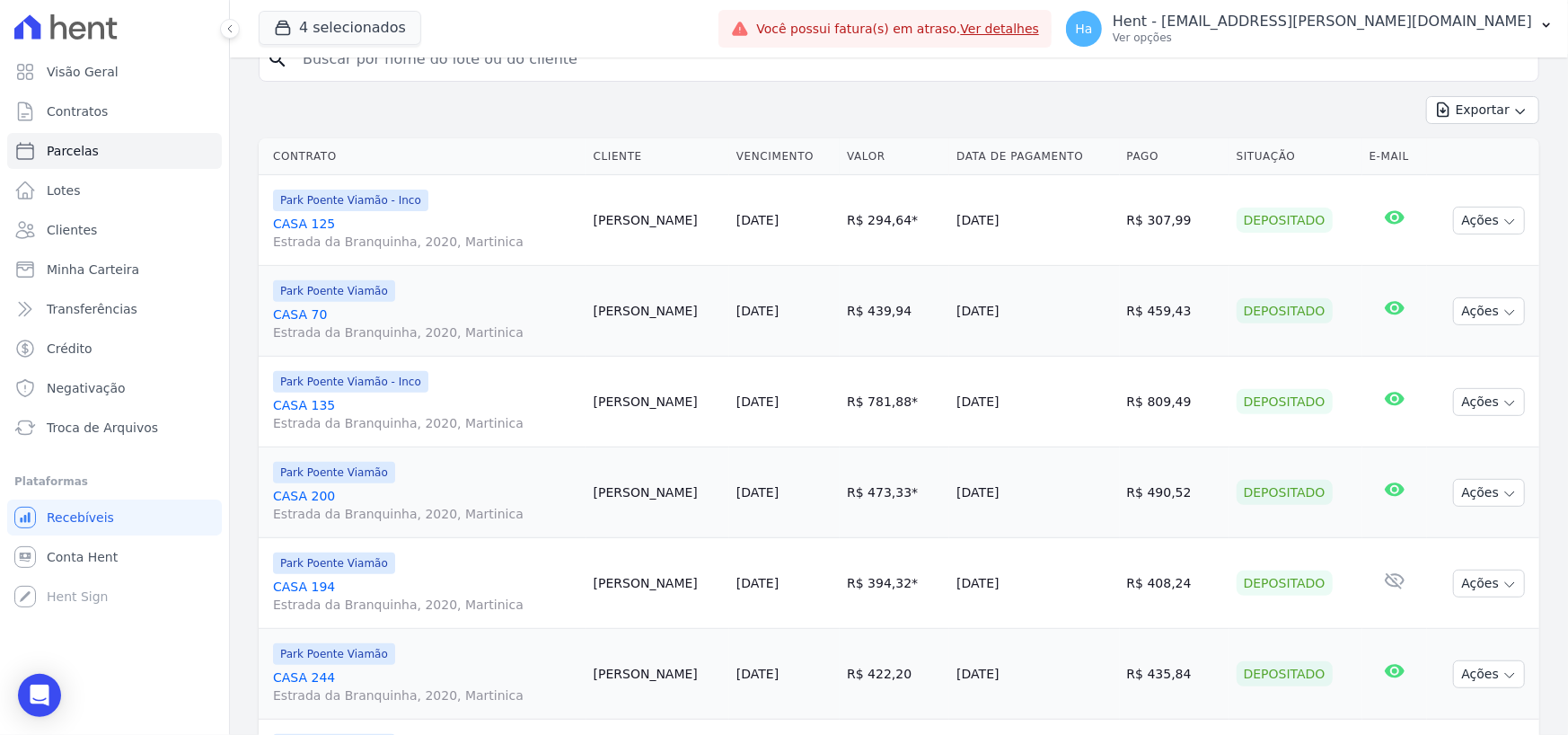
click at [323, 487] on link "CASA 200 Estrada da Branquinha, 2020, Martinica" at bounding box center [426, 505] width 306 height 36
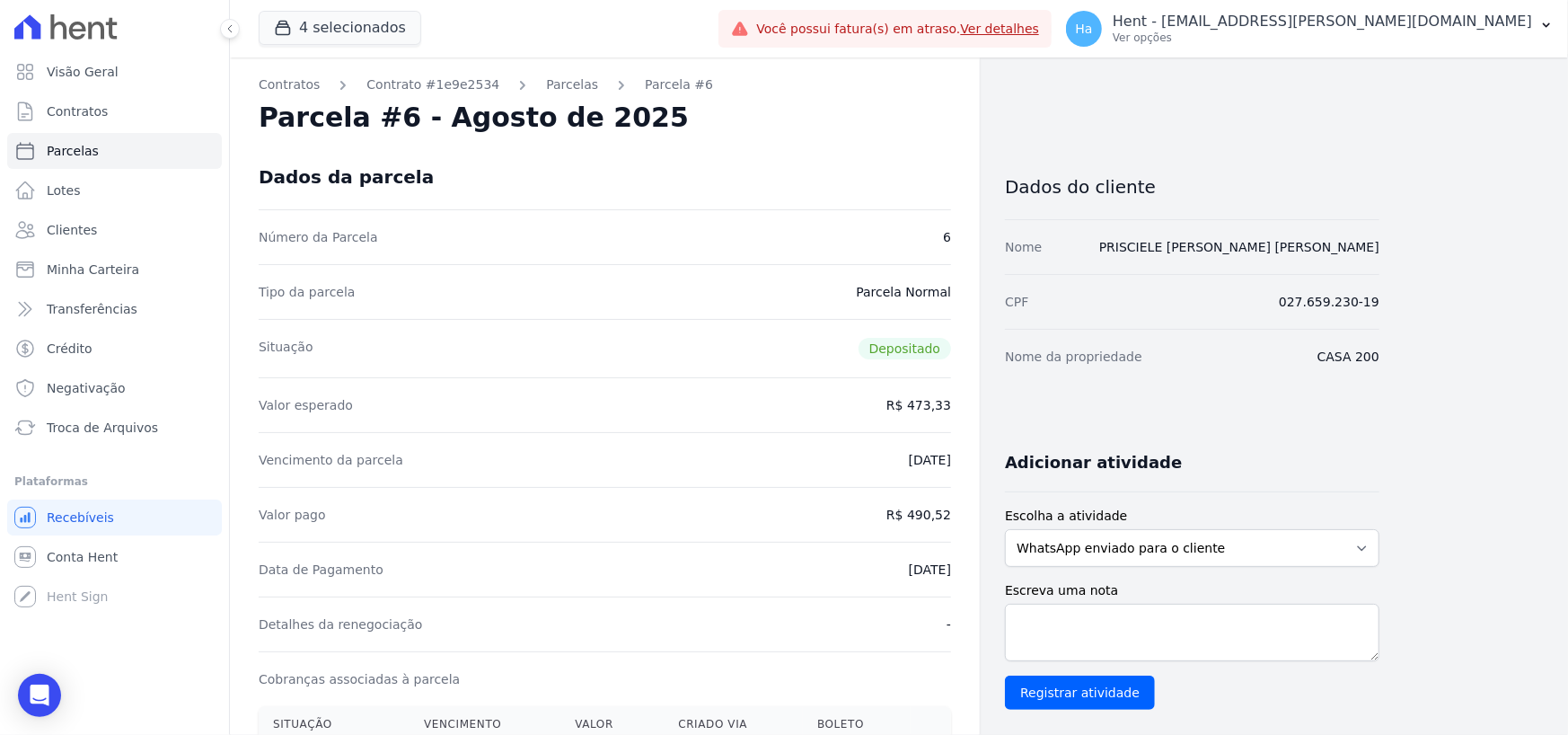
click at [576, 89] on ol "Contratos Contrato #1e9e2534 Parcelas Parcela #6" at bounding box center [486, 85] width 454 height 19
click at [565, 84] on link "Parcelas" at bounding box center [572, 85] width 52 height 19
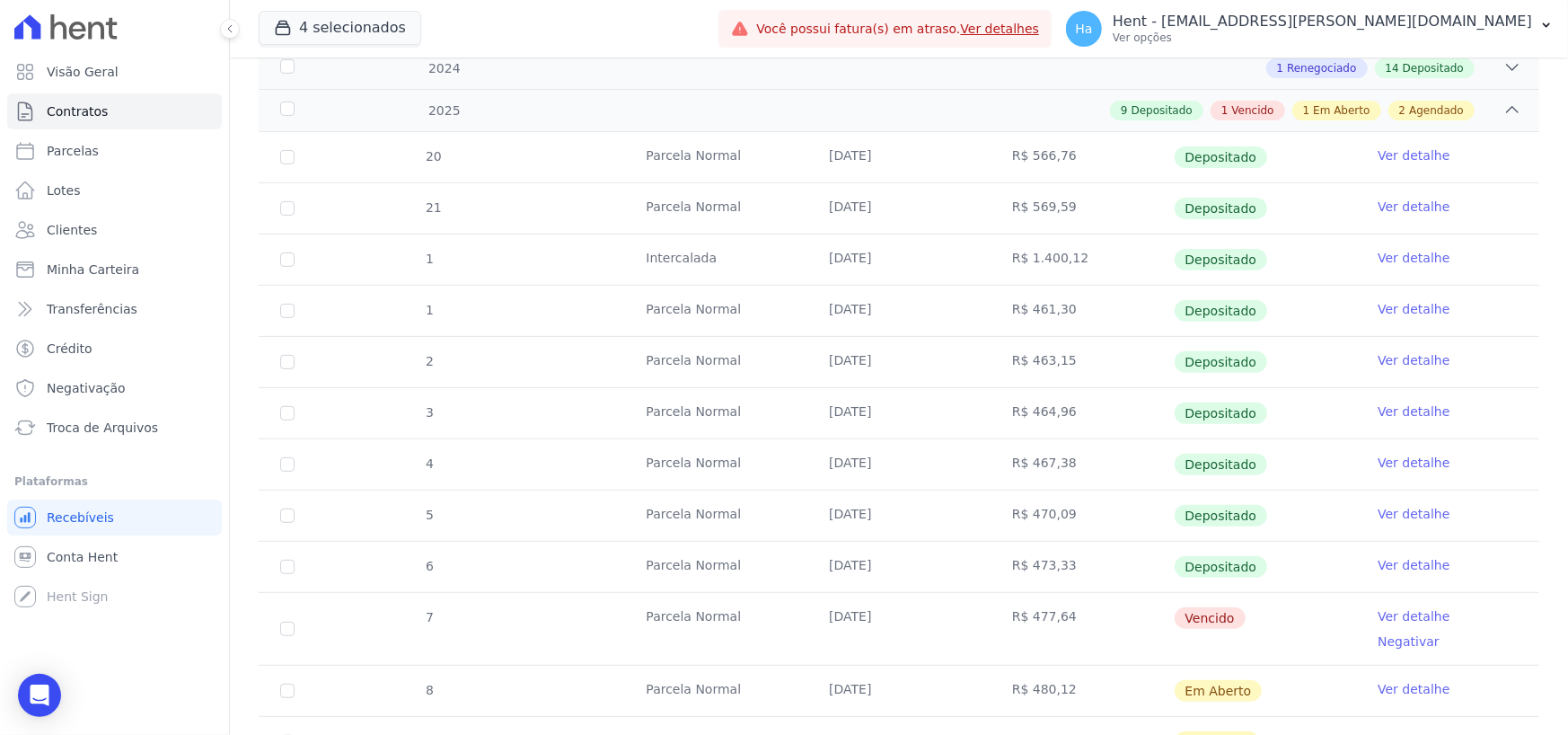
scroll to position [570, 0]
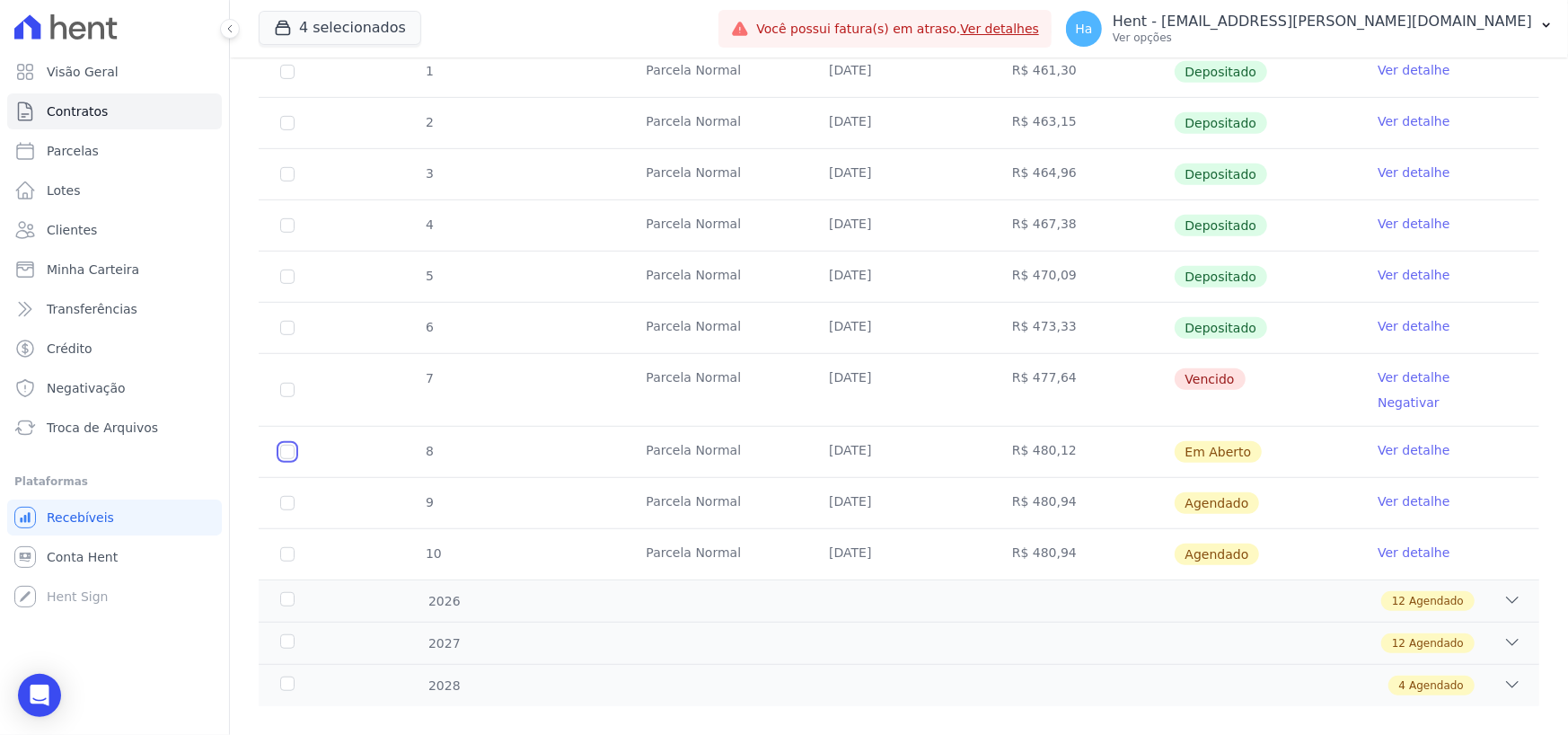
click at [288, 444] on input "checkbox" at bounding box center [288, 452] width 15 height 15
checkbox input "true"
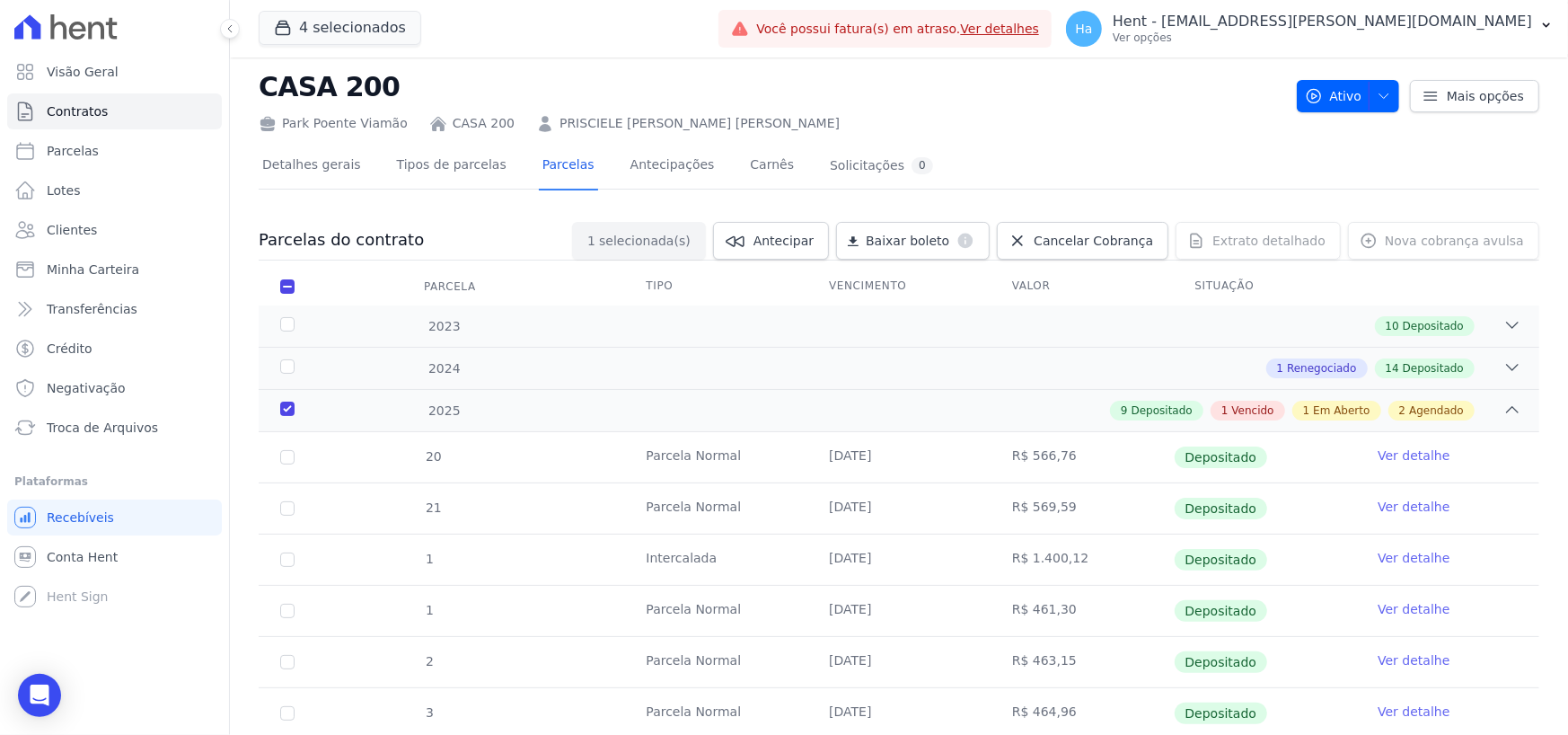
scroll to position [0, 0]
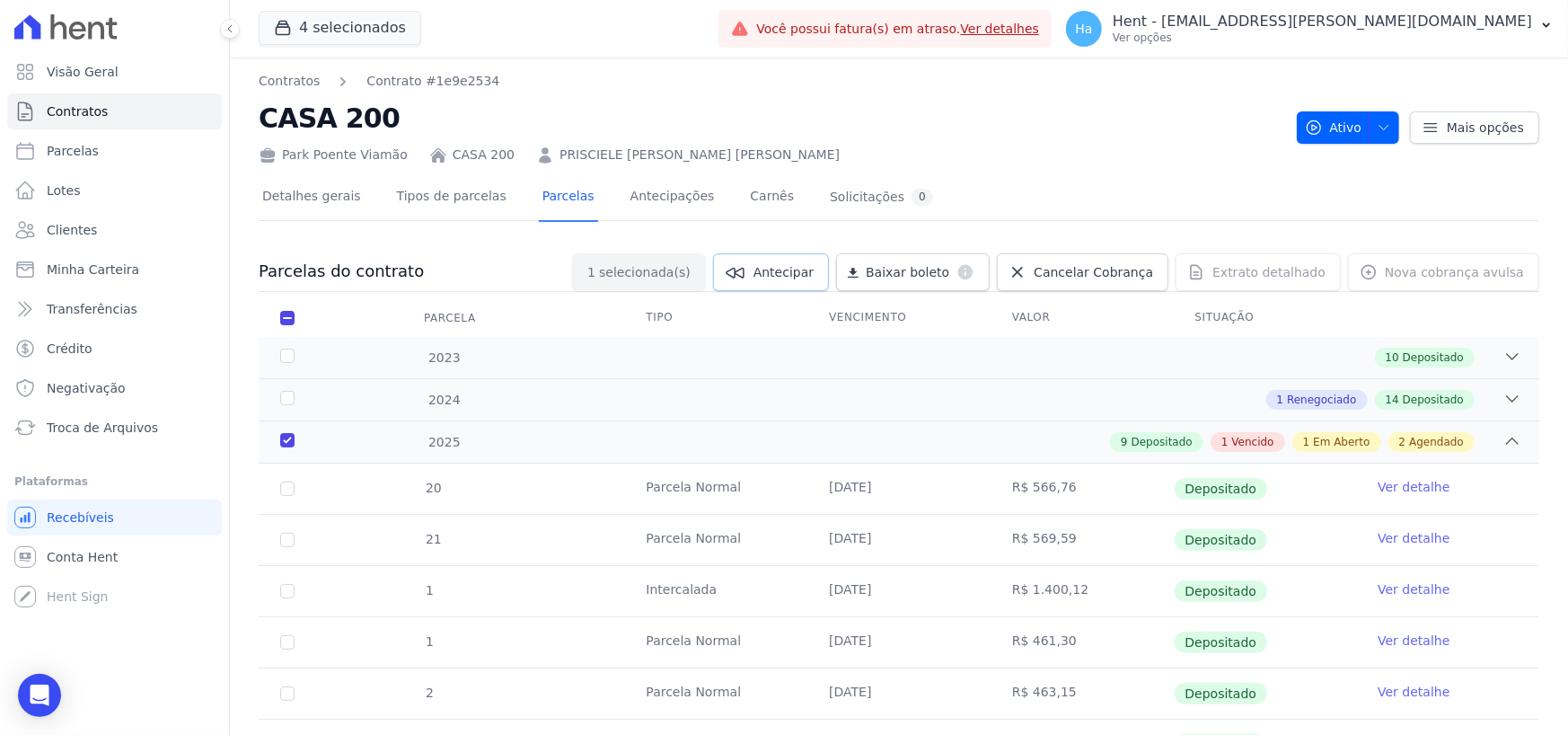
click at [809, 268] on span "Antecipar" at bounding box center [783, 271] width 60 height 18
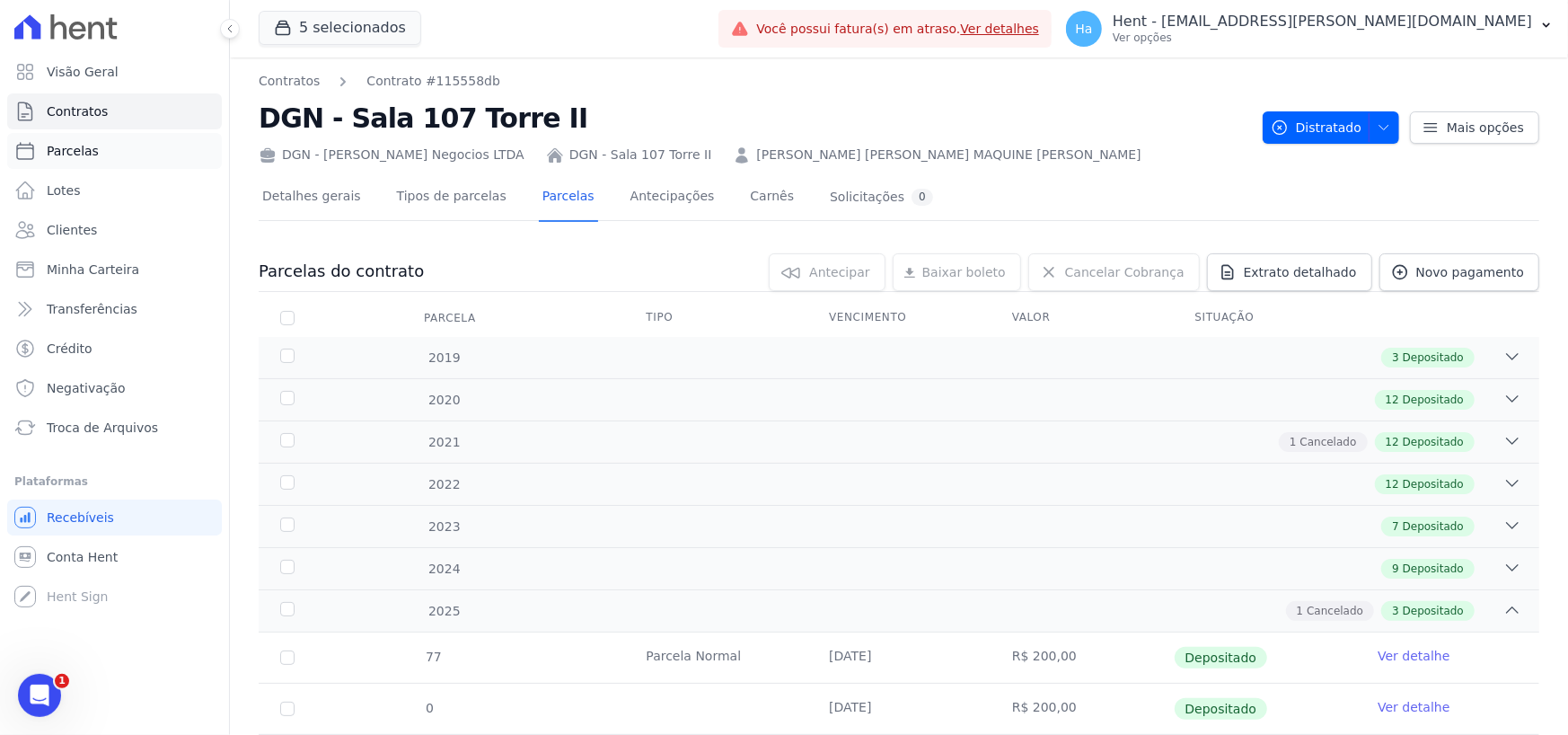
click at [85, 151] on span "Parcelas" at bounding box center [72, 150] width 52 height 18
select select
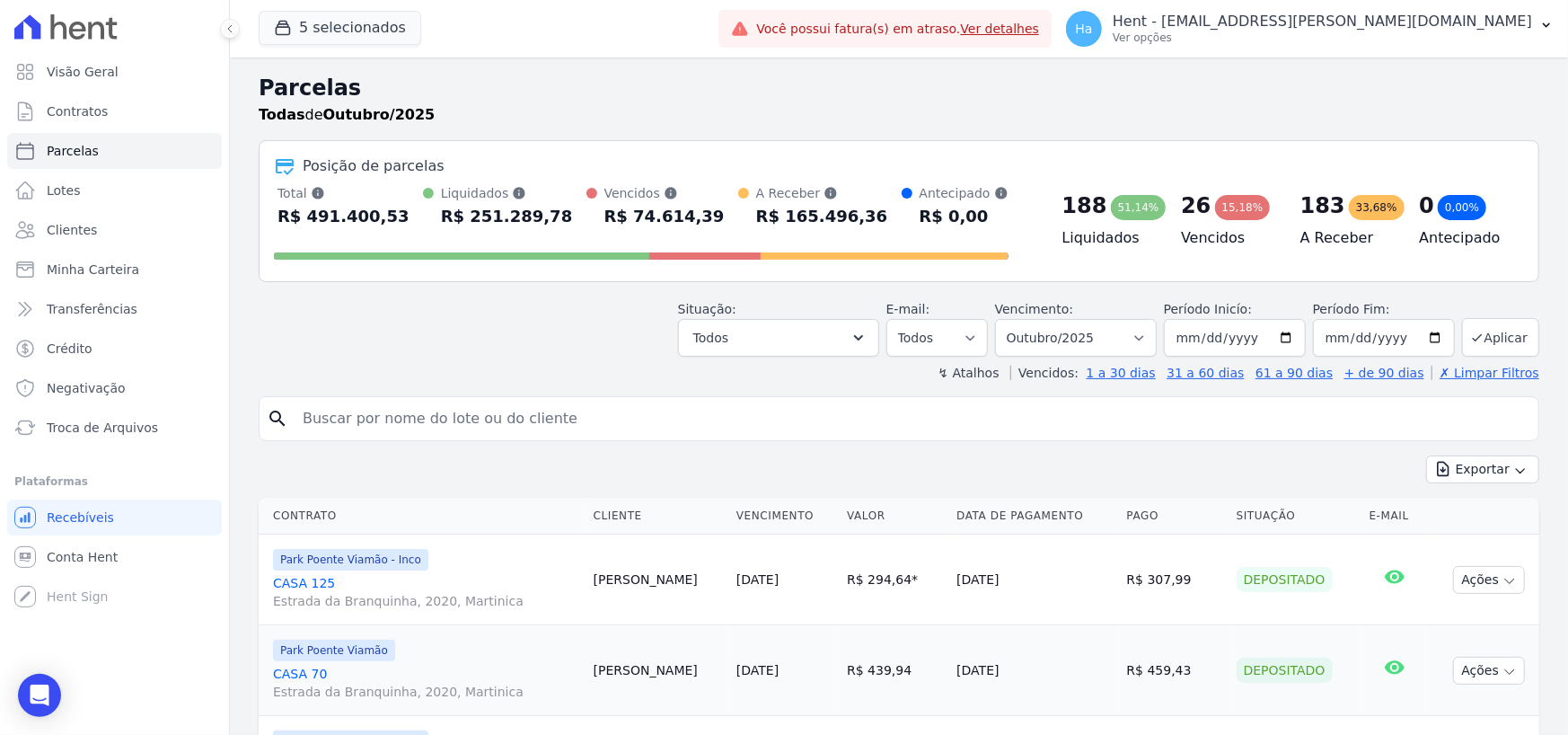
click at [310, 583] on link "CASA [STREET_ADDRESS][PERSON_NAME]" at bounding box center [426, 592] width 306 height 36
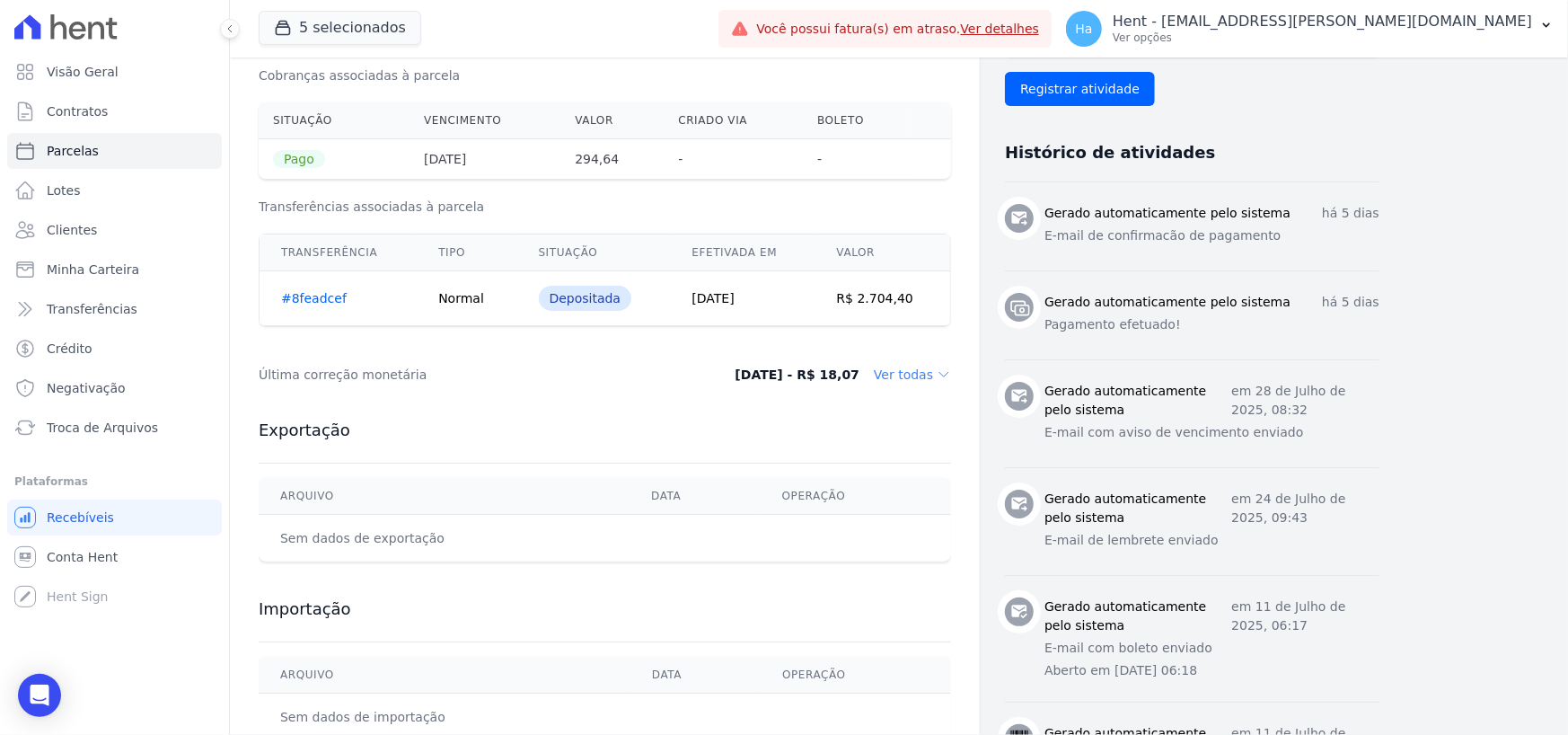
scroll to position [364, 0]
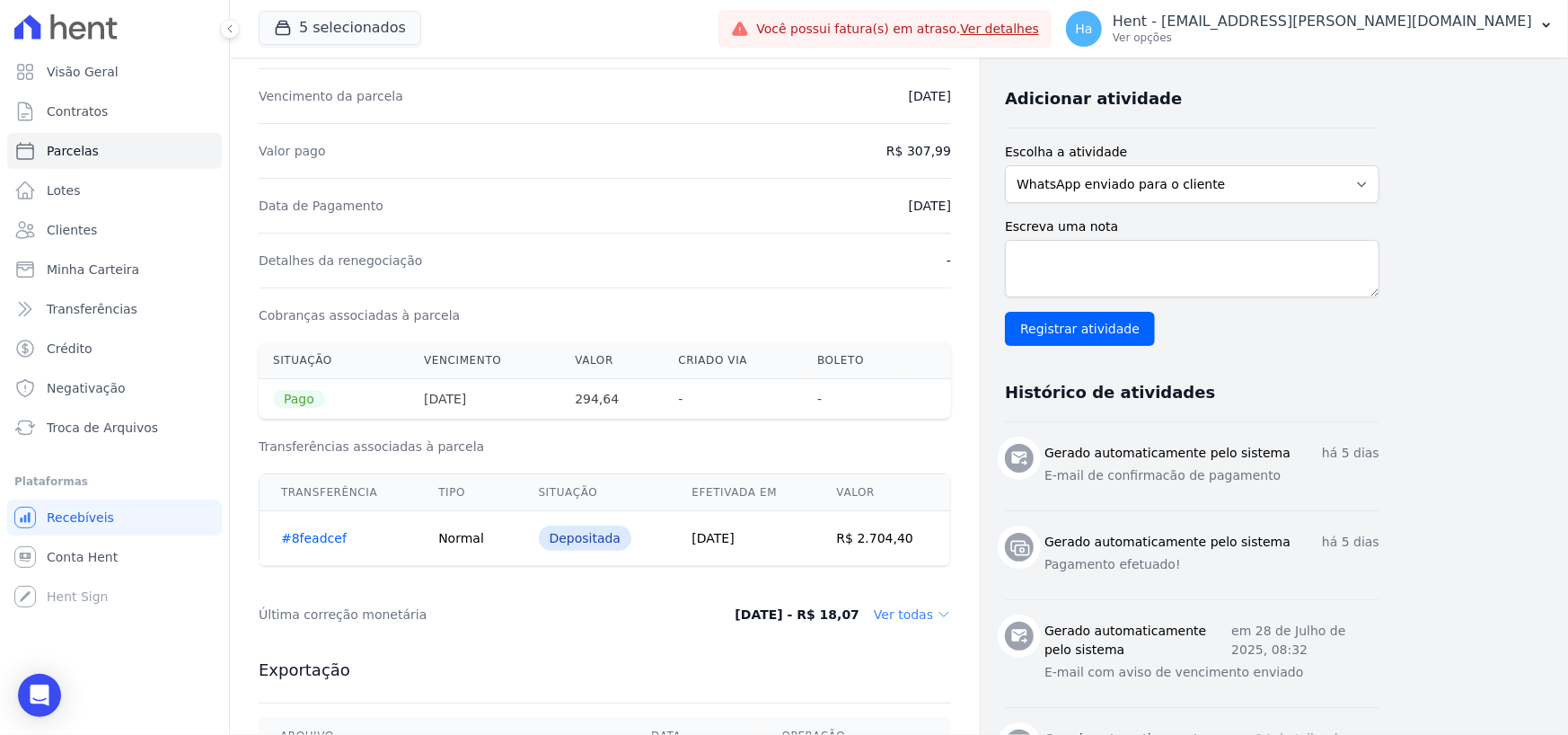
click at [890, 607] on dd "Ver todas" at bounding box center [911, 614] width 77 height 18
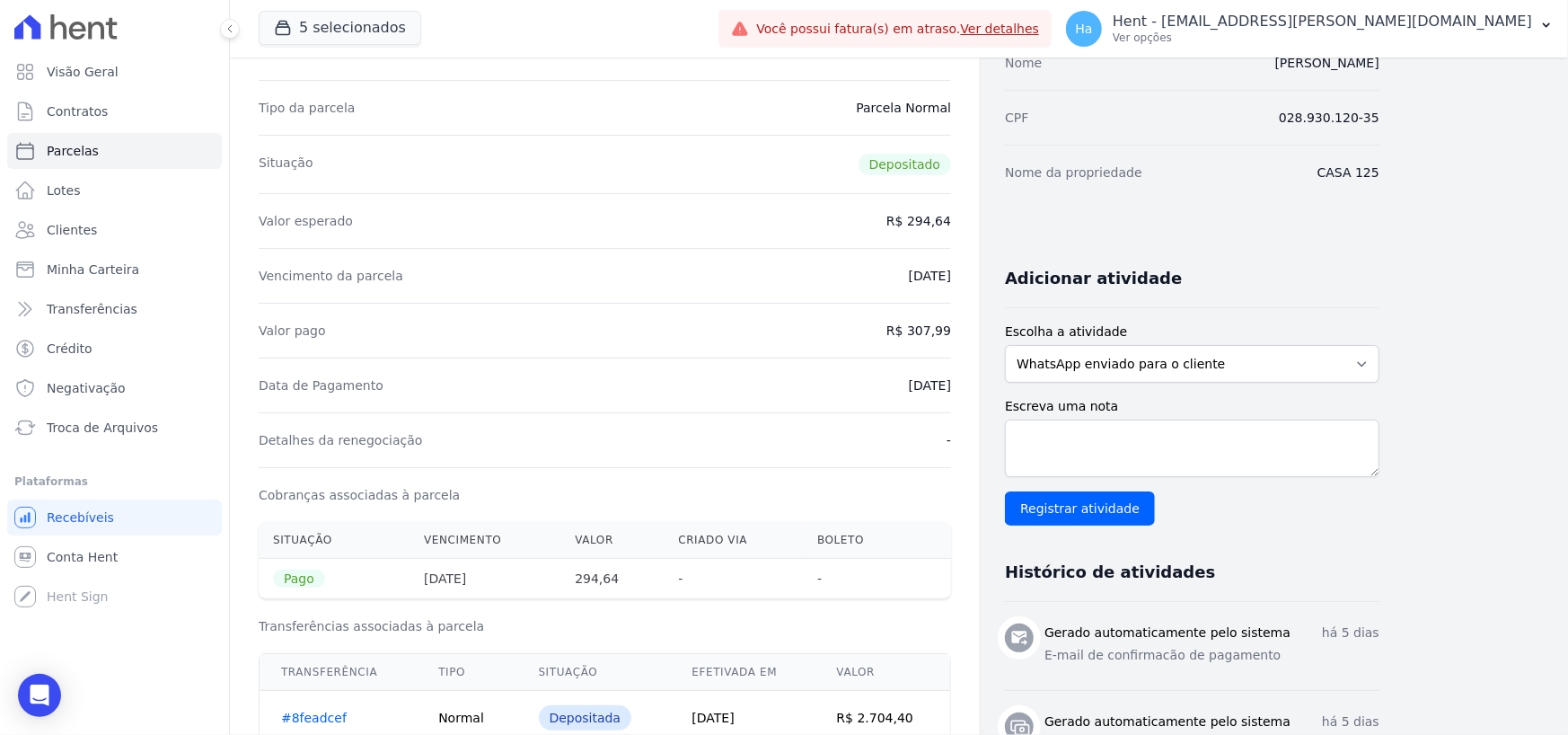
scroll to position [0, 0]
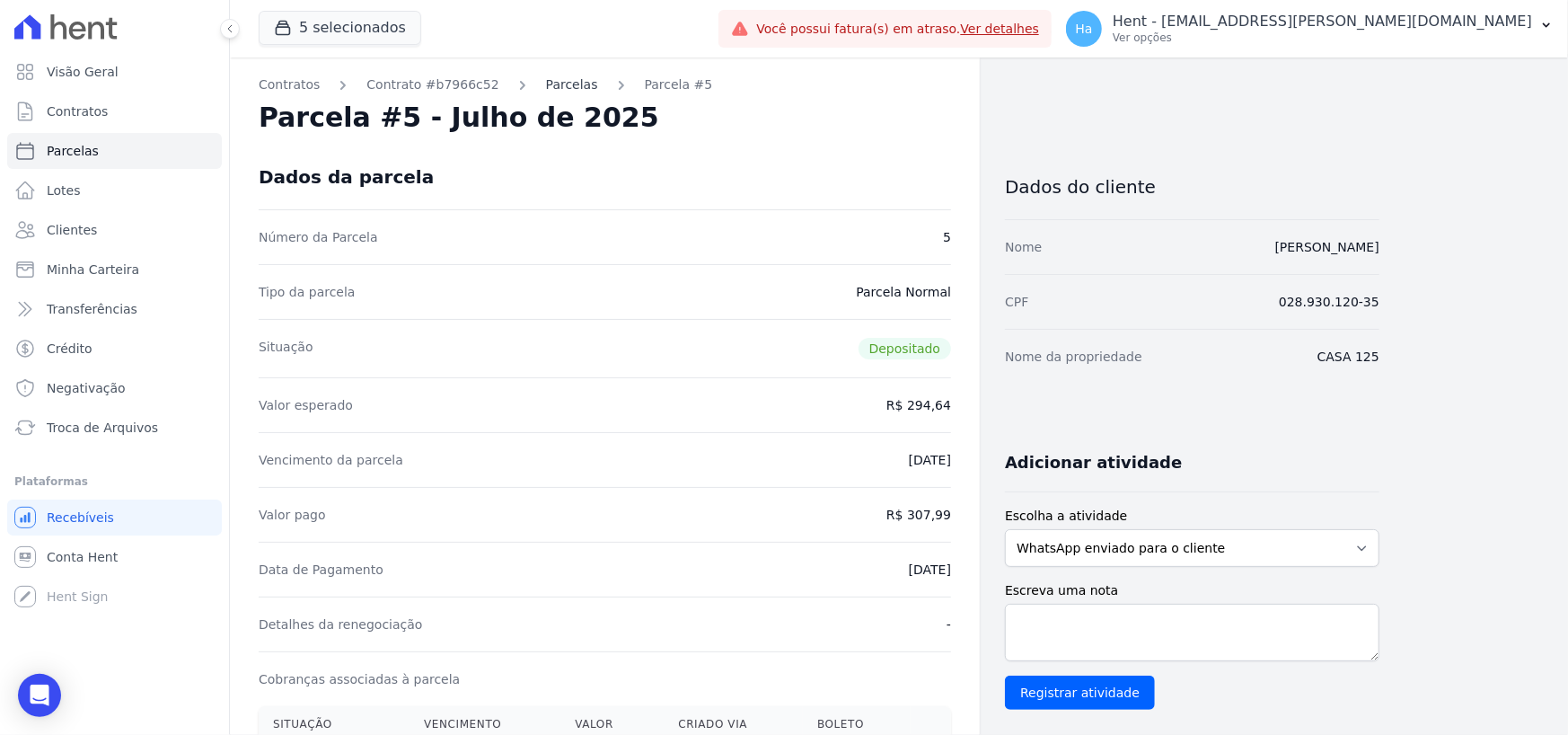
click at [546, 76] on link "Parcelas" at bounding box center [572, 85] width 52 height 19
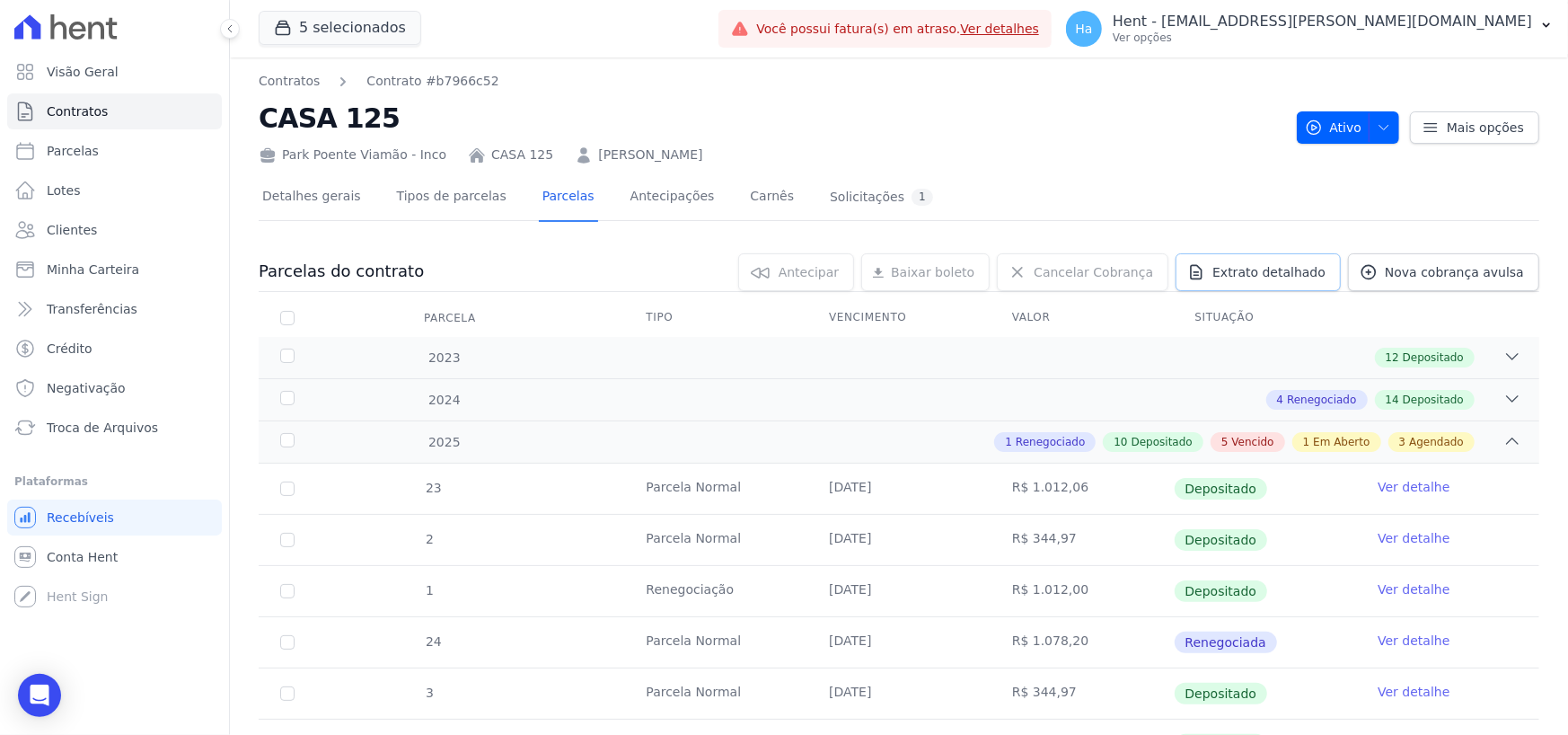
click at [1248, 275] on span "Extrato detalhado" at bounding box center [1268, 271] width 113 height 18
click at [1480, 271] on span "Exportar PDF" at bounding box center [1510, 272] width 94 height 18
click at [1103, 201] on div "Detalhes gerais Tipos de parcelas [GEOGRAPHIC_DATA] Antecipações [PERSON_NAME] …" at bounding box center [899, 197] width 1280 height 45
